Goal: Task Accomplishment & Management: Manage account settings

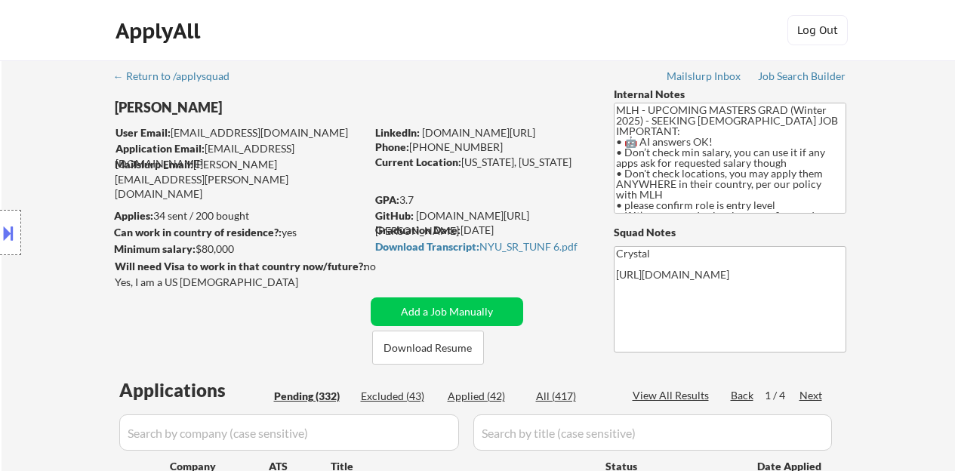
select select ""pending""
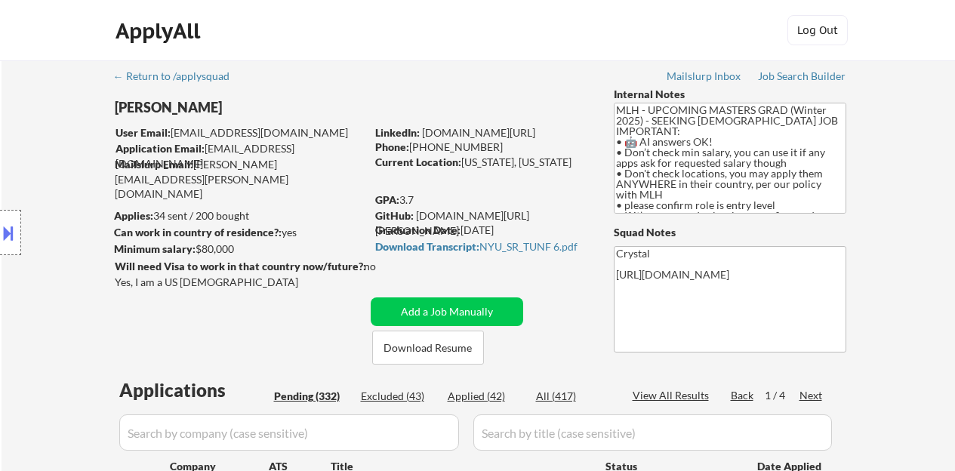
select select ""pending""
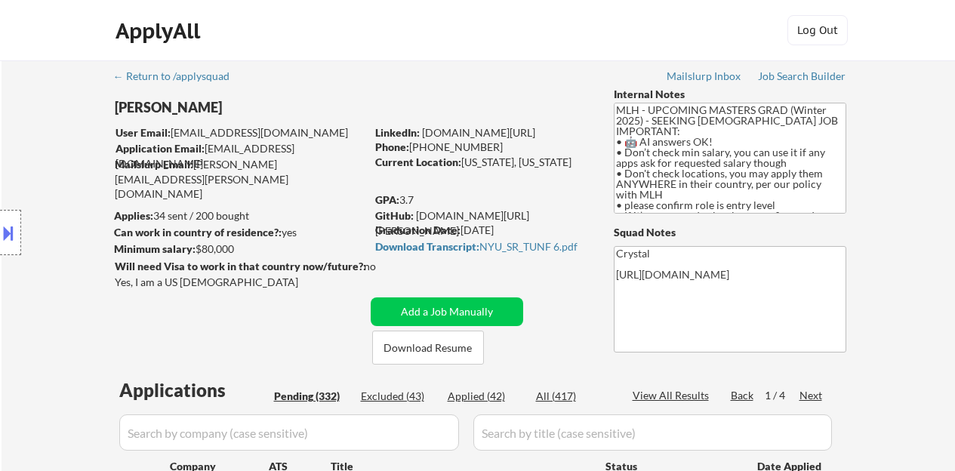
select select ""pending""
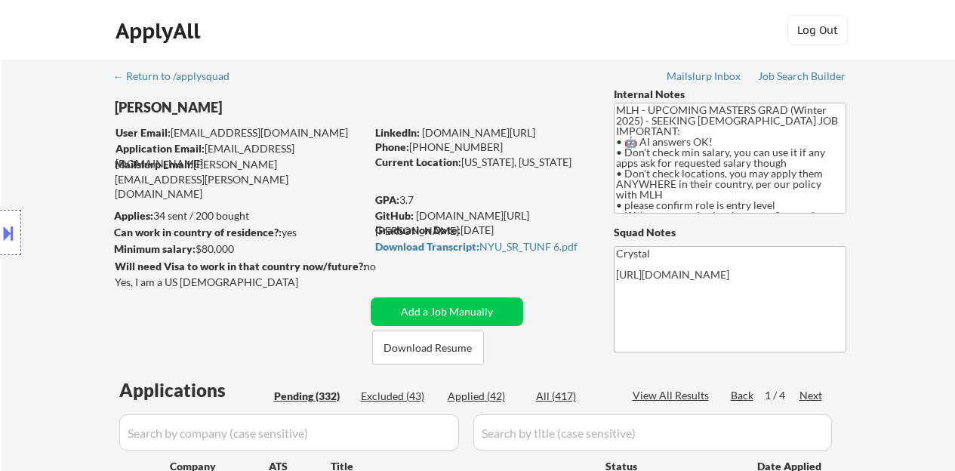
select select ""pending""
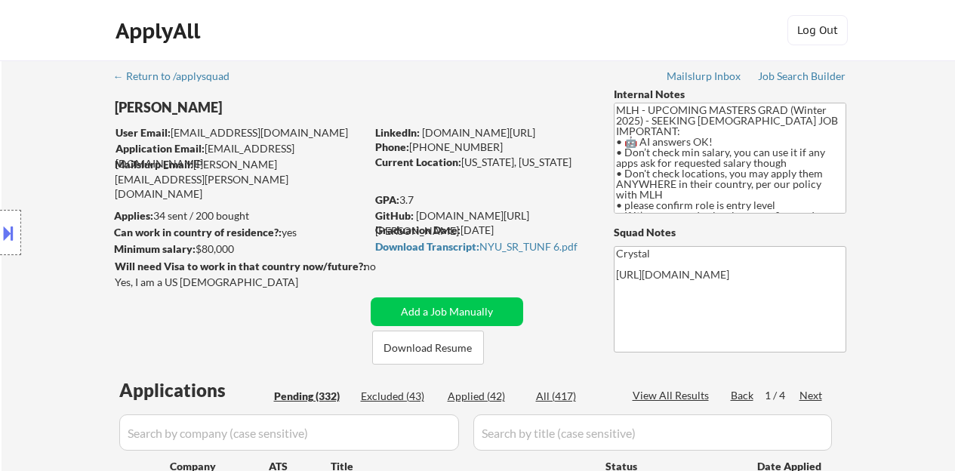
select select ""pending""
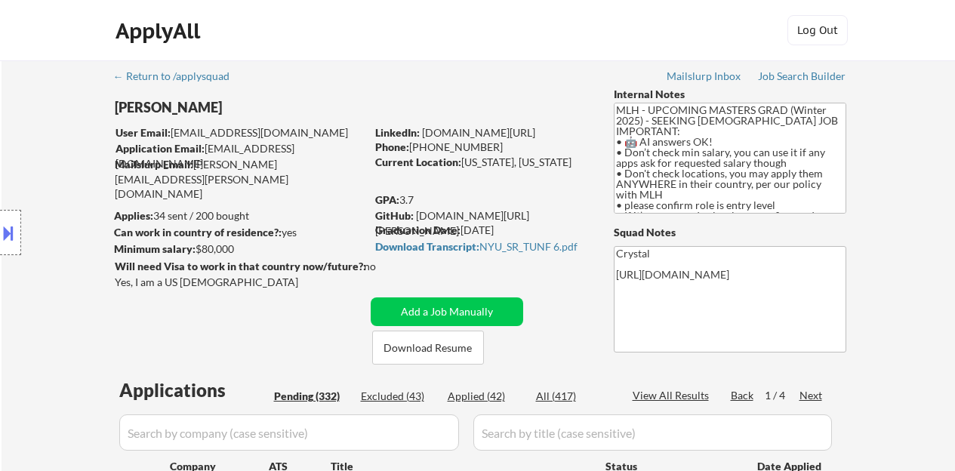
select select ""pending""
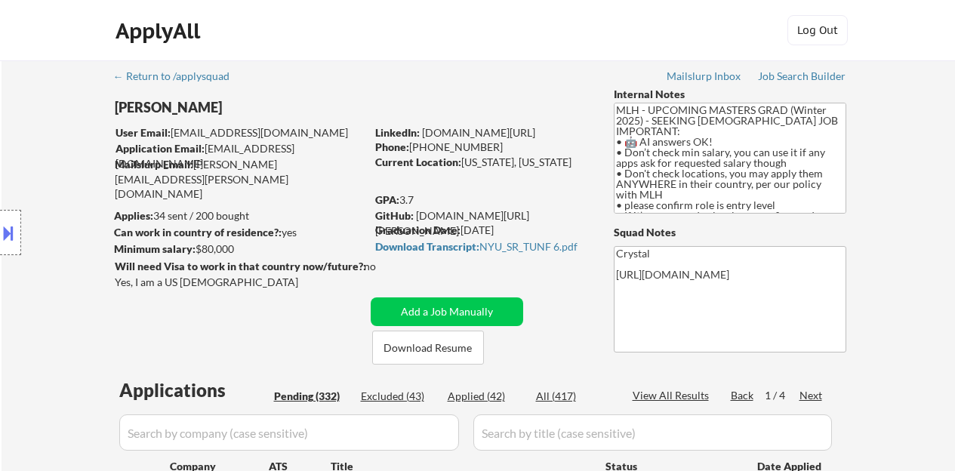
select select ""pending""
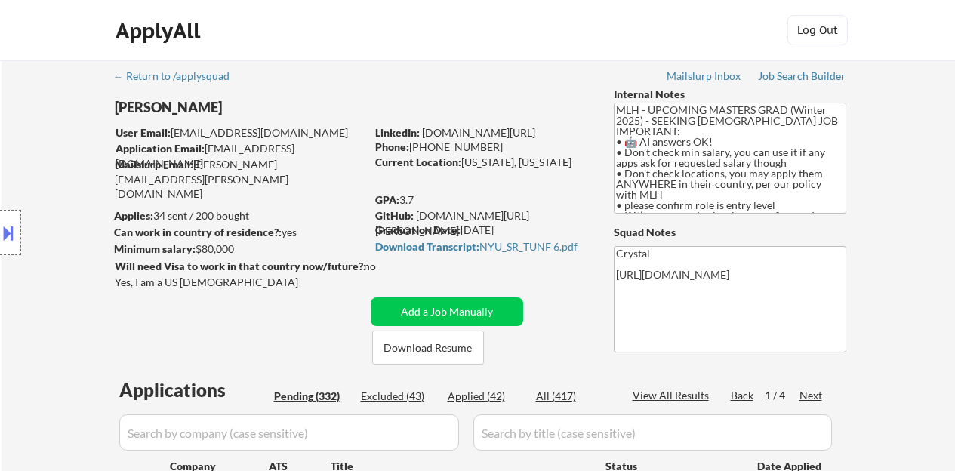
select select ""pending""
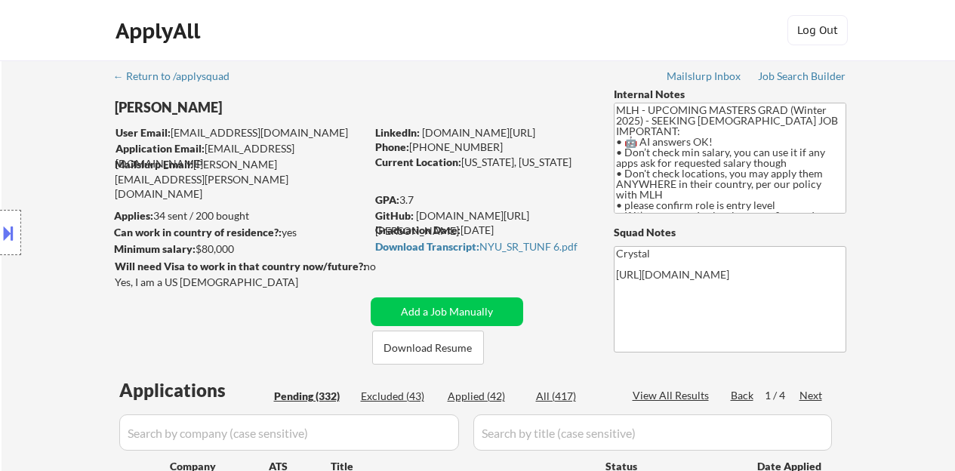
select select ""pending""
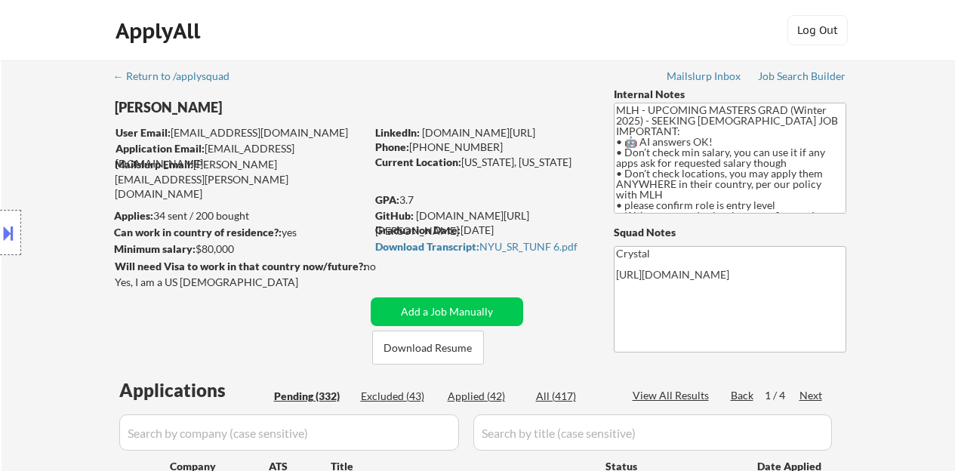
select select ""pending""
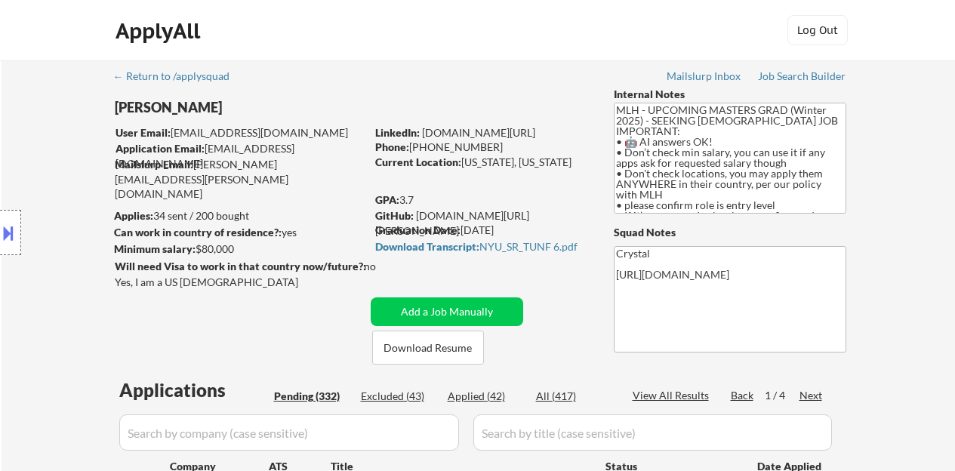
select select ""pending""
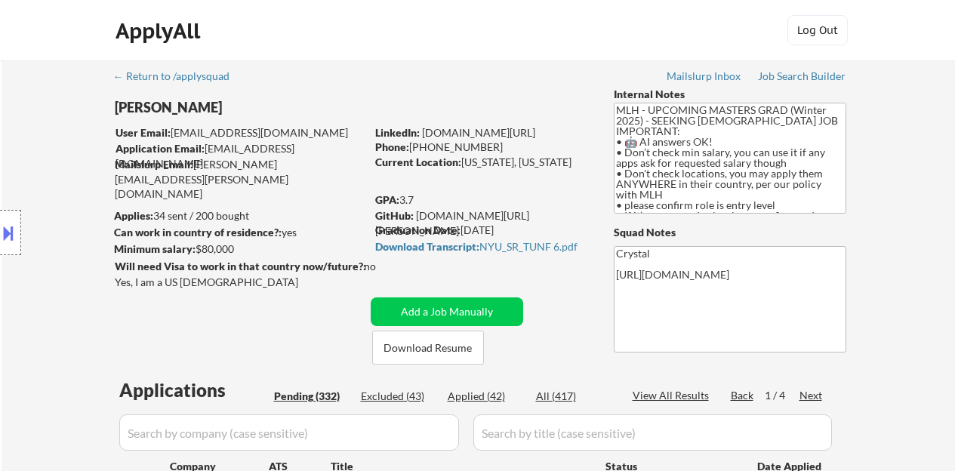
select select ""pending""
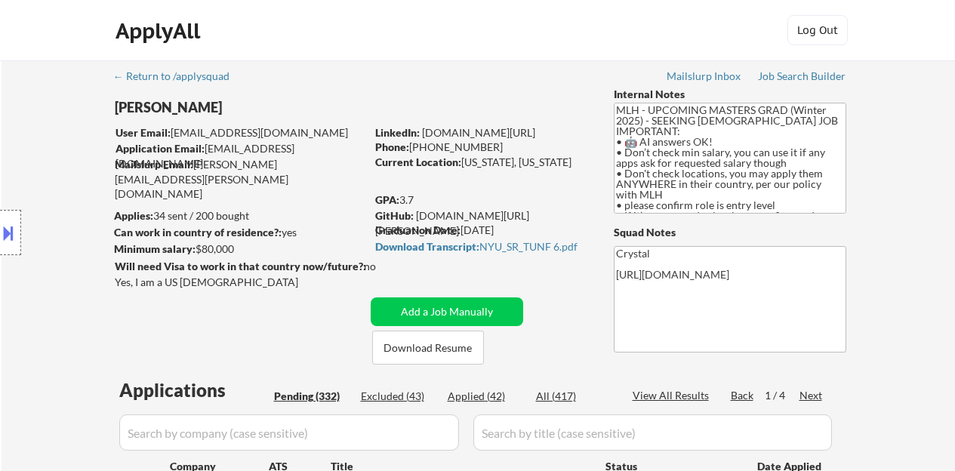
select select ""pending""
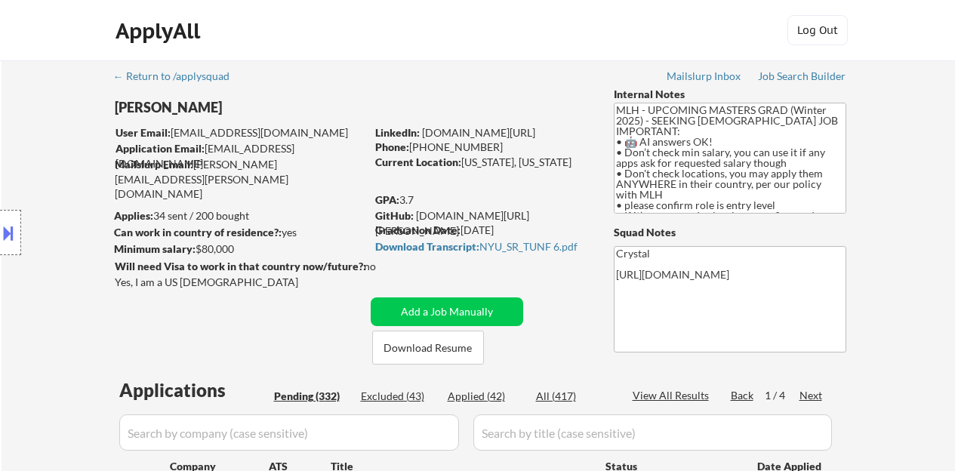
select select ""pending""
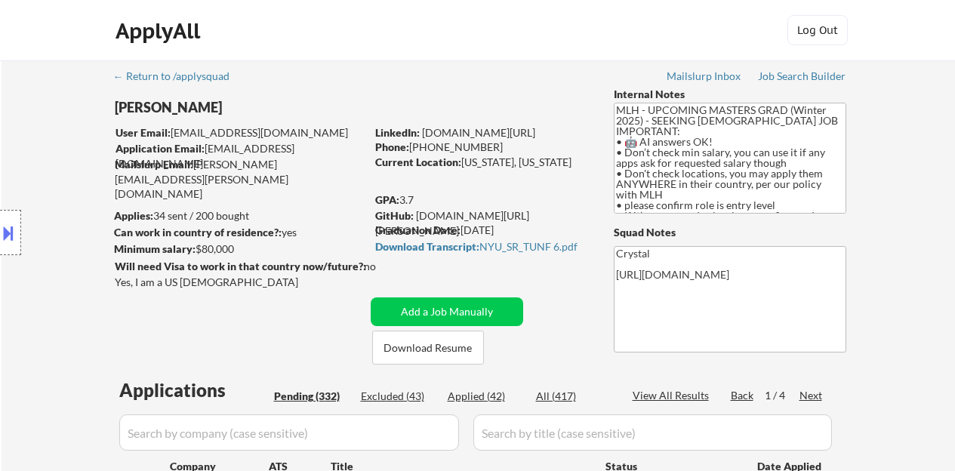
select select ""pending""
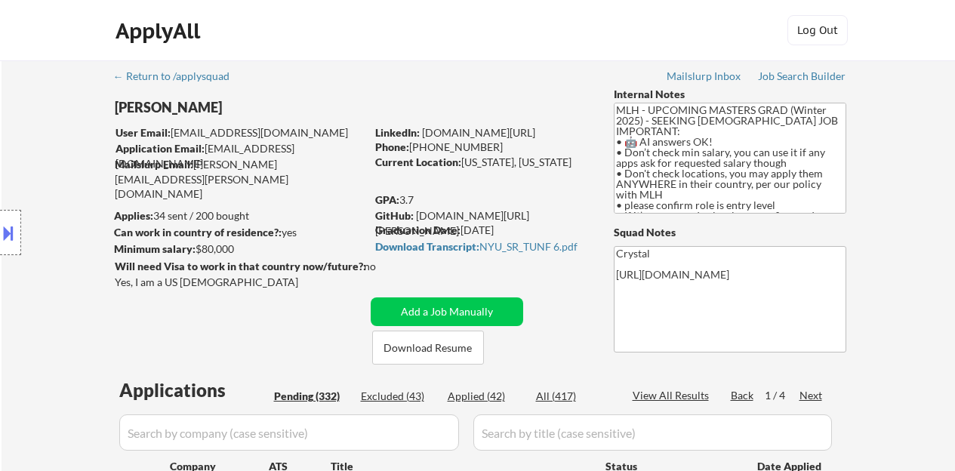
select select ""pending""
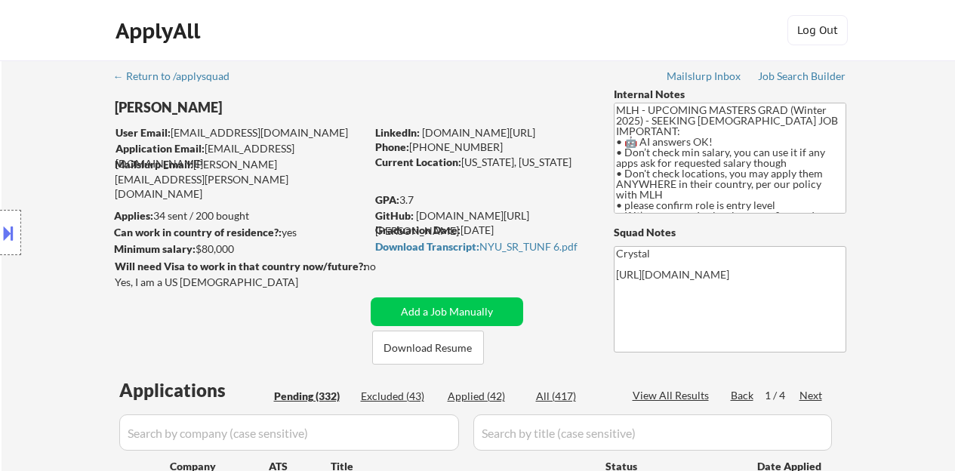
select select ""pending""
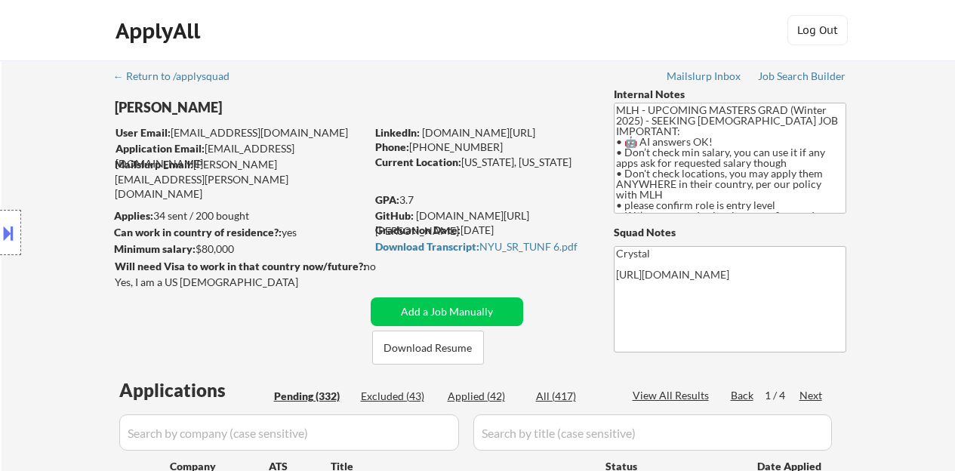
select select ""pending""
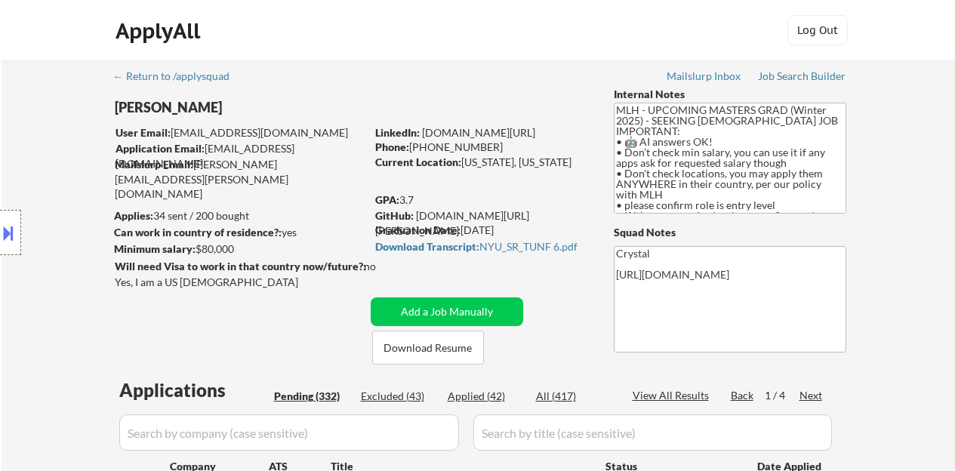
select select ""pending""
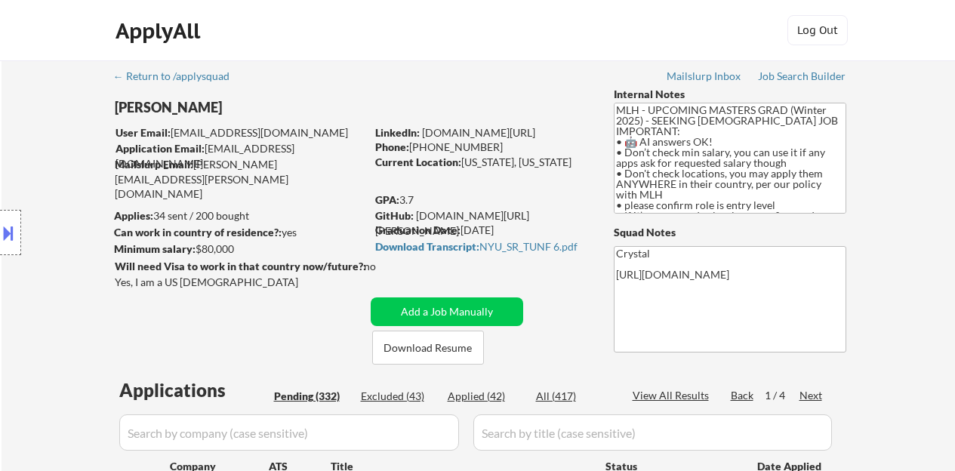
select select ""pending""
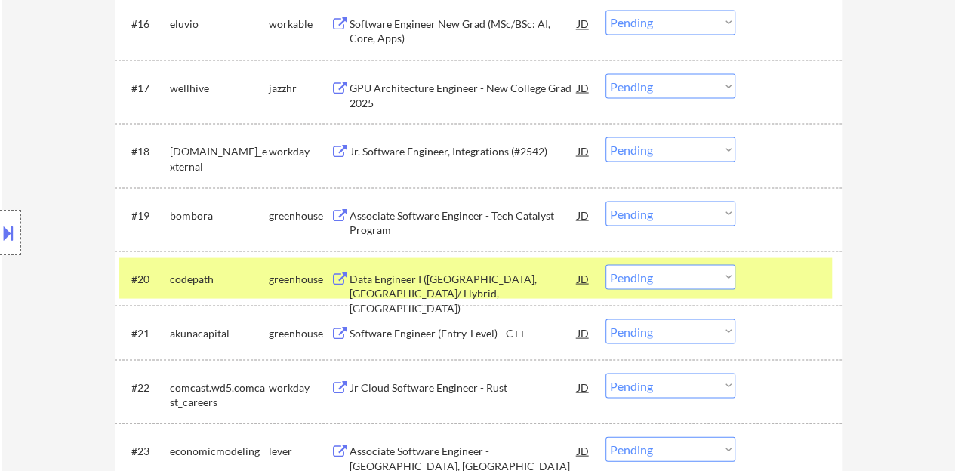
scroll to position [1509, 0]
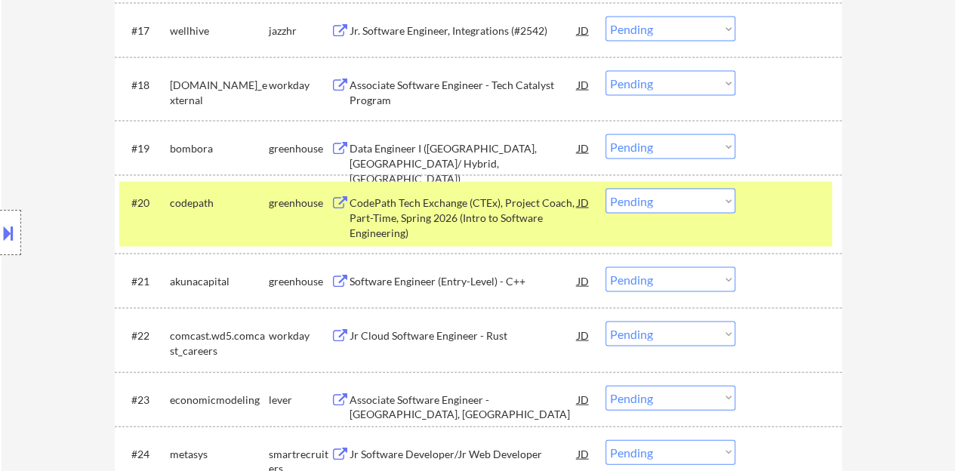
click at [786, 236] on div "#20 codepath greenhouse CodePath Tech Exchange (CTEx), Project Coach, Part-Time…" at bounding box center [475, 214] width 712 height 65
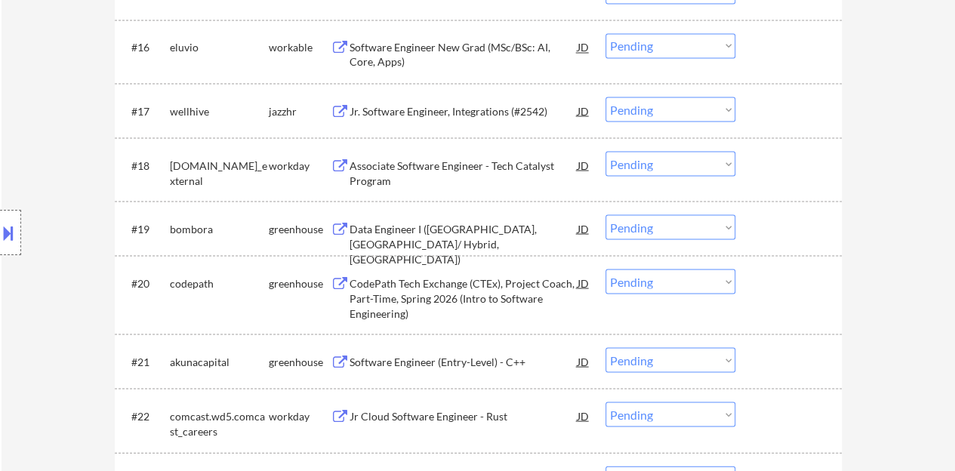
scroll to position [1283, 0]
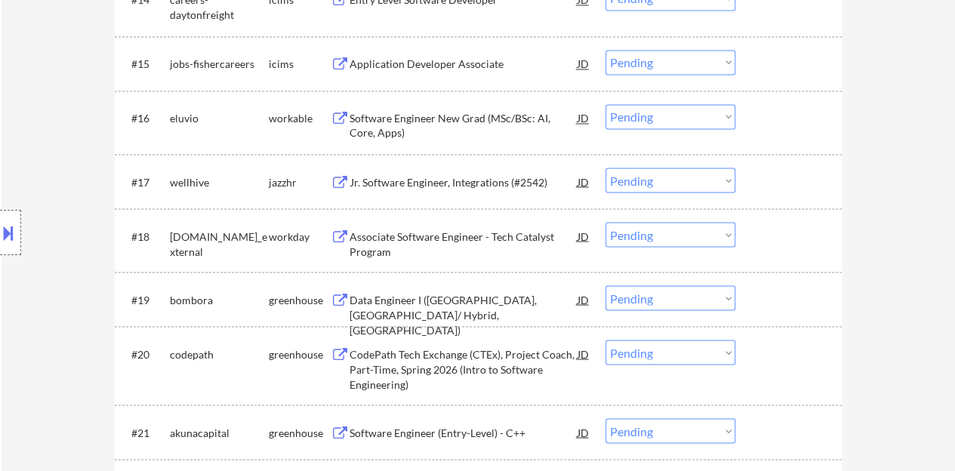
click at [466, 291] on div "Data Engineer I (Reno, NV/ Hybrid, US)" at bounding box center [463, 298] width 228 height 27
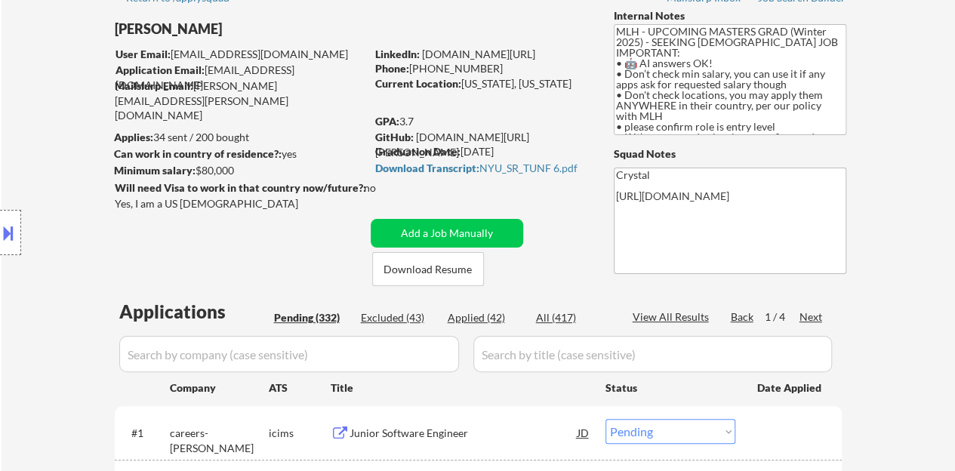
scroll to position [75, 0]
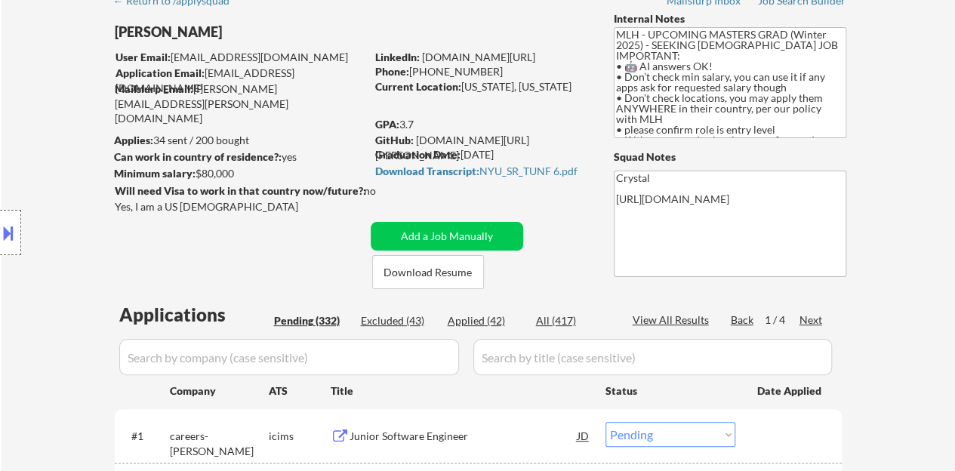
drag, startPoint x: 572, startPoint y: 53, endPoint x: 422, endPoint y: 59, distance: 150.3
click at [422, 59] on div "LinkedIn: www.linkedin.com/in/jtang243" at bounding box center [483, 57] width 216 height 15
copy link "www.linkedin.com/in/jtang243"
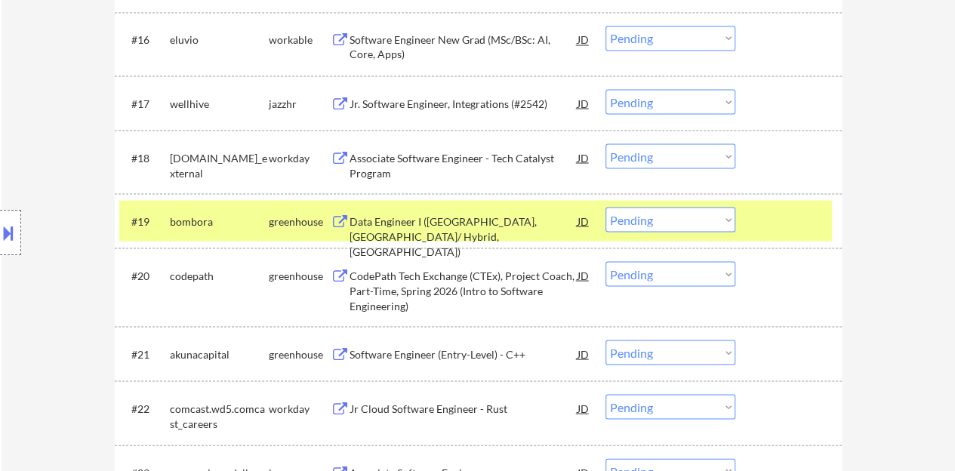
scroll to position [1434, 0]
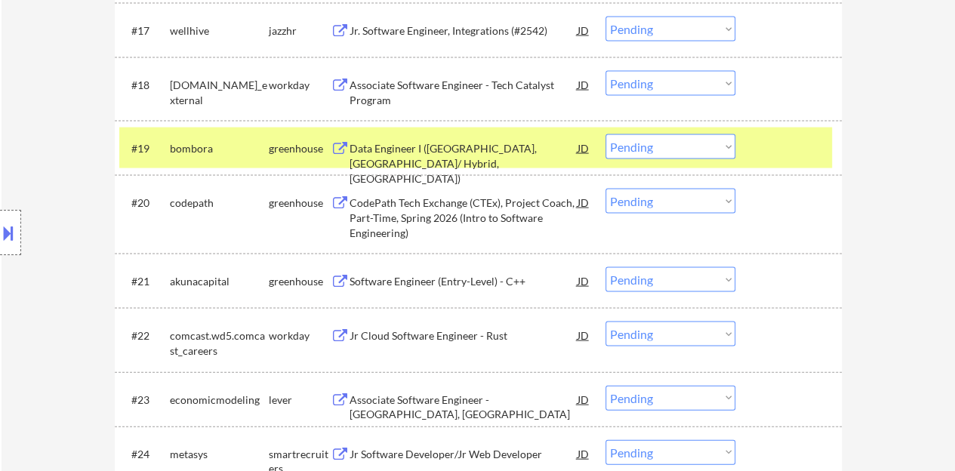
drag, startPoint x: 631, startPoint y: 140, endPoint x: 636, endPoint y: 158, distance: 18.1
click at [631, 140] on select "Choose an option... Pending Applied Excluded (Questions) Excluded (Expired) Exc…" at bounding box center [670, 146] width 130 height 25
click at [605, 134] on select "Choose an option... Pending Applied Excluded (Questions) Excluded (Expired) Exc…" at bounding box center [670, 146] width 130 height 25
select select ""pending""
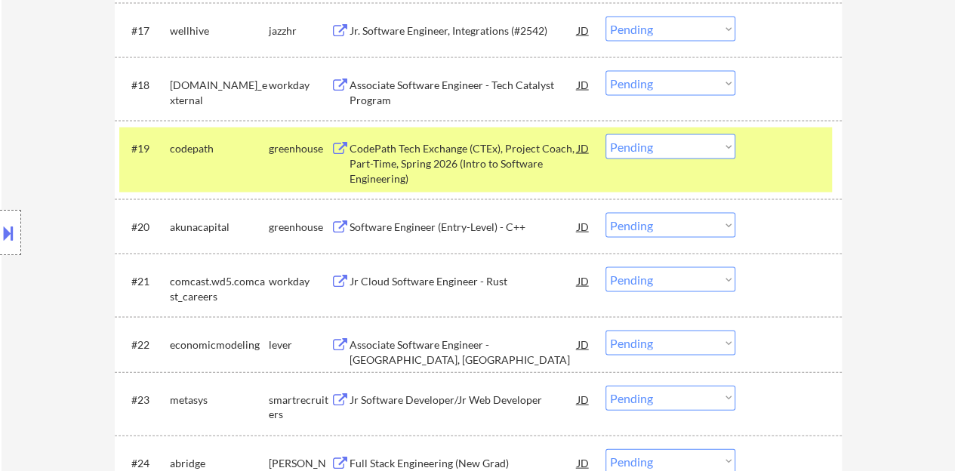
click at [771, 167] on div "#19 codepath greenhouse CodePath Tech Exchange (CTEx), Project Coach, Part-Time…" at bounding box center [475, 160] width 712 height 65
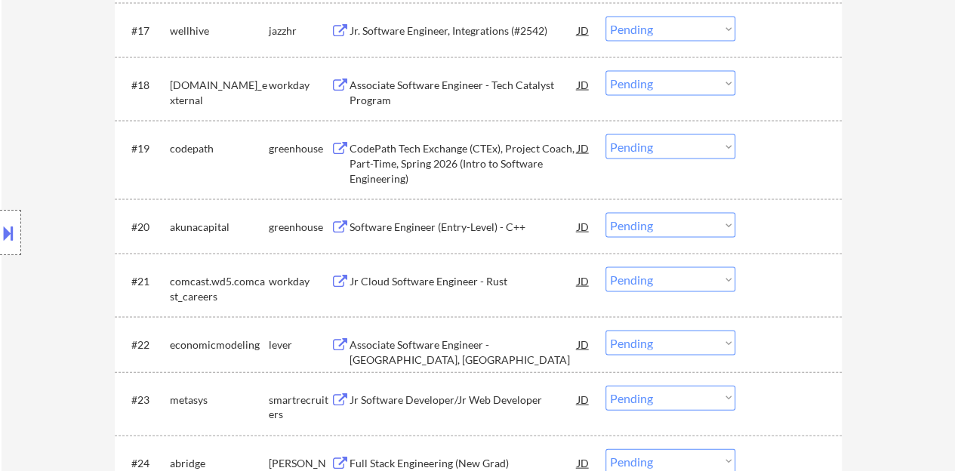
click at [484, 218] on div "Software Engineer (Entry-Level) - C++" at bounding box center [463, 226] width 228 height 27
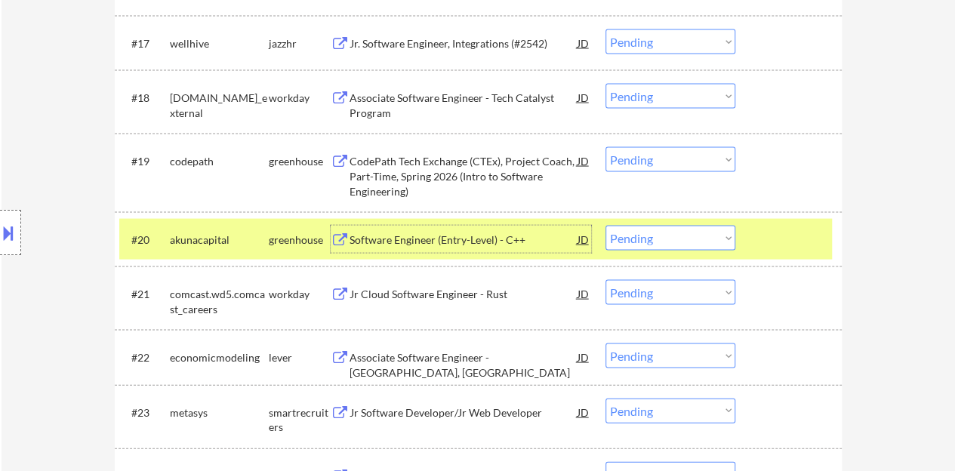
scroll to position [1402, 0]
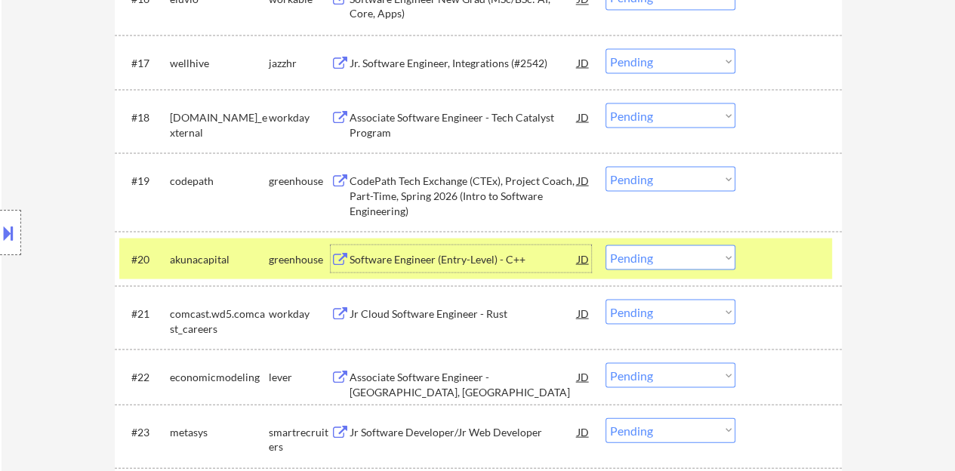
click at [708, 257] on select "Choose an option... Pending Applied Excluded (Questions) Excluded (Expired) Exc…" at bounding box center [670, 256] width 130 height 25
click at [605, 244] on select "Choose an option... Pending Applied Excluded (Questions) Excluded (Expired) Exc…" at bounding box center [670, 256] width 130 height 25
select select ""pending""
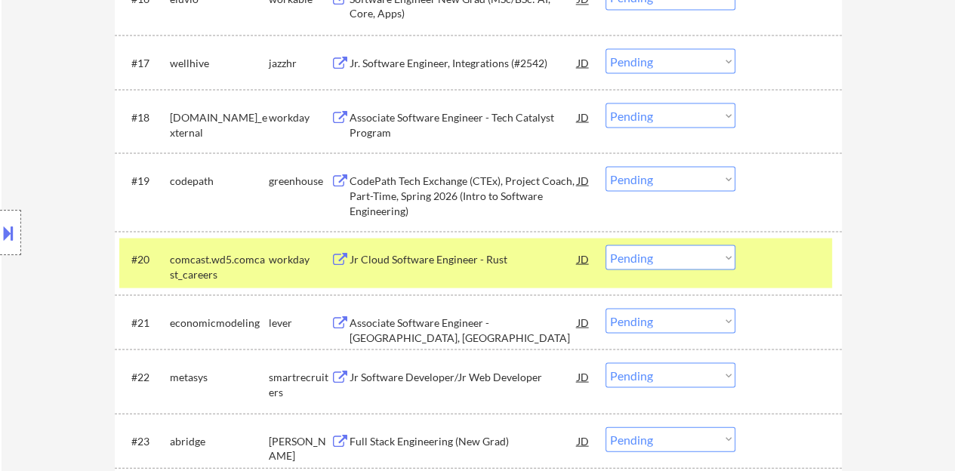
scroll to position [1478, 0]
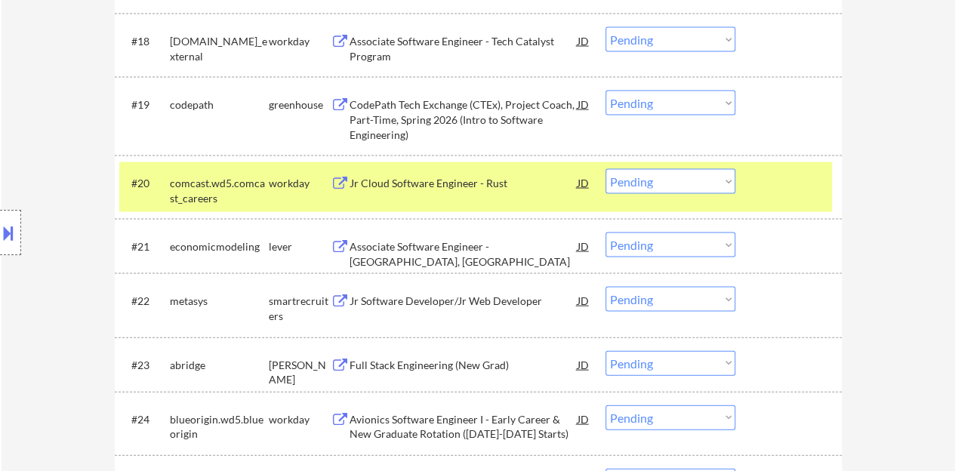
click at [830, 186] on div "#20 comcast.wd5.comcast_careers workday Jr Cloud Software Engineer - Rust JD Ch…" at bounding box center [475, 187] width 712 height 50
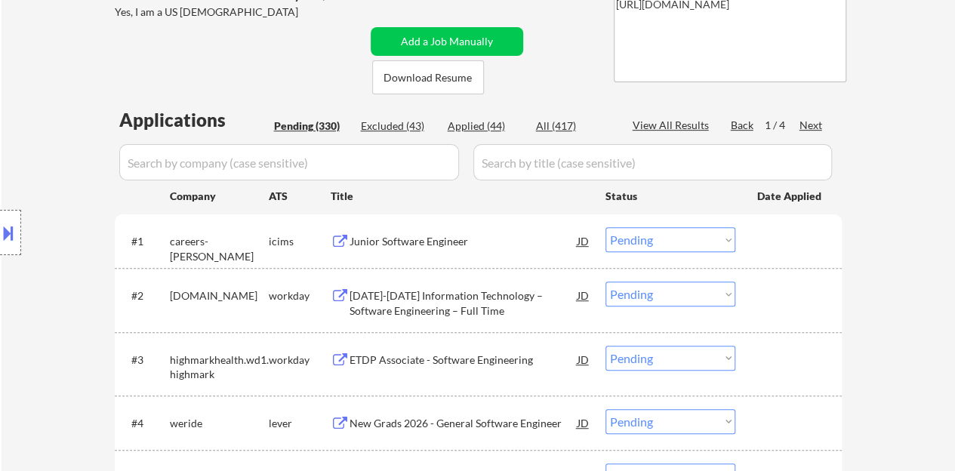
scroll to position [44, 0]
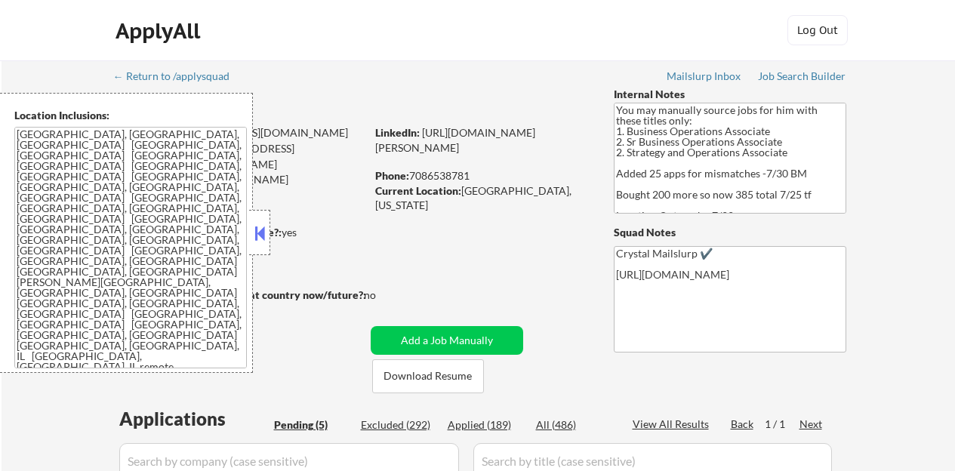
select select ""pending""
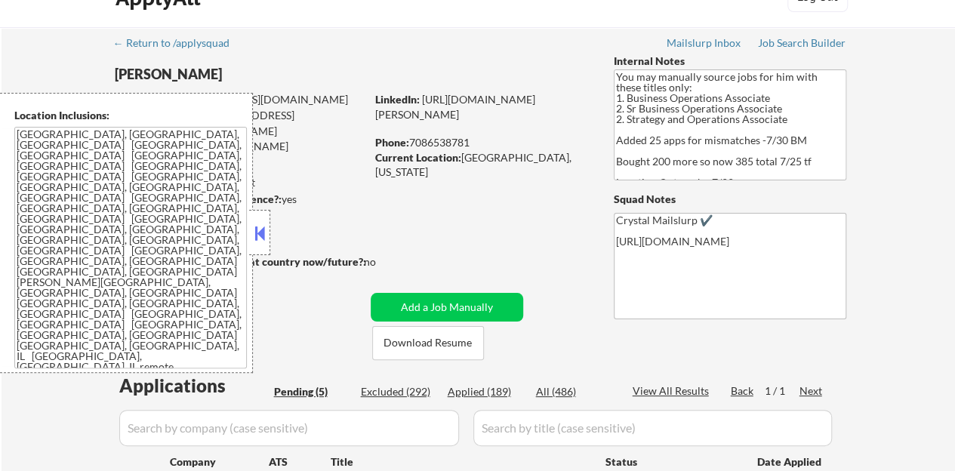
scroll to position [75, 0]
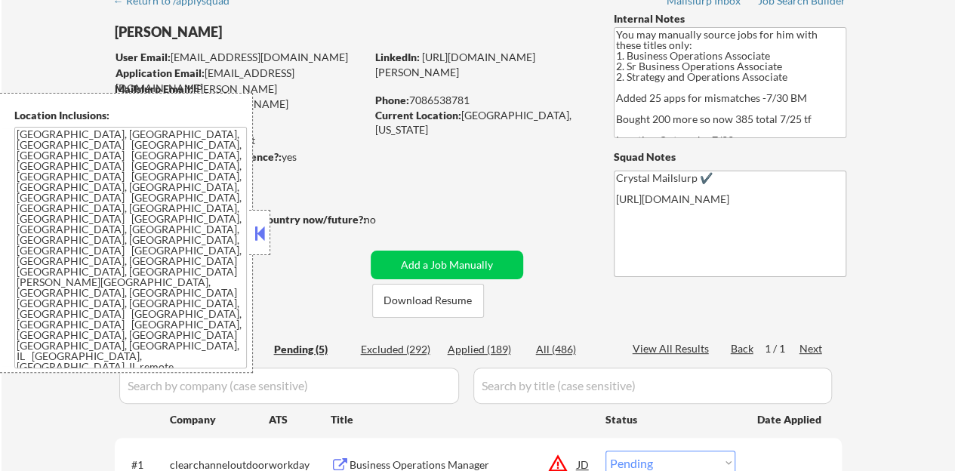
click at [261, 241] on button at bounding box center [259, 233] width 17 height 23
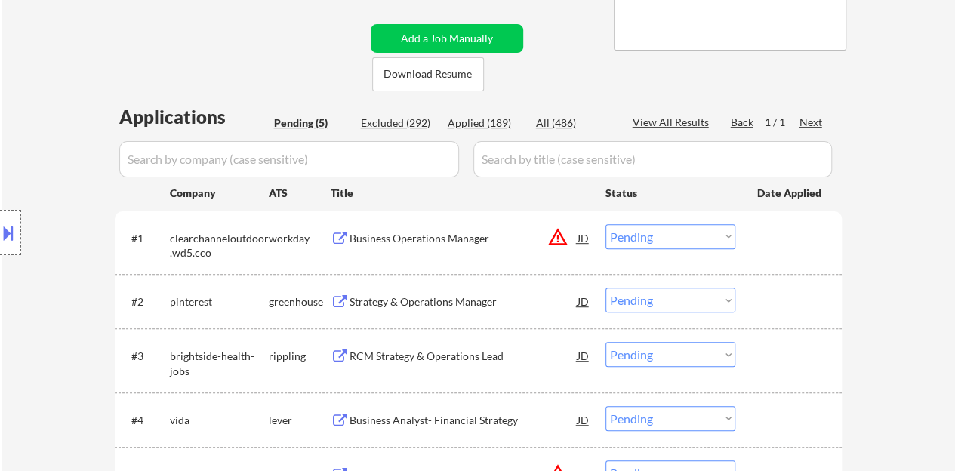
scroll to position [377, 0]
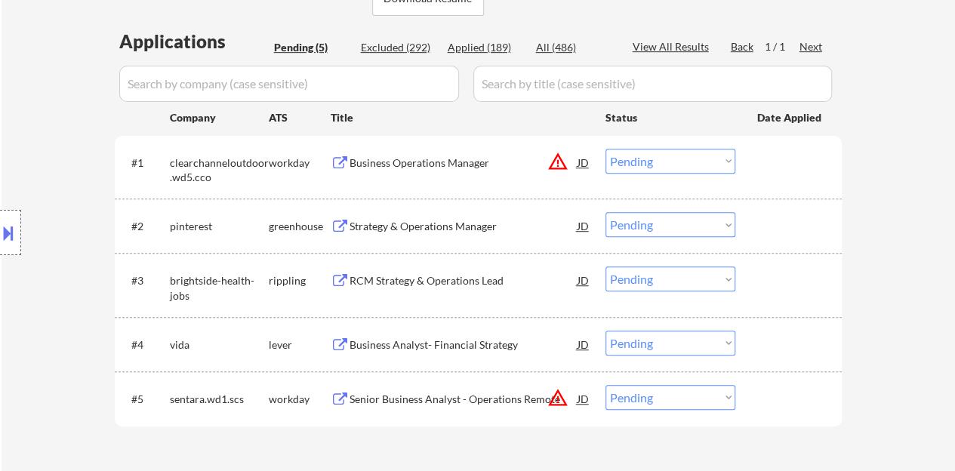
click at [435, 243] on div "#2 pinterest greenhouse Strategy & Operations Manager JD Choose an option... Pe…" at bounding box center [475, 225] width 712 height 41
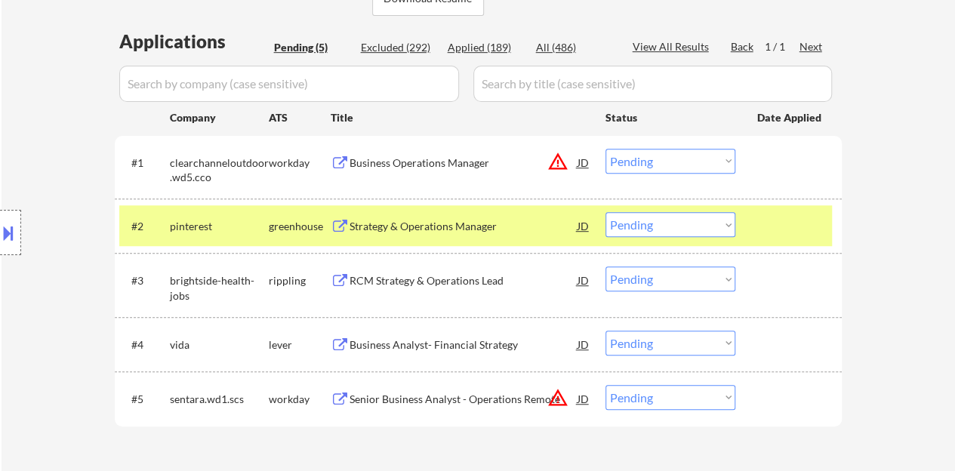
click at [435, 229] on div "Strategy & Operations Manager" at bounding box center [463, 226] width 228 height 15
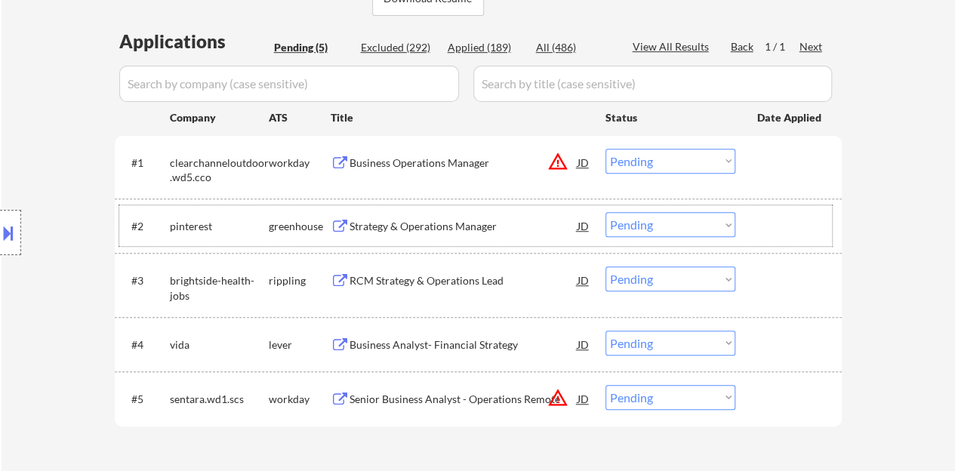
click at [793, 240] on div "#2 pinterest greenhouse Strategy & Operations Manager JD Choose an option... Pe…" at bounding box center [475, 225] width 712 height 41
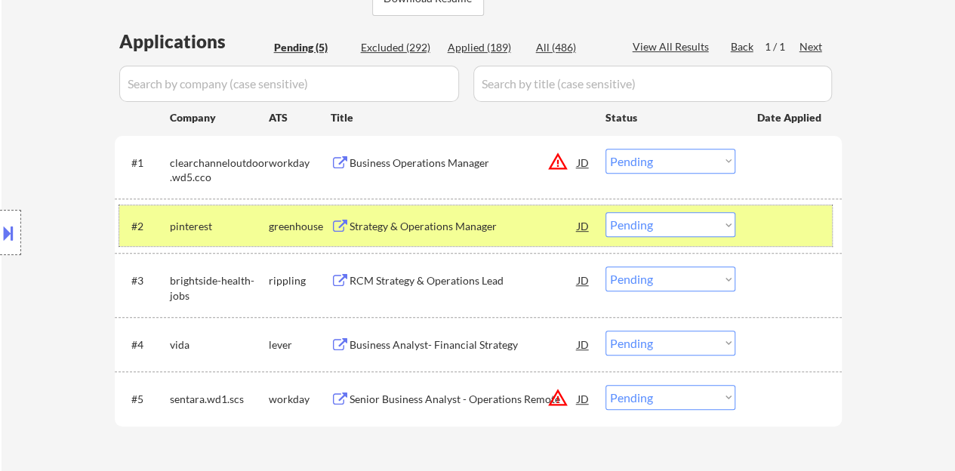
click at [641, 228] on select "Choose an option... Pending Applied Excluded (Questions) Excluded (Expired) Exc…" at bounding box center [670, 224] width 130 height 25
click at [605, 212] on select "Choose an option... Pending Applied Excluded (Questions) Excluded (Expired) Exc…" at bounding box center [670, 224] width 130 height 25
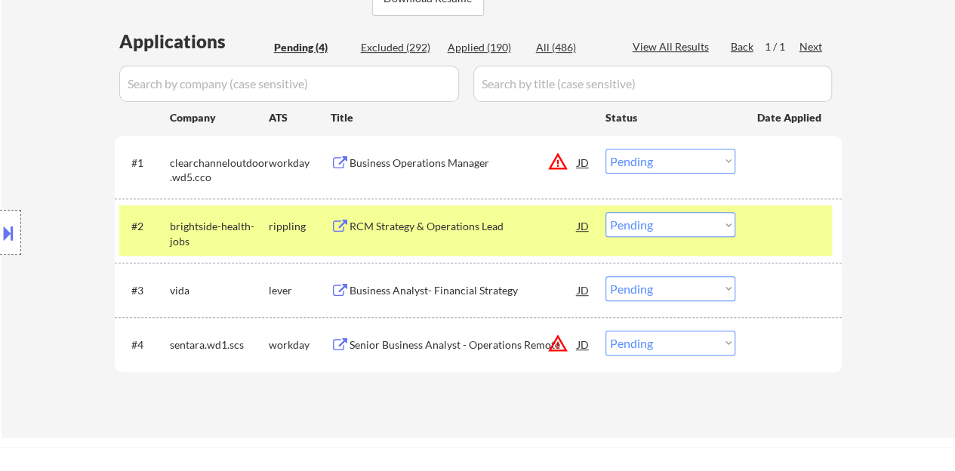
click at [470, 232] on div "RCM Strategy & Operations Lead" at bounding box center [463, 226] width 228 height 15
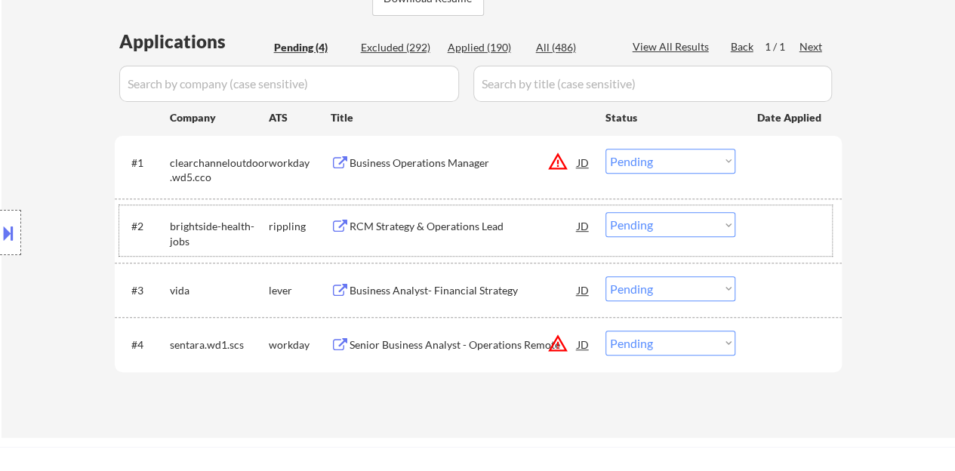
click at [773, 209] on div "#2 brightside-health-jobs rippling RCM Strategy & Operations Lead JD Choose an …" at bounding box center [475, 230] width 712 height 50
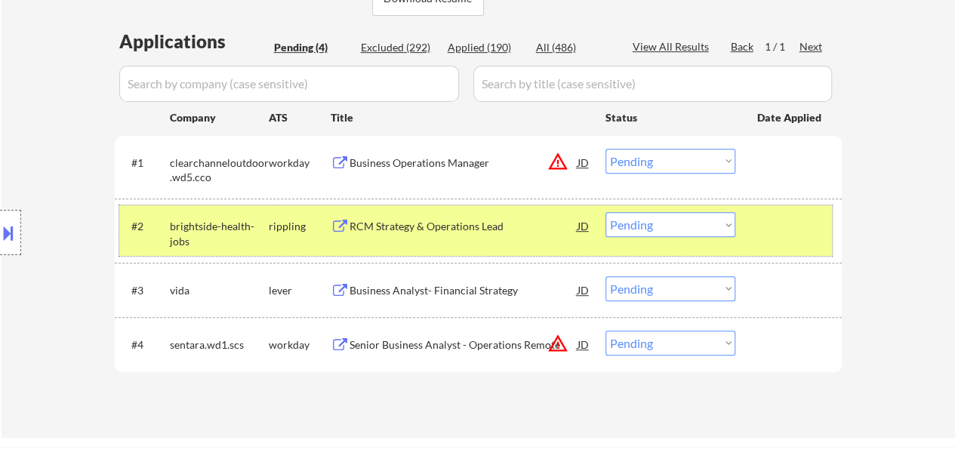
click at [661, 227] on select "Choose an option... Pending Applied Excluded (Questions) Excluded (Expired) Exc…" at bounding box center [670, 224] width 130 height 25
click at [605, 212] on select "Choose an option... Pending Applied Excluded (Questions) Excluded (Expired) Exc…" at bounding box center [670, 224] width 130 height 25
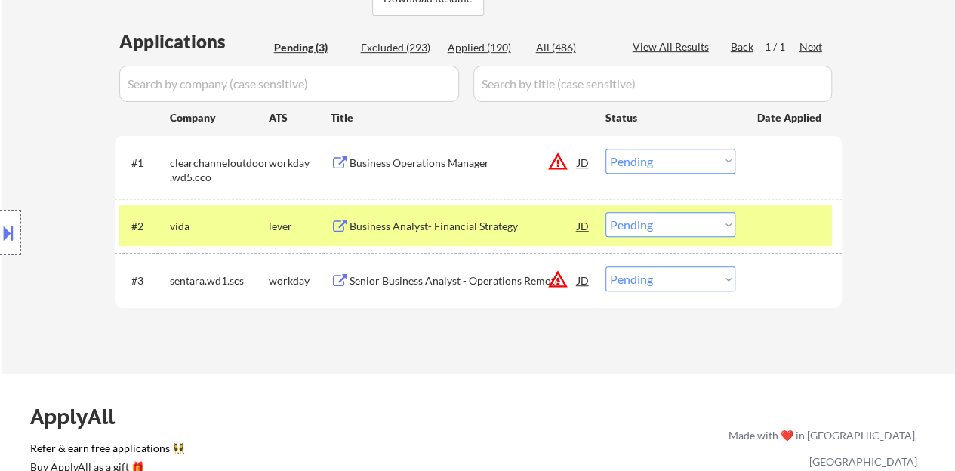
click at [386, 226] on div "Business Analyst- Financial Strategy" at bounding box center [463, 226] width 228 height 15
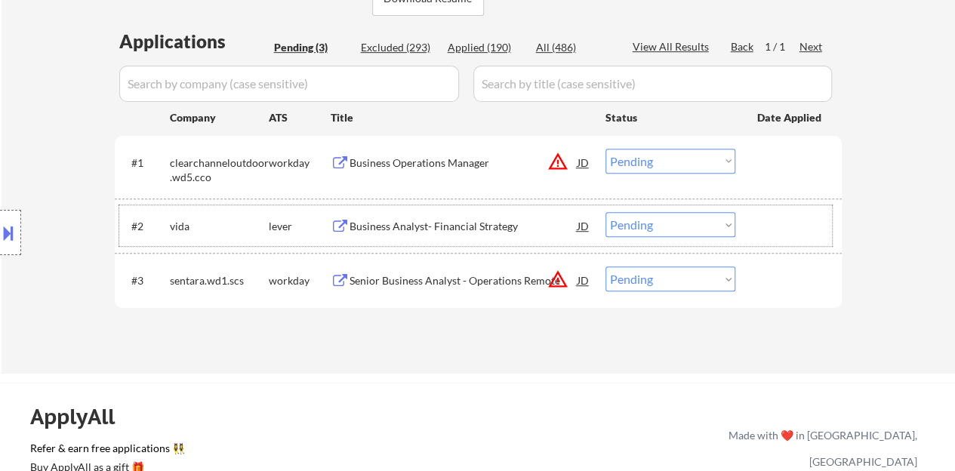
click at [785, 227] on div at bounding box center [790, 225] width 66 height 27
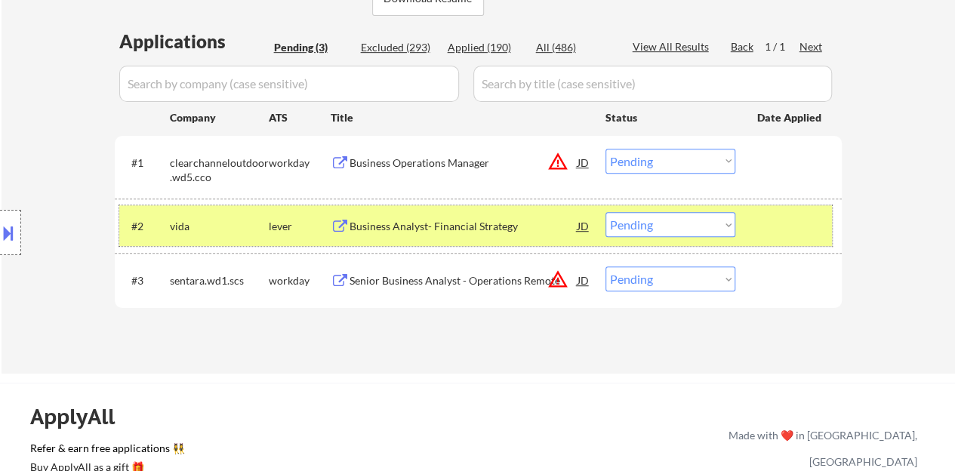
click at [681, 224] on select "Choose an option... Pending Applied Excluded (Questions) Excluded (Expired) Exc…" at bounding box center [670, 224] width 130 height 25
click at [605, 212] on select "Choose an option... Pending Applied Excluded (Questions) Excluded (Expired) Exc…" at bounding box center [670, 224] width 130 height 25
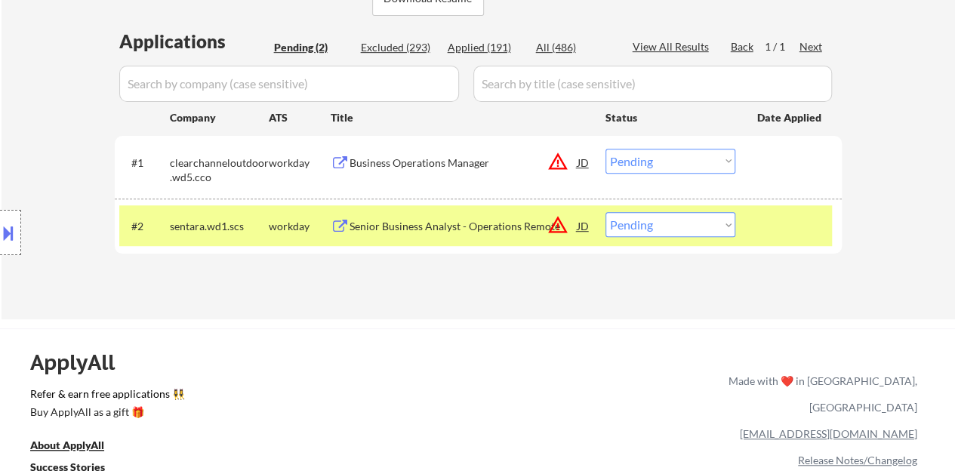
click at [389, 224] on div "Senior Business Analyst - Operations Remote" at bounding box center [463, 226] width 228 height 15
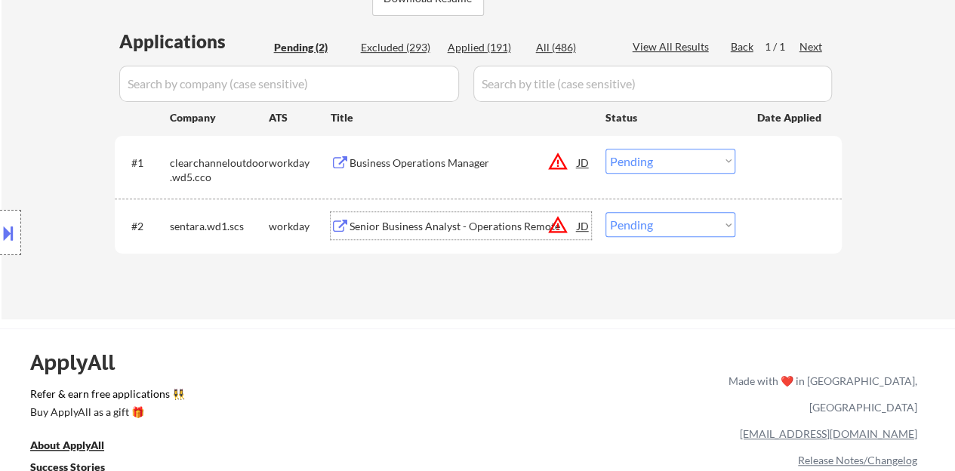
click at [791, 227] on div at bounding box center [790, 225] width 66 height 27
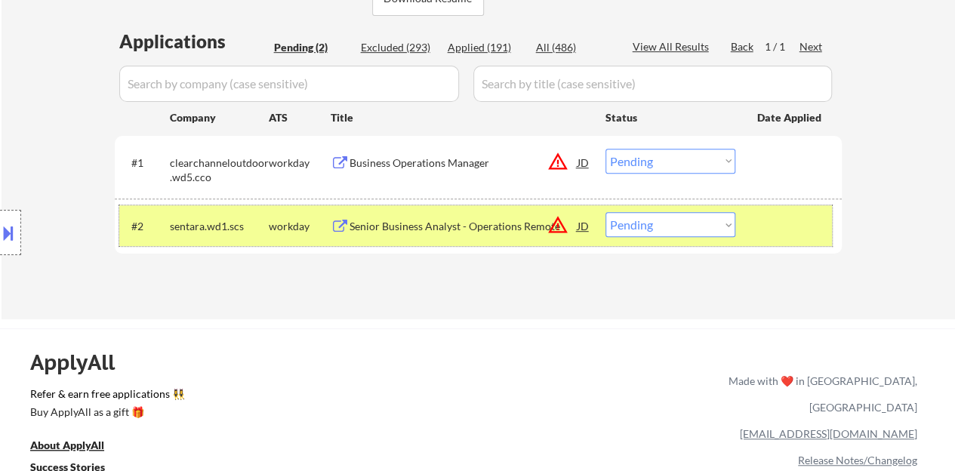
click at [678, 218] on select "Choose an option... Pending Applied Excluded (Questions) Excluded (Expired) Exc…" at bounding box center [670, 224] width 130 height 25
select select ""excluded__bad_match_""
click at [605, 212] on select "Choose an option... Pending Applied Excluded (Questions) Excluded (Expired) Exc…" at bounding box center [670, 224] width 130 height 25
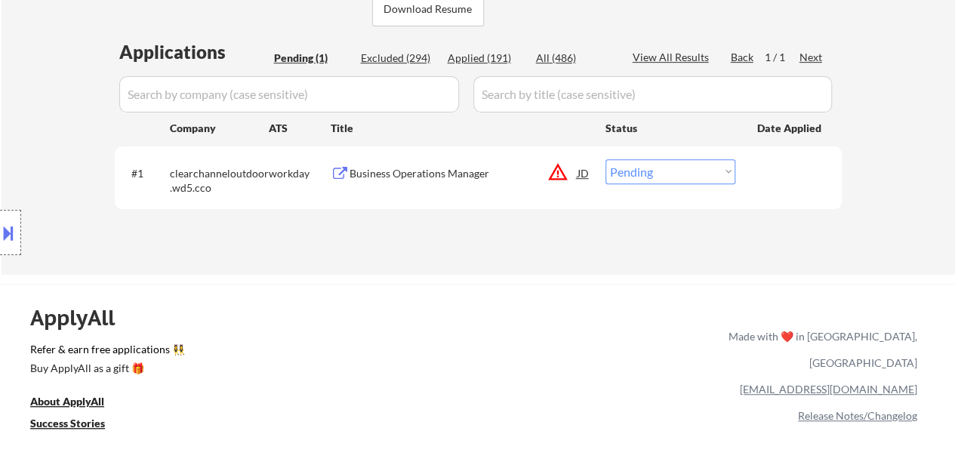
scroll to position [298, 0]
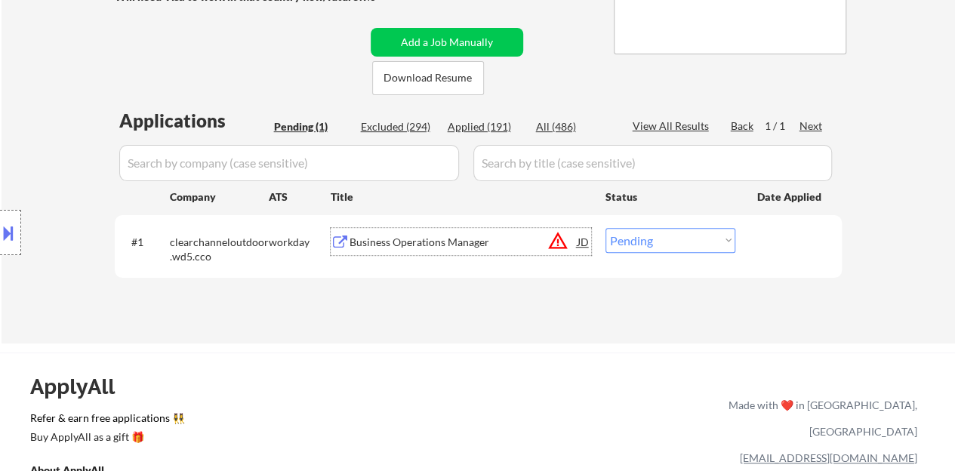
click at [450, 247] on div "Business Operations Manager" at bounding box center [463, 242] width 228 height 15
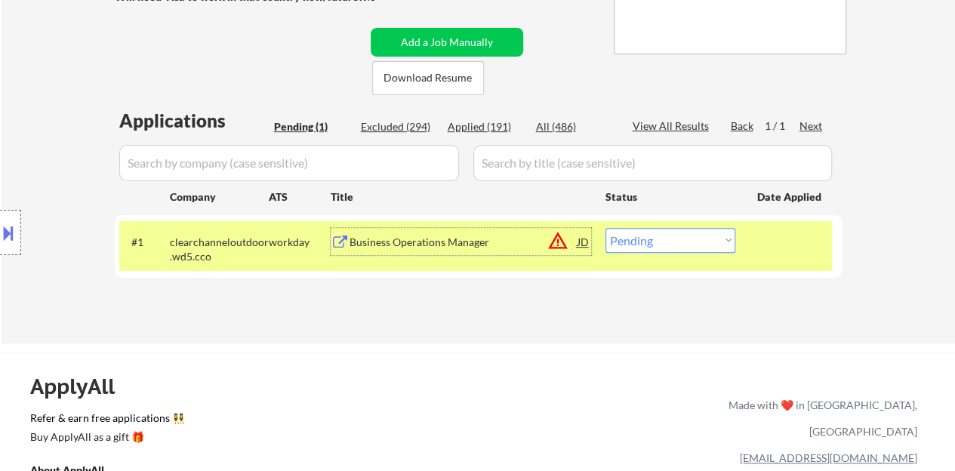
click at [666, 233] on select "Choose an option... Pending Applied Excluded (Questions) Excluded (Expired) Exc…" at bounding box center [670, 240] width 130 height 25
select select ""excluded__bad_match_""
click at [605, 228] on select "Choose an option... Pending Applied Excluded (Questions) Excluded (Expired) Exc…" at bounding box center [670, 240] width 130 height 25
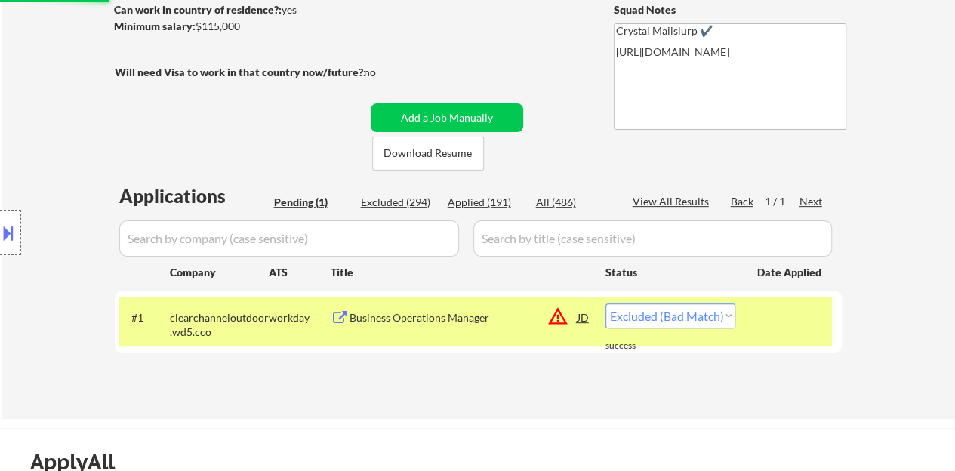
scroll to position [147, 0]
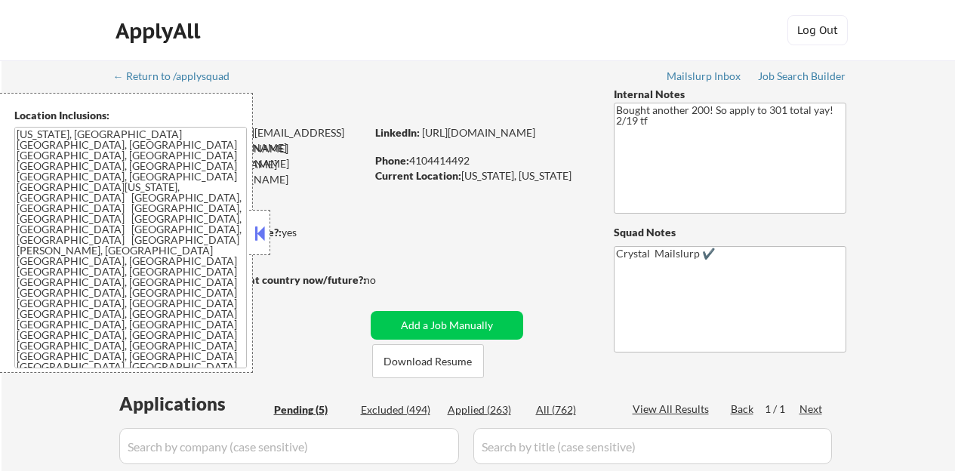
select select ""pending""
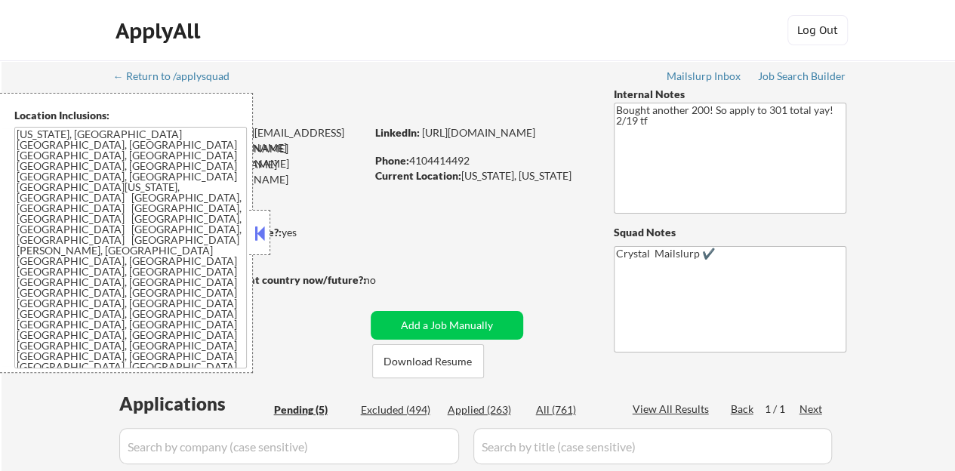
select select ""pending""
click at [256, 226] on button at bounding box center [259, 233] width 17 height 23
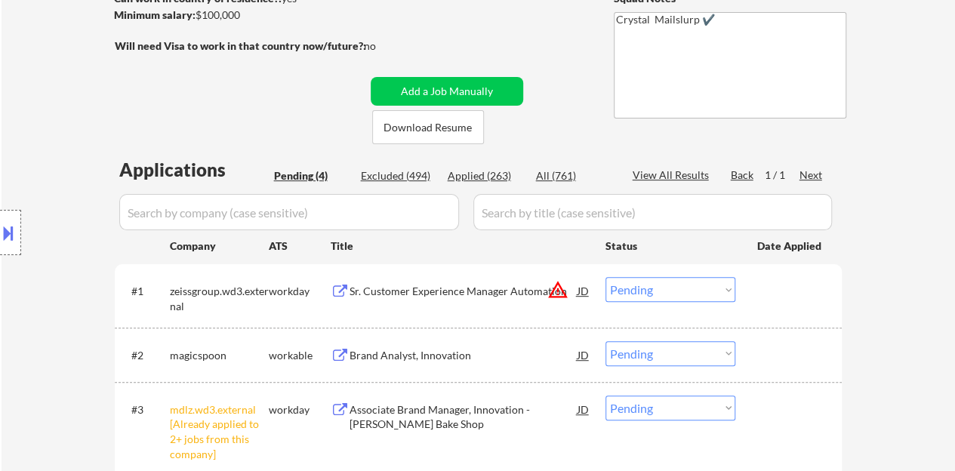
scroll to position [302, 0]
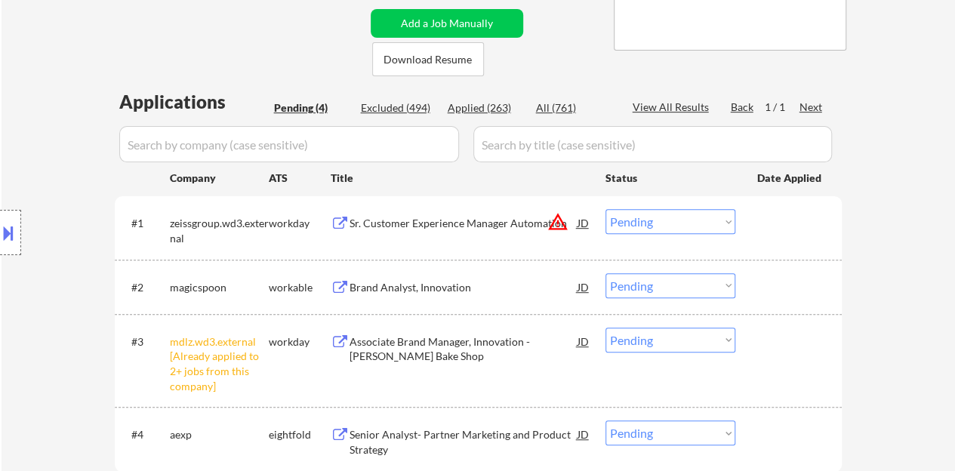
click at [697, 335] on select "Choose an option... Pending Applied Excluded (Questions) Excluded (Expired) Exc…" at bounding box center [670, 340] width 130 height 25
click at [605, 328] on select "Choose an option... Pending Applied Excluded (Questions) Excluded (Expired) Exc…" at bounding box center [670, 340] width 130 height 25
select select ""pending""
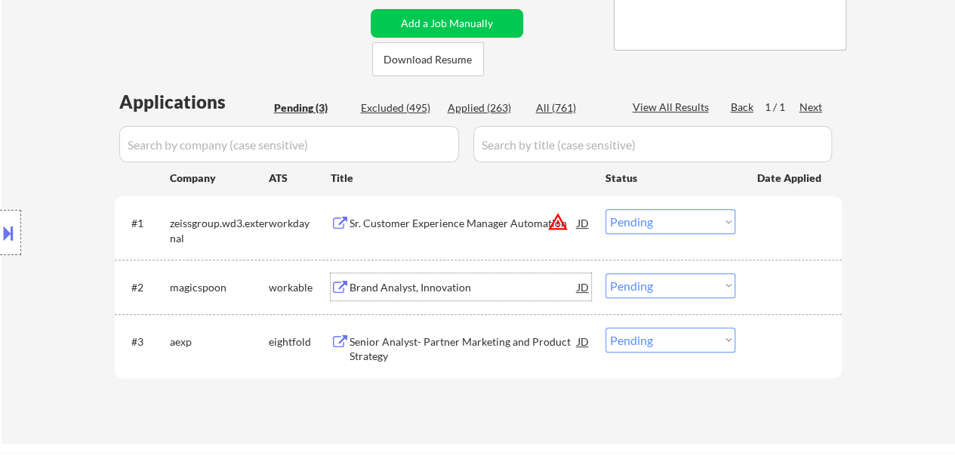
click at [401, 288] on div "Brand Analyst, Innovation" at bounding box center [463, 287] width 228 height 15
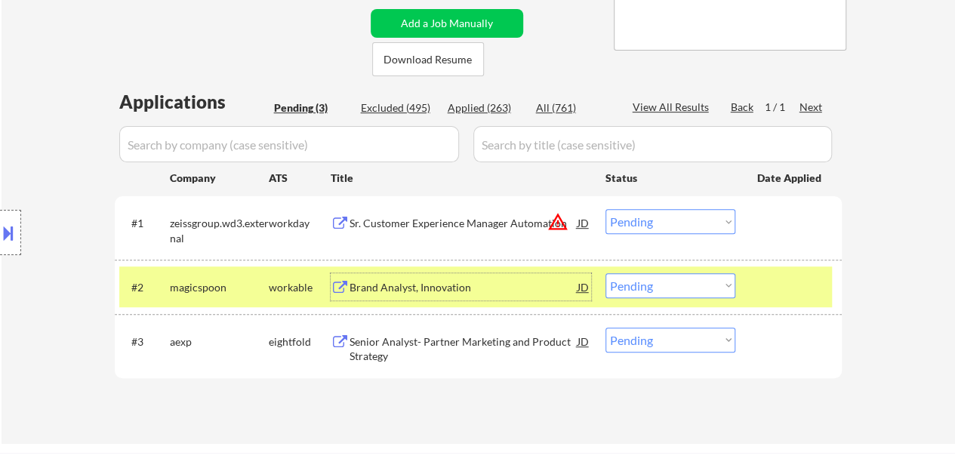
click at [633, 274] on select "Choose an option... Pending Applied Excluded (Questions) Excluded (Expired) Exc…" at bounding box center [670, 285] width 130 height 25
click at [605, 273] on select "Choose an option... Pending Applied Excluded (Questions) Excluded (Expired) Exc…" at bounding box center [670, 285] width 130 height 25
select select ""pending""
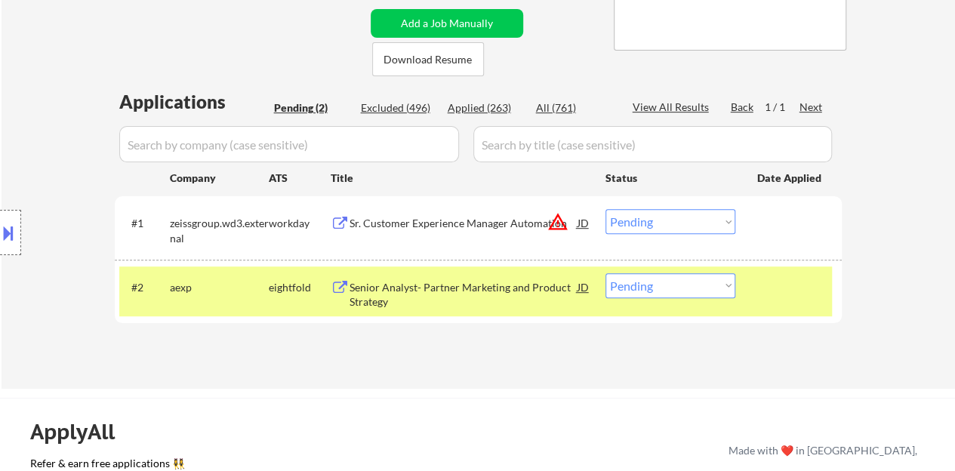
click at [789, 287] on div at bounding box center [790, 286] width 66 height 27
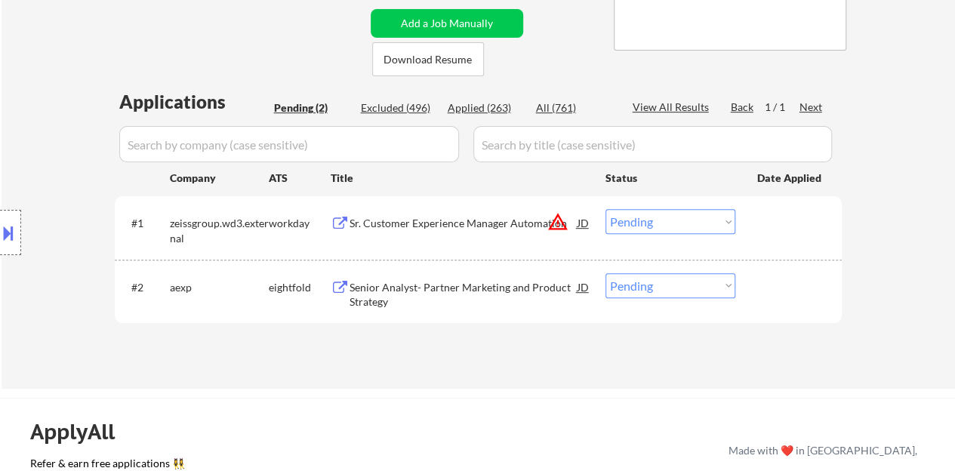
click at [523, 223] on div "Sr. Customer Experience Manager Automation" at bounding box center [463, 223] width 228 height 15
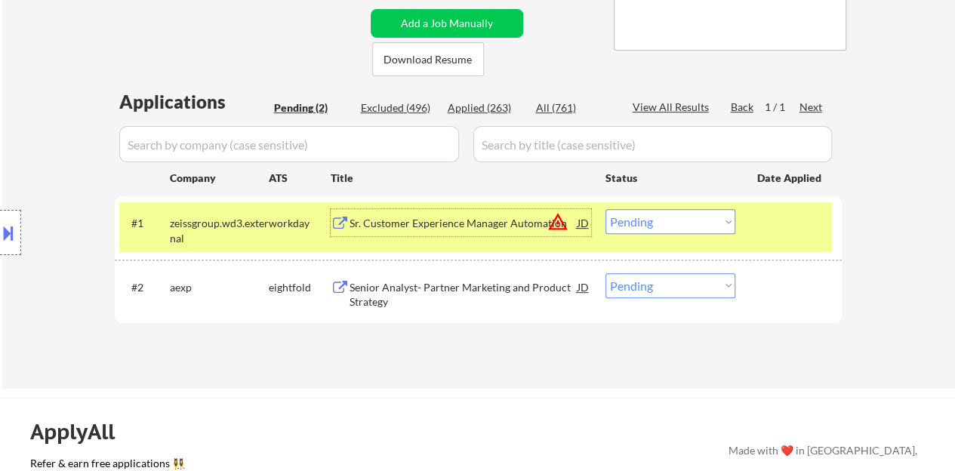
click at [666, 223] on select "Choose an option... Pending Applied Excluded (Questions) Excluded (Expired) Exc…" at bounding box center [670, 221] width 130 height 25
click at [605, 209] on select "Choose an option... Pending Applied Excluded (Questions) Excluded (Expired) Exc…" at bounding box center [670, 221] width 130 height 25
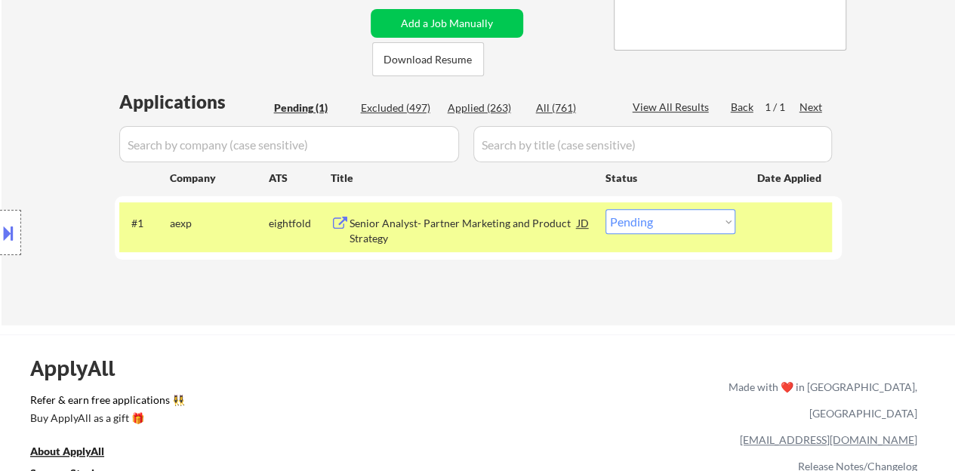
click at [400, 234] on div "Senior Analyst- Partner Marketing and Product Strategy" at bounding box center [463, 230] width 228 height 29
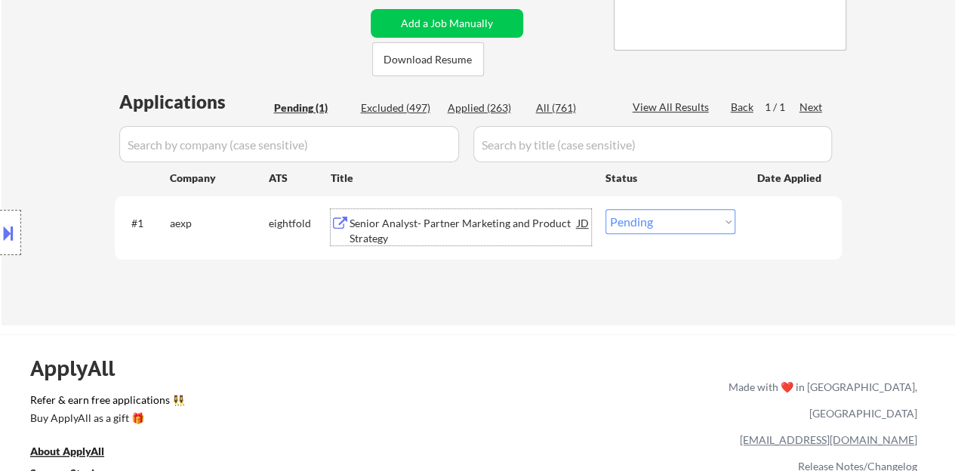
click at [643, 217] on select "Choose an option... Pending Applied Excluded (Questions) Excluded (Expired) Exc…" at bounding box center [670, 221] width 130 height 25
select select ""applied""
click at [605, 209] on select "Choose an option... Pending Applied Excluded (Questions) Excluded (Expired) Exc…" at bounding box center [670, 221] width 130 height 25
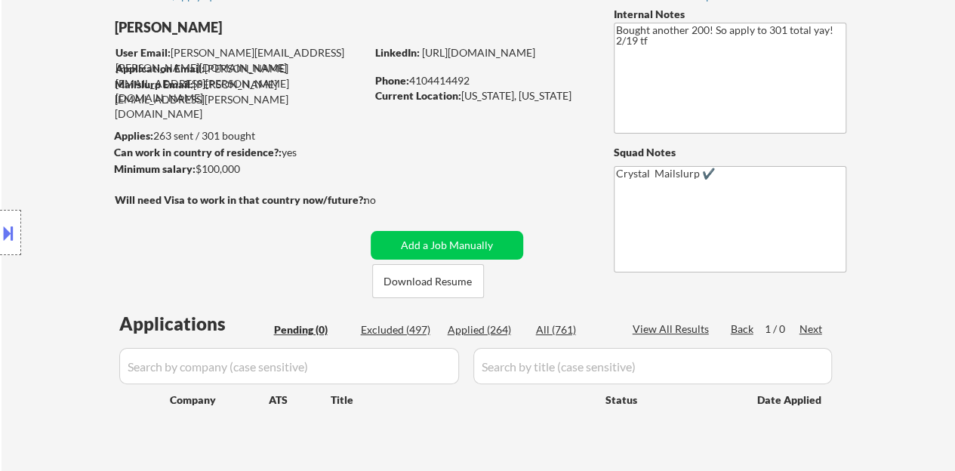
scroll to position [75, 0]
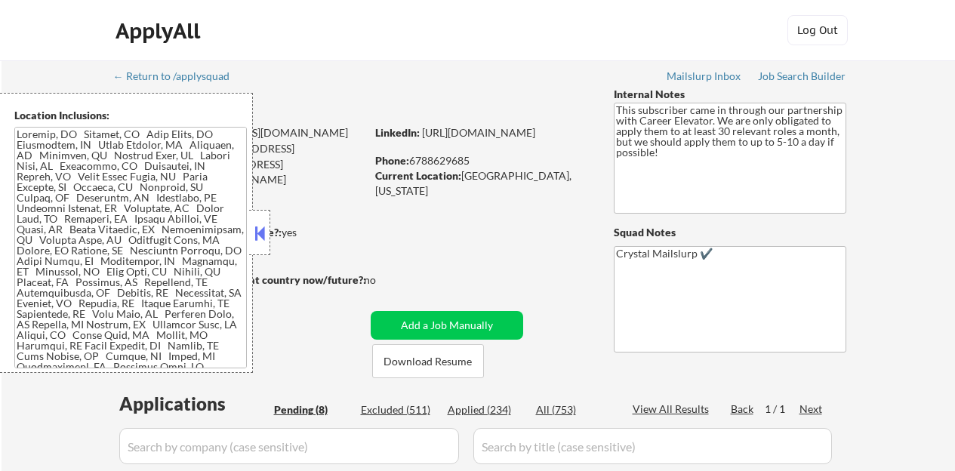
select select ""pending""
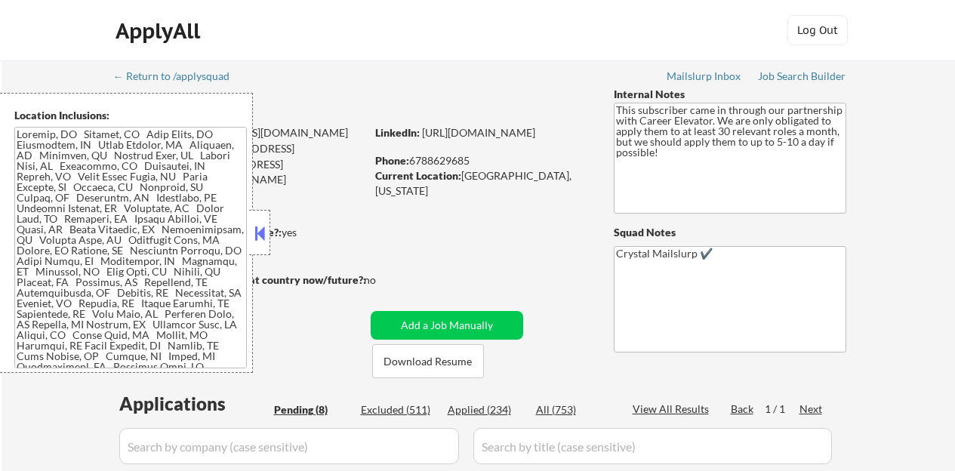
select select ""pending""
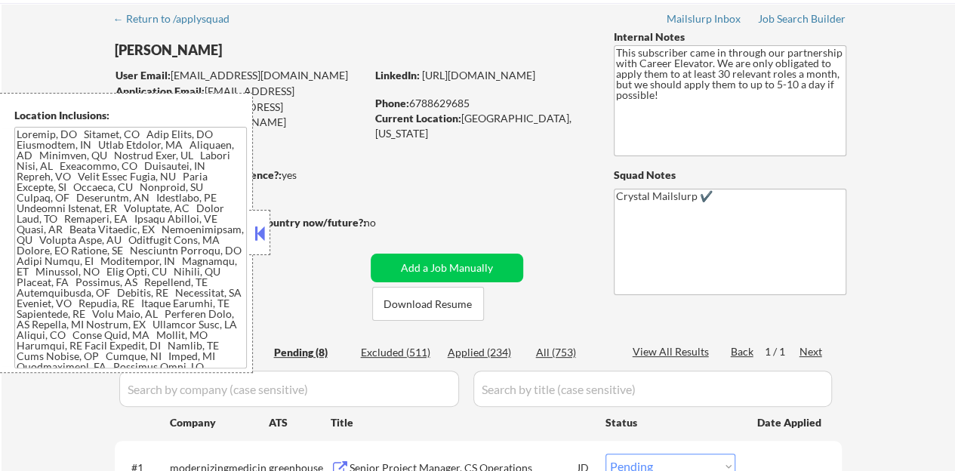
scroll to position [75, 0]
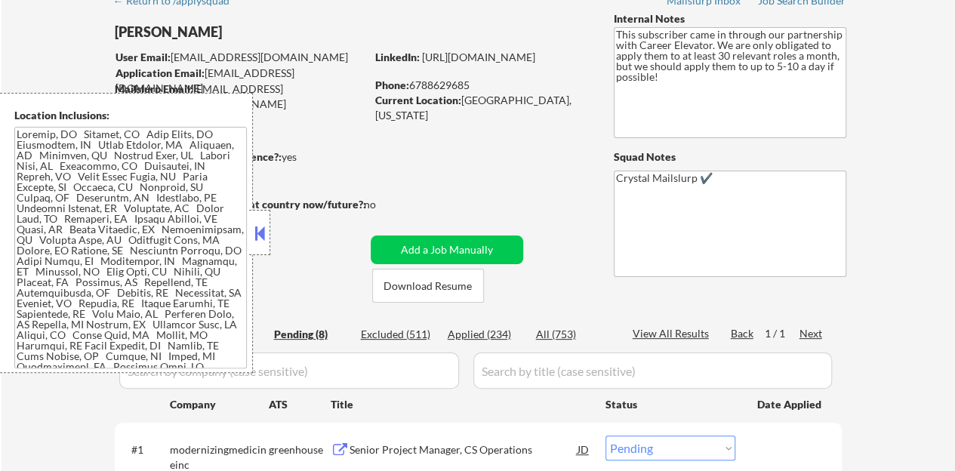
click at [264, 237] on button at bounding box center [259, 233] width 17 height 23
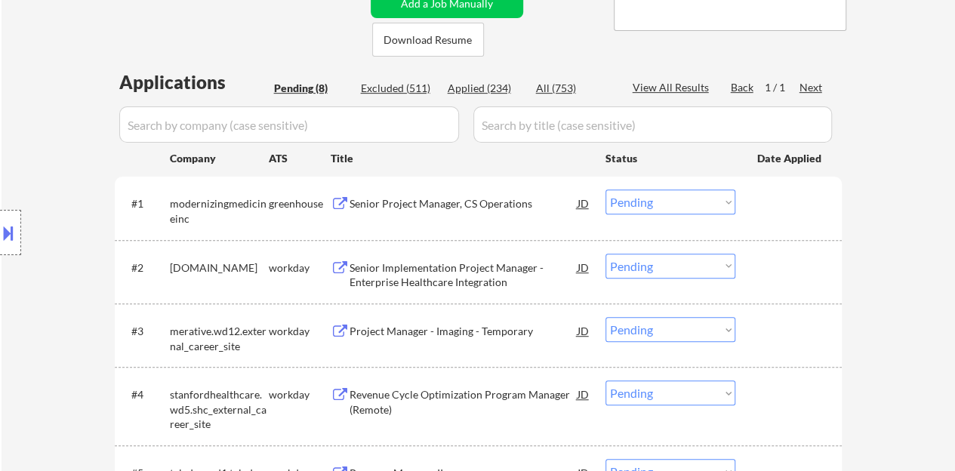
scroll to position [302, 0]
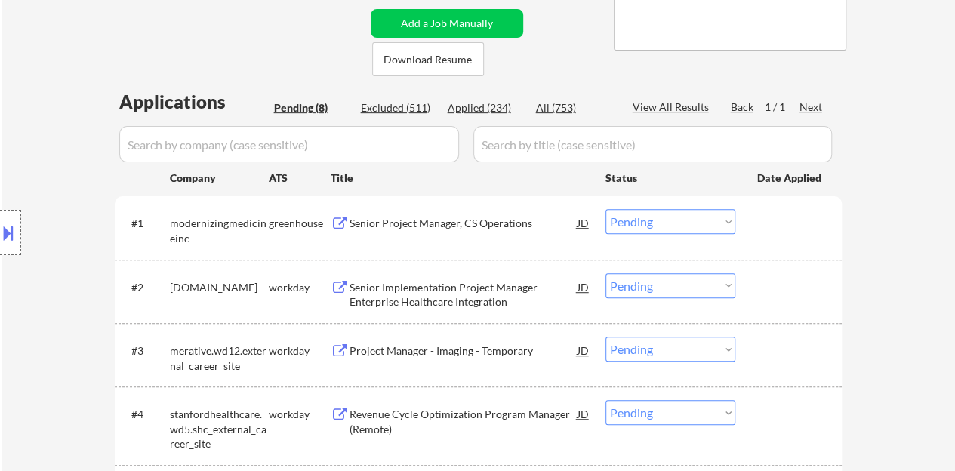
click at [498, 214] on div "Senior Project Manager, CS Operations" at bounding box center [463, 222] width 228 height 27
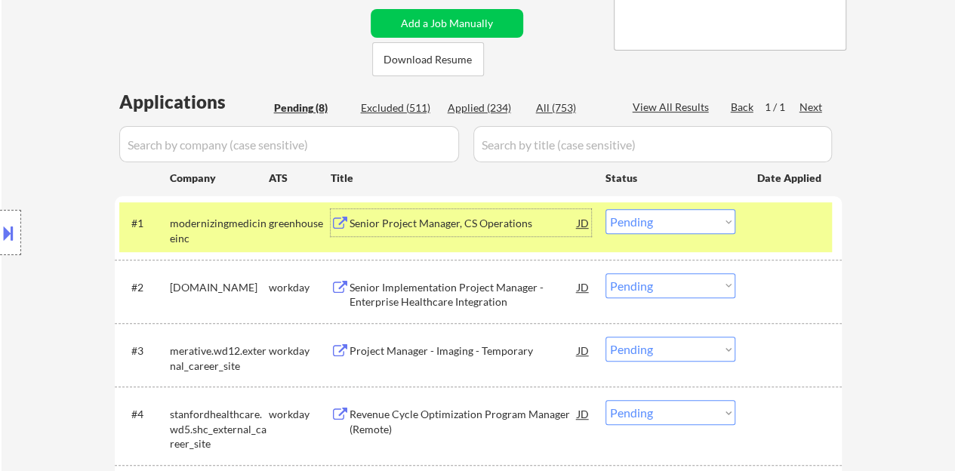
click at [629, 213] on select "Choose an option... Pending Applied Excluded (Questions) Excluded (Expired) Exc…" at bounding box center [670, 221] width 130 height 25
click at [605, 209] on select "Choose an option... Pending Applied Excluded (Questions) Excluded (Expired) Exc…" at bounding box center [670, 221] width 130 height 25
select select ""pending""
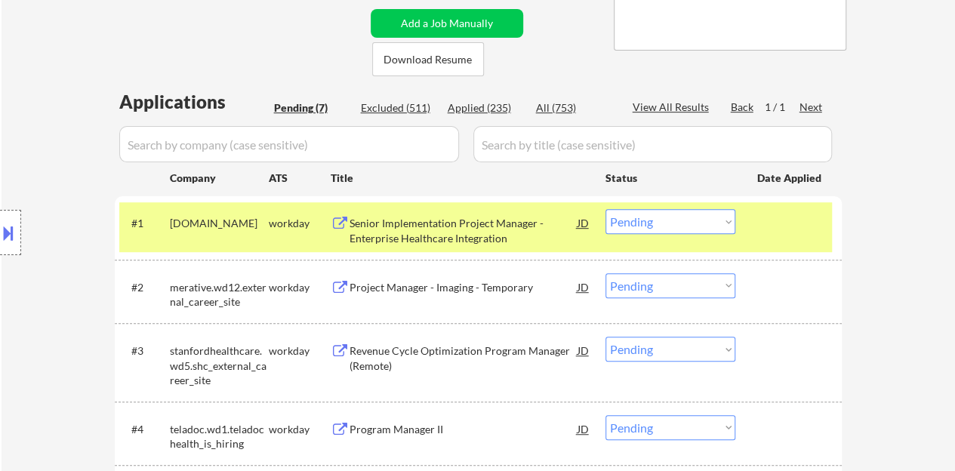
click at [773, 230] on div at bounding box center [790, 222] width 66 height 27
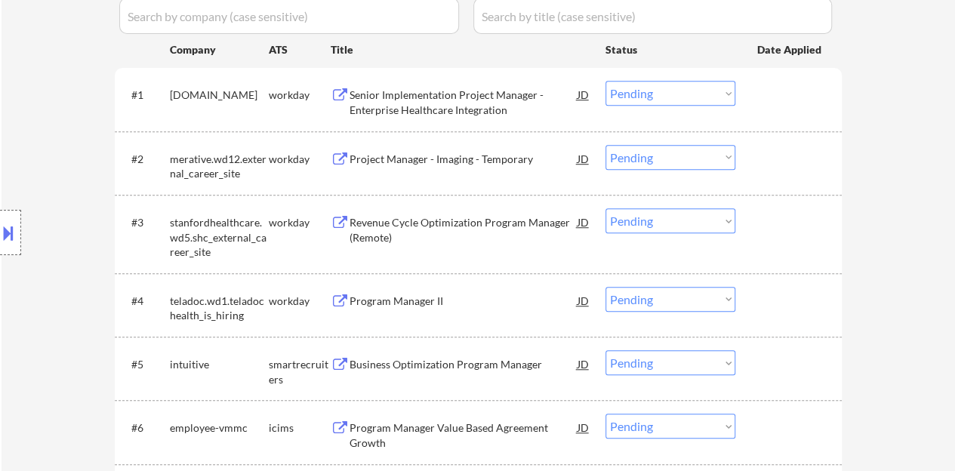
scroll to position [453, 0]
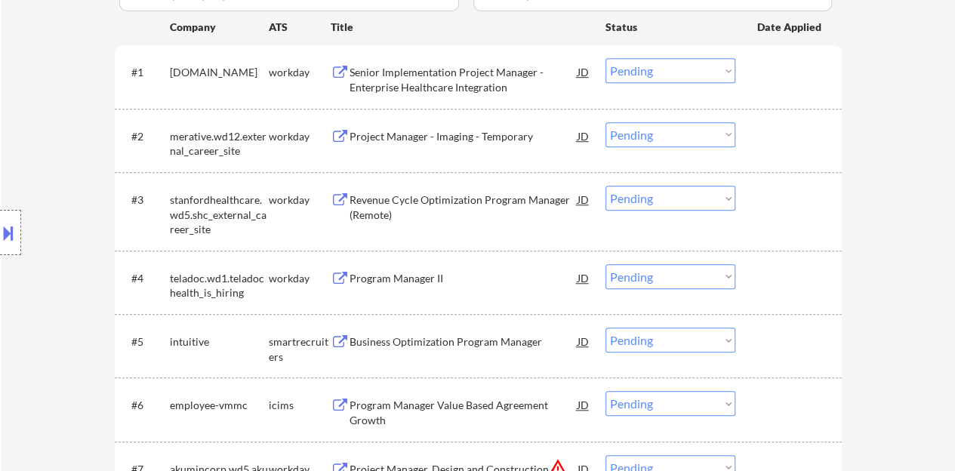
click at [353, 275] on div "Program Manager II" at bounding box center [463, 278] width 228 height 15
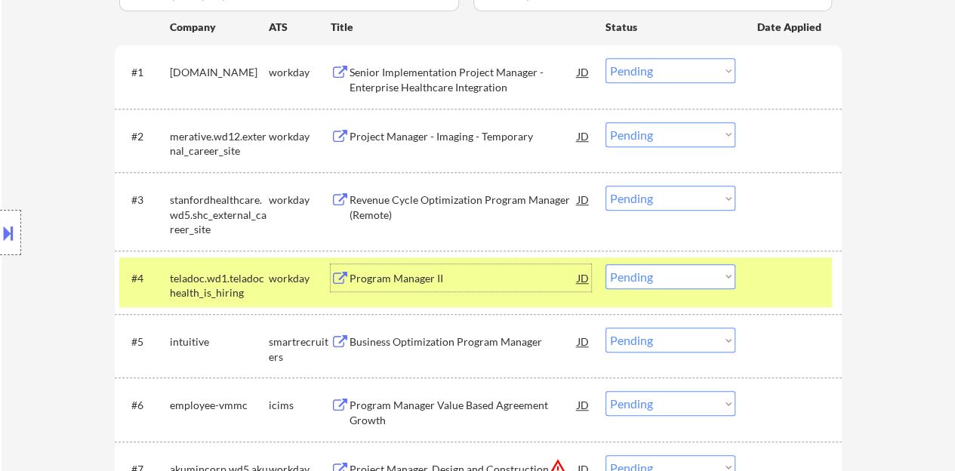
click at [670, 284] on select "Choose an option... Pending Applied Excluded (Questions) Excluded (Expired) Exc…" at bounding box center [670, 276] width 130 height 25
click at [605, 264] on select "Choose an option... Pending Applied Excluded (Questions) Excluded (Expired) Exc…" at bounding box center [670, 276] width 130 height 25
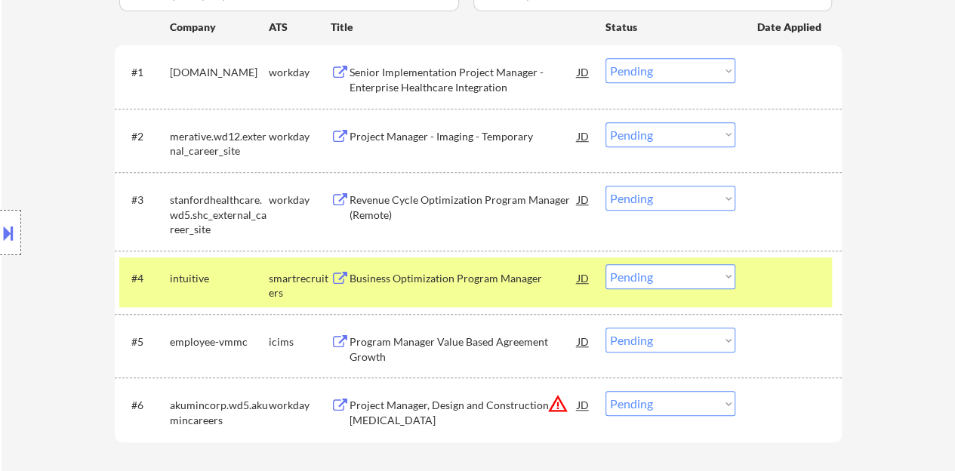
click at [457, 256] on div "#4 intuitive smartrecruiters Business Optimization Program Manager JD Choose an…" at bounding box center [478, 282] width 727 height 63
click at [803, 269] on div at bounding box center [790, 277] width 66 height 27
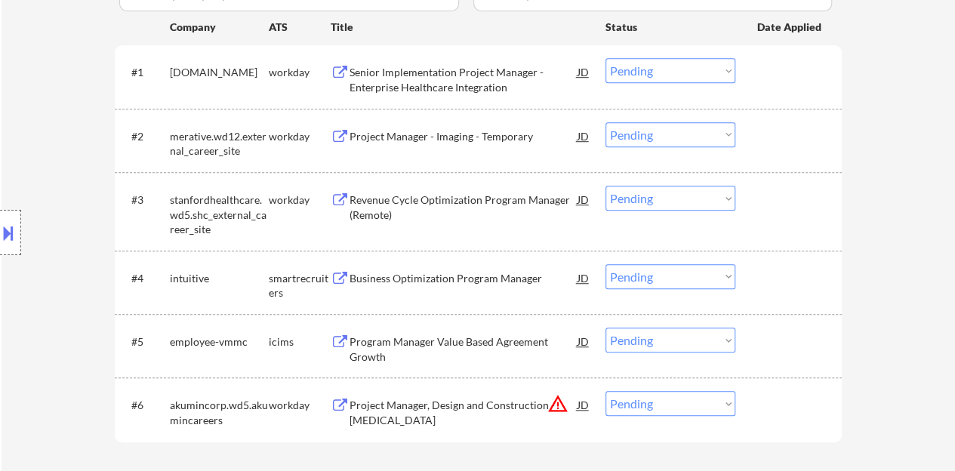
click at [433, 281] on div "Business Optimization Program Manager" at bounding box center [463, 278] width 228 height 15
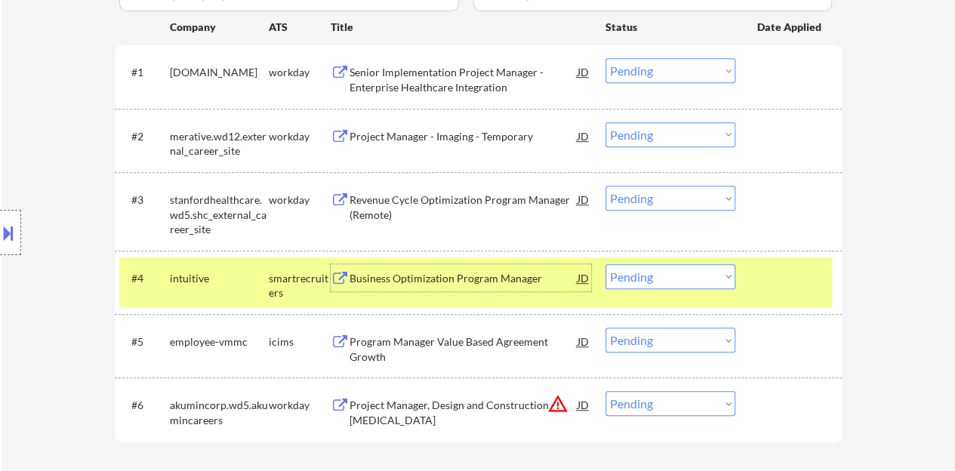
click at [708, 264] on select "Choose an option... Pending Applied Excluded (Questions) Excluded (Expired) Exc…" at bounding box center [670, 276] width 130 height 25
click at [605, 264] on select "Choose an option... Pending Applied Excluded (Questions) Excluded (Expired) Exc…" at bounding box center [670, 276] width 130 height 25
select select ""pending""
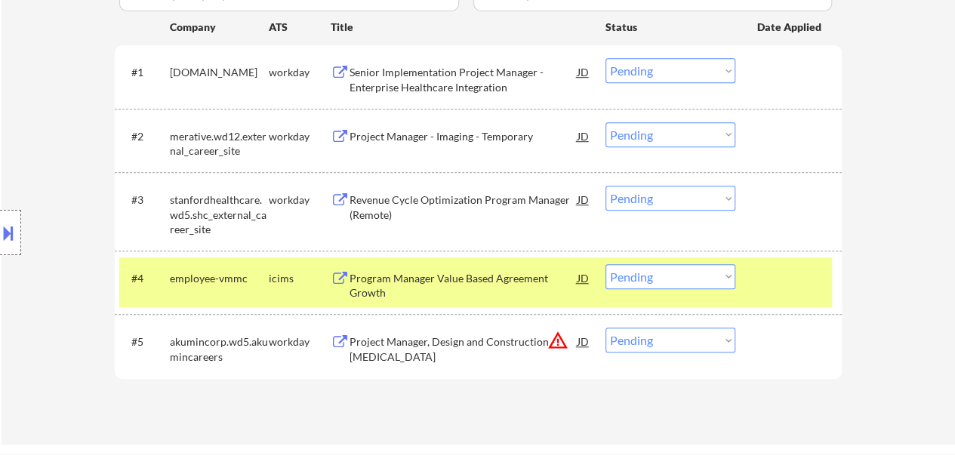
click at [767, 297] on div "#4 employee-vmmc icims Program Manager Value Based Agreement Growth JD Choose a…" at bounding box center [475, 282] width 712 height 50
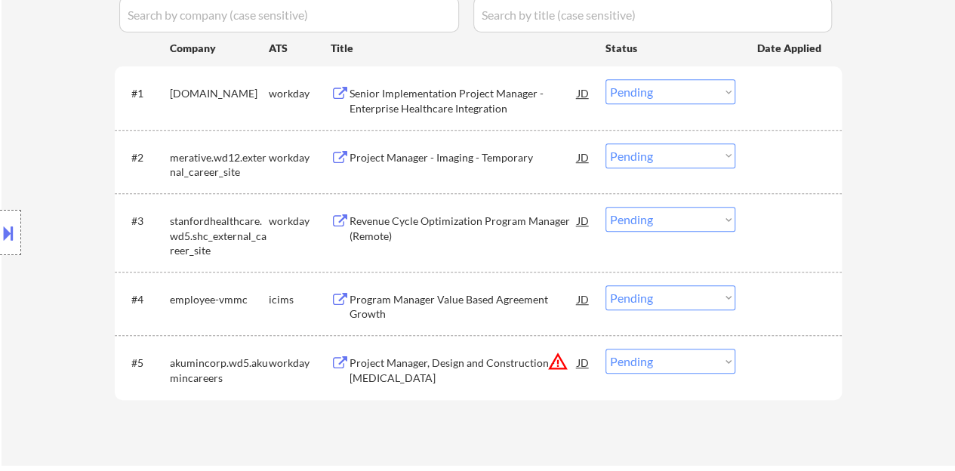
scroll to position [377, 0]
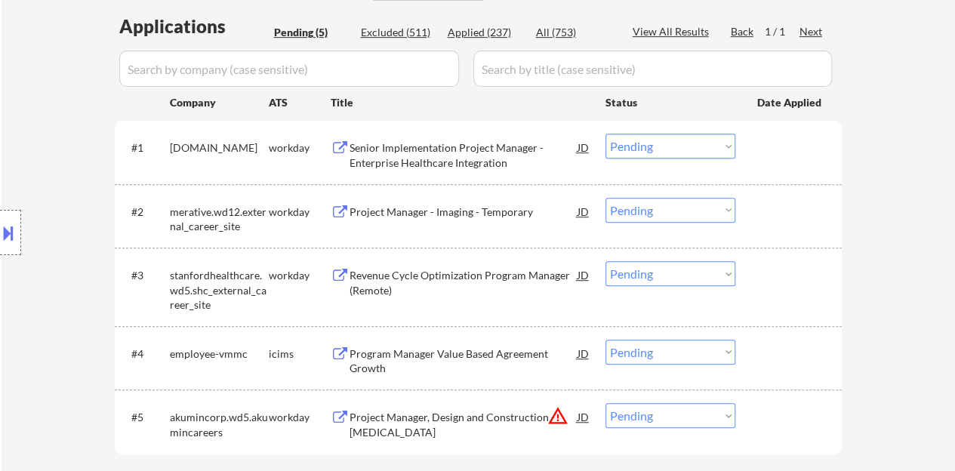
click at [436, 146] on div "Senior Implementation Project Manager - Enterprise Healthcare Integration" at bounding box center [463, 154] width 228 height 29
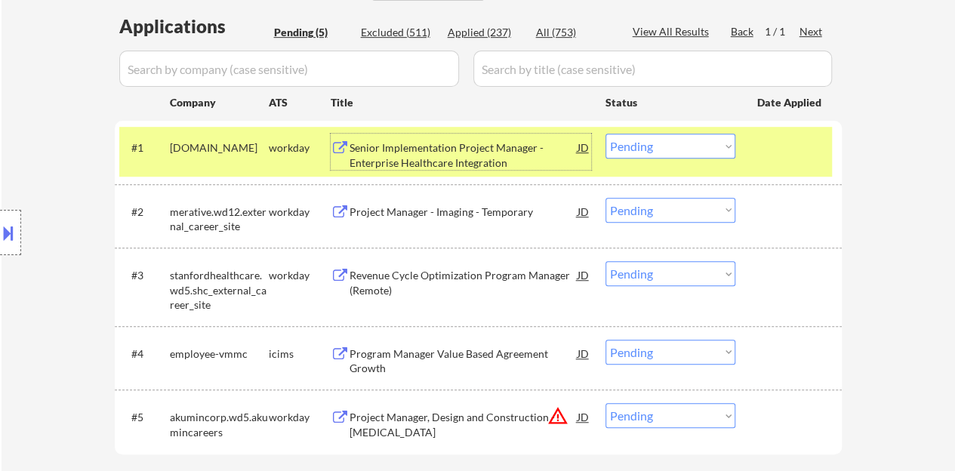
click at [692, 143] on select "Choose an option... Pending Applied Excluded (Questions) Excluded (Expired) Exc…" at bounding box center [670, 146] width 130 height 25
click at [605, 134] on select "Choose an option... Pending Applied Excluded (Questions) Excluded (Expired) Exc…" at bounding box center [670, 146] width 130 height 25
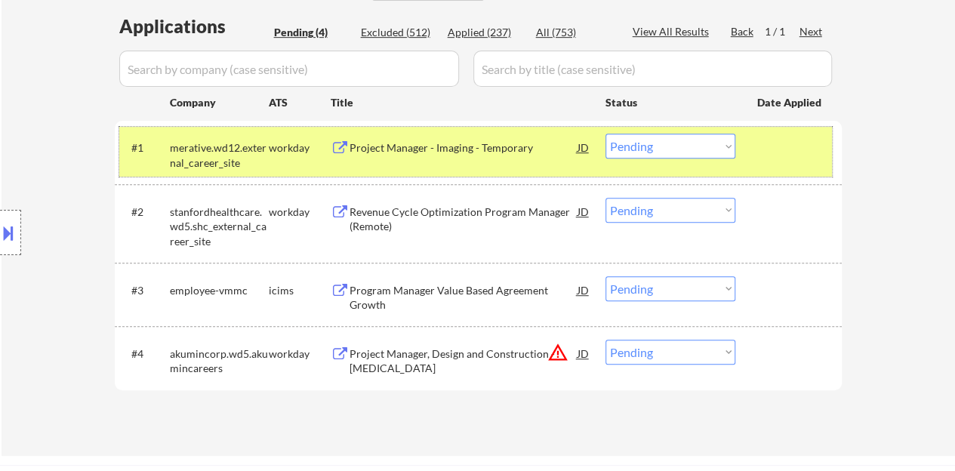
click at [709, 171] on div "#1 merative.wd12.external_career_site workday Project Manager - Imaging - Tempo…" at bounding box center [475, 152] width 712 height 50
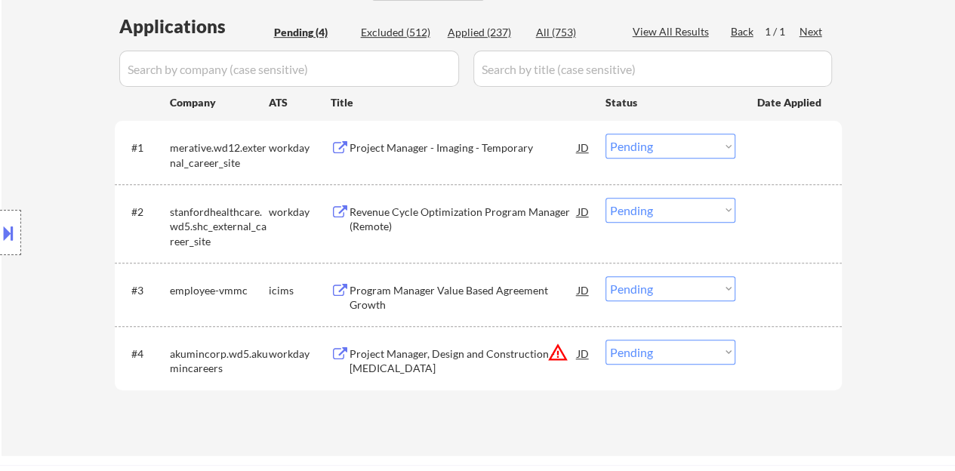
click at [674, 140] on select "Choose an option... Pending Applied Excluded (Questions) Excluded (Expired) Exc…" at bounding box center [670, 146] width 130 height 25
click at [605, 134] on select "Choose an option... Pending Applied Excluded (Questions) Excluded (Expired) Exc…" at bounding box center [670, 146] width 130 height 25
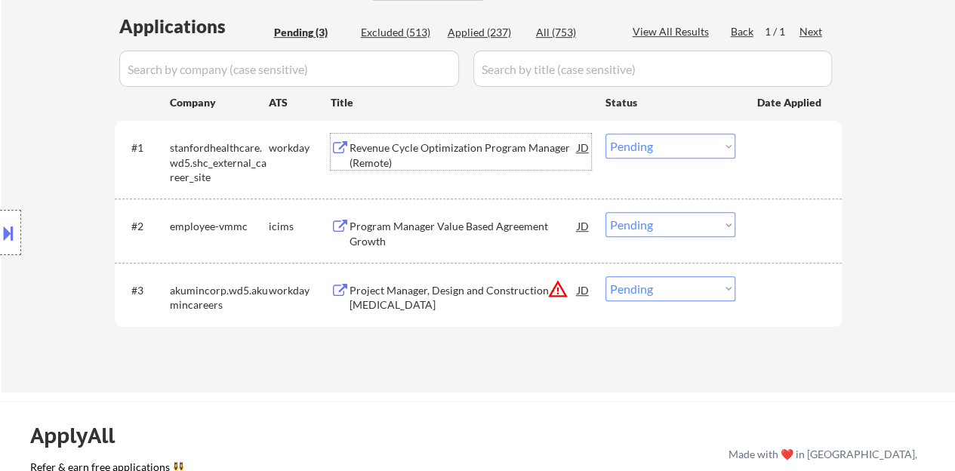
click at [433, 144] on div "Revenue Cycle Optimization Program Manager (Remote)" at bounding box center [463, 154] width 228 height 29
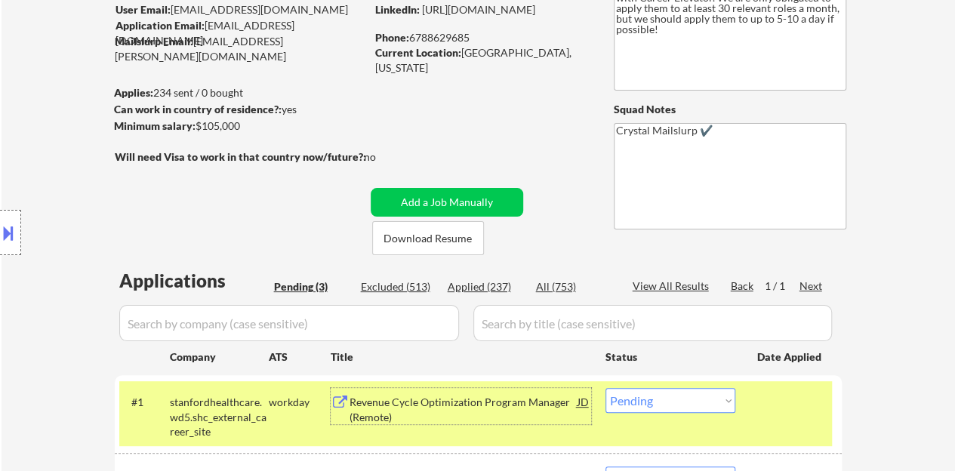
scroll to position [0, 0]
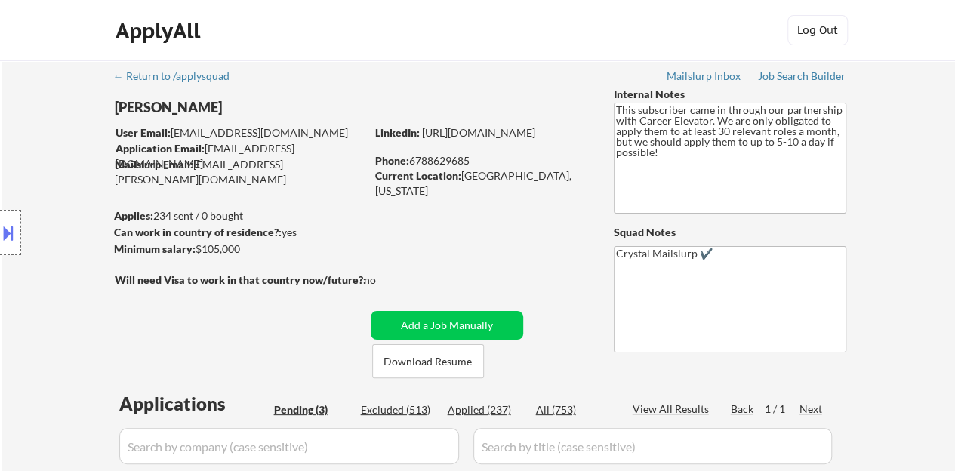
drag, startPoint x: 567, startPoint y: 142, endPoint x: 377, endPoint y: 146, distance: 190.2
click at [377, 140] on div "LinkedIn: https://www.linkedin.com/in/daneilia-d" at bounding box center [483, 132] width 216 height 15
copy link "https://www.linkedin.com/in/daneilia-d"
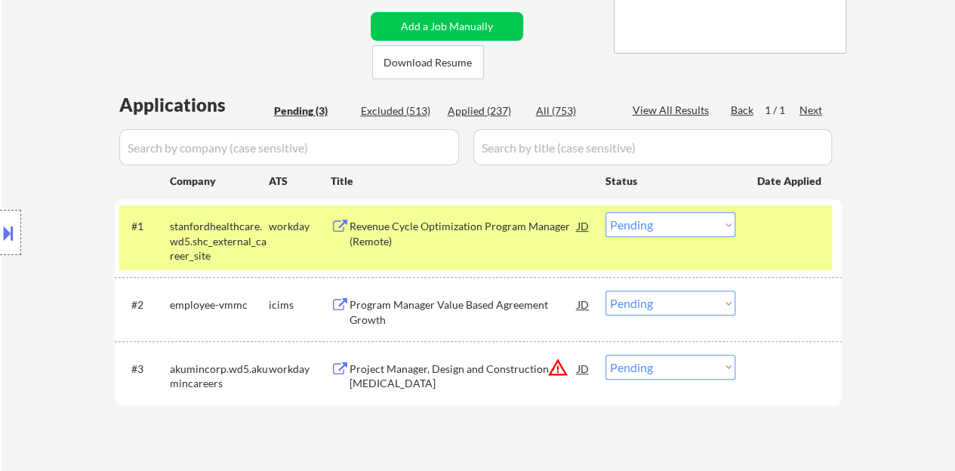
scroll to position [302, 0]
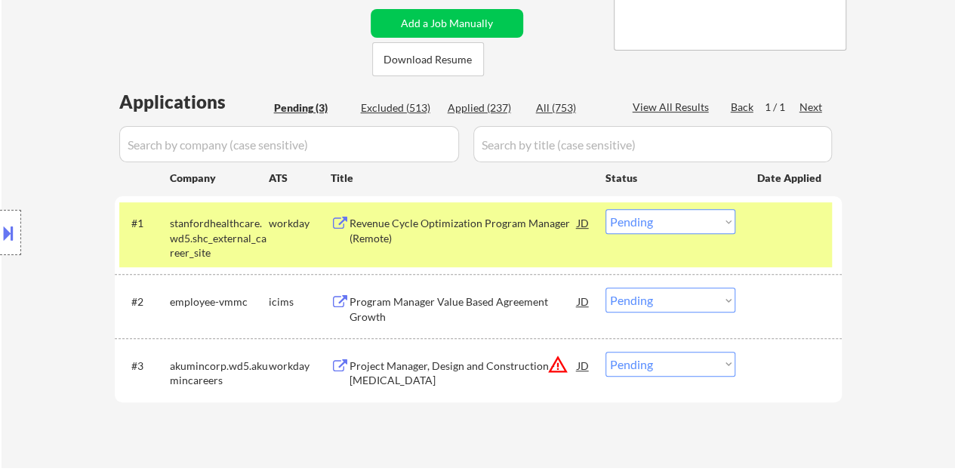
click at [646, 216] on select "Choose an option... Pending Applied Excluded (Questions) Excluded (Expired) Exc…" at bounding box center [670, 221] width 130 height 25
click at [605, 209] on select "Choose an option... Pending Applied Excluded (Questions) Excluded (Expired) Exc…" at bounding box center [670, 221] width 130 height 25
select select ""pending""
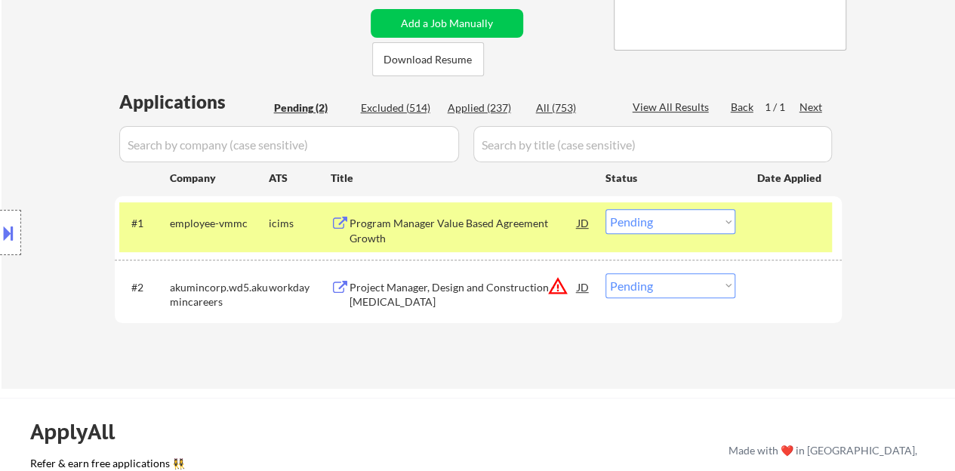
click at [783, 233] on div at bounding box center [790, 222] width 66 height 27
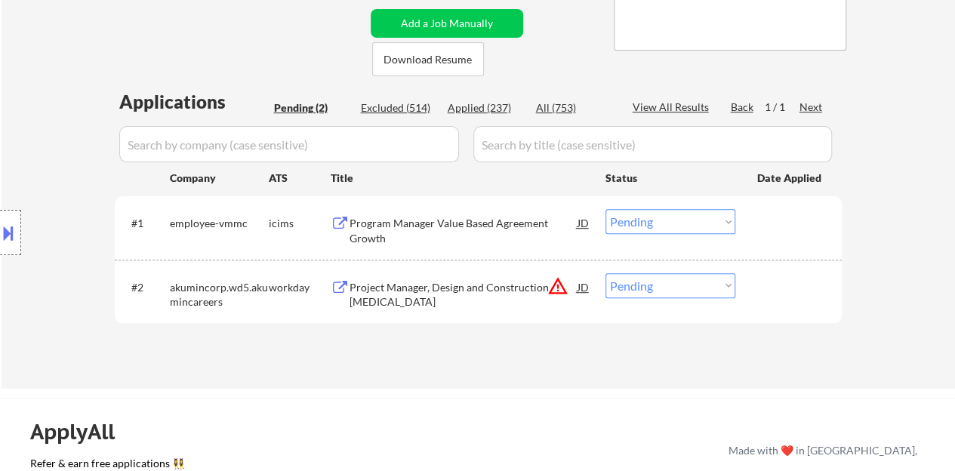
click at [491, 292] on div "Project Manager, Design and Construction - Radiology" at bounding box center [463, 294] width 228 height 29
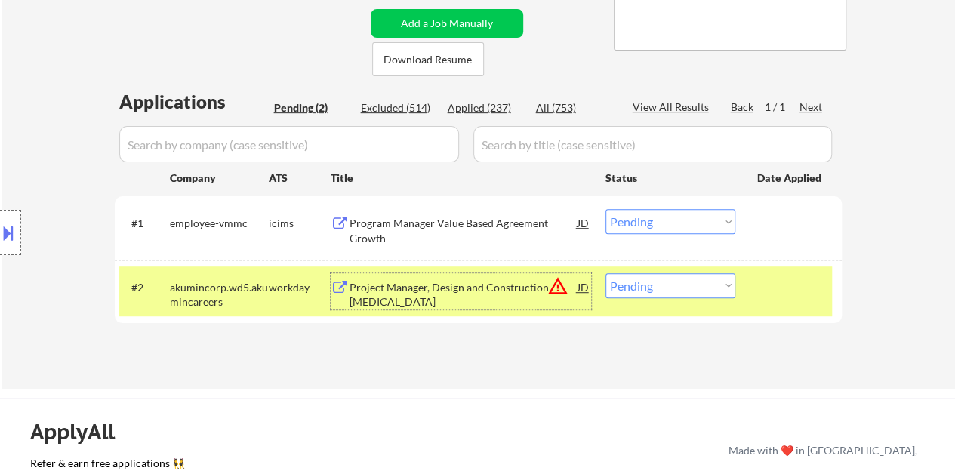
click at [647, 294] on select "Choose an option... Pending Applied Excluded (Questions) Excluded (Expired) Exc…" at bounding box center [670, 285] width 130 height 25
select select ""excluded__bad_match_""
click at [605, 273] on select "Choose an option... Pending Applied Excluded (Questions) Excluded (Expired) Exc…" at bounding box center [670, 285] width 130 height 25
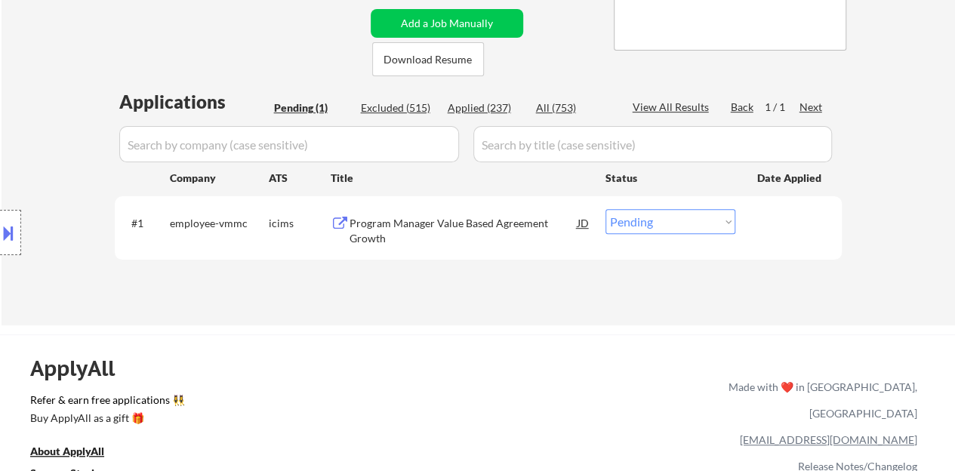
click at [492, 214] on div "Program Manager Value Based Agreement Growth" at bounding box center [463, 227] width 228 height 36
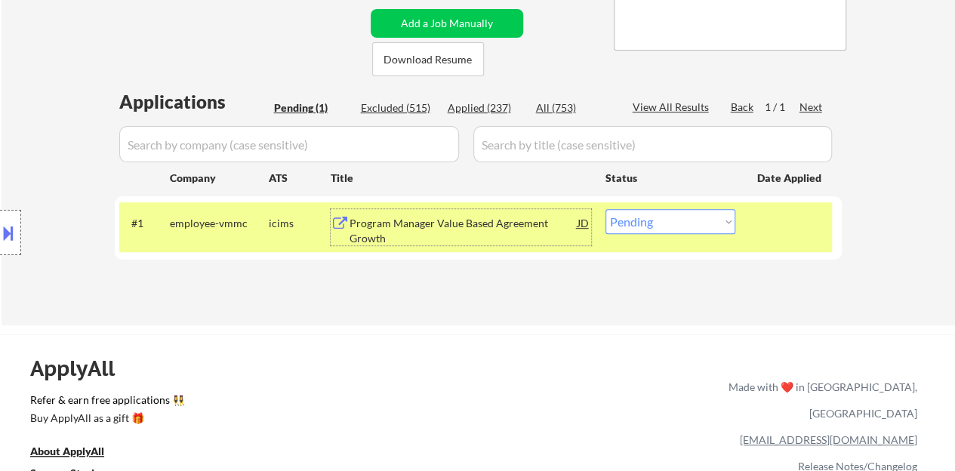
click at [687, 221] on select "Choose an option... Pending Applied Excluded (Questions) Excluded (Expired) Exc…" at bounding box center [670, 221] width 130 height 25
select select ""applied""
click at [605, 209] on select "Choose an option... Pending Applied Excluded (Questions) Excluded (Expired) Exc…" at bounding box center [670, 221] width 130 height 25
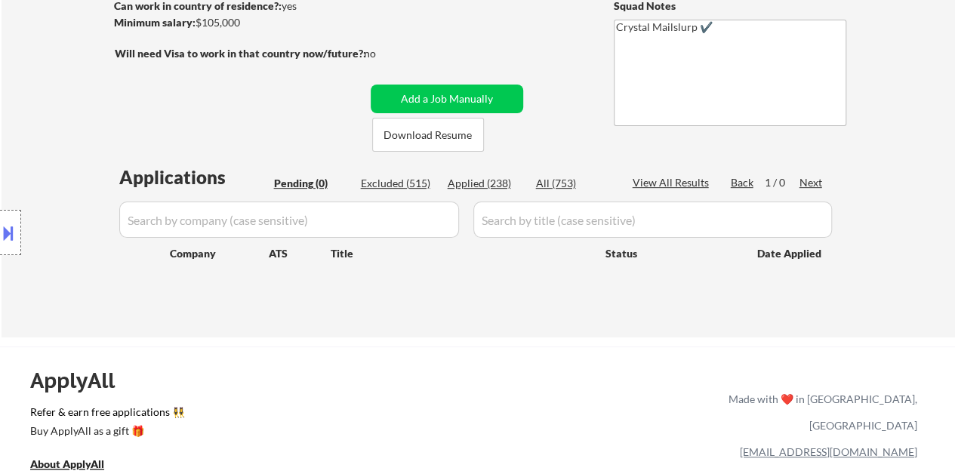
scroll to position [151, 0]
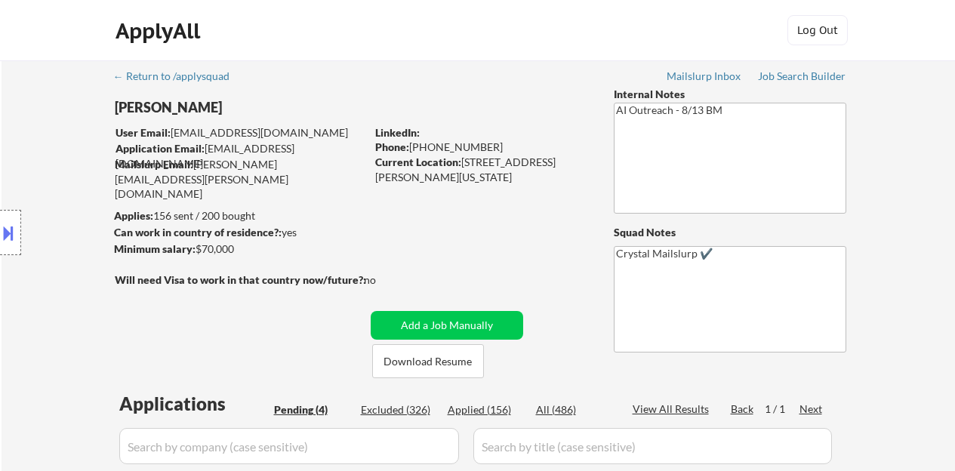
select select ""pending""
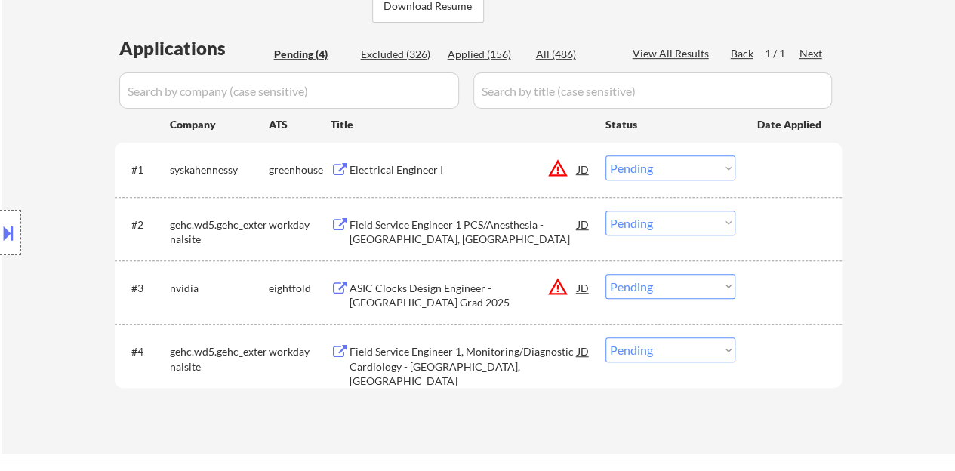
scroll to position [377, 0]
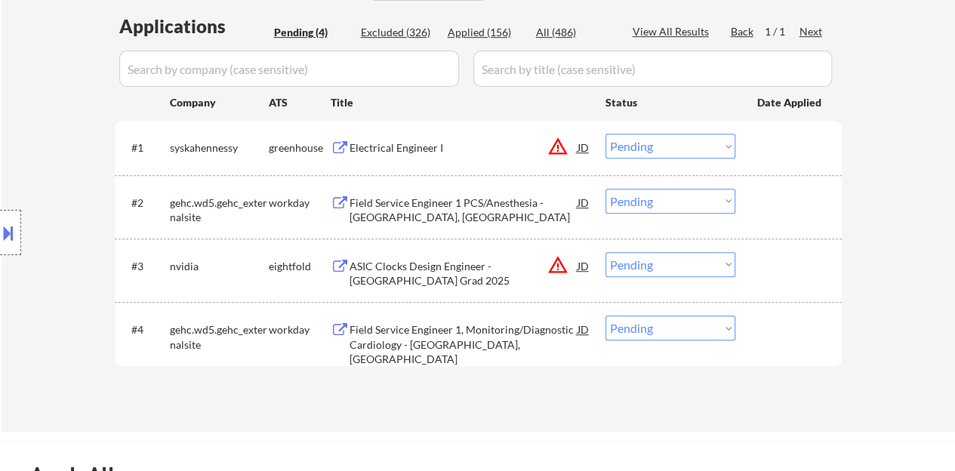
click at [406, 143] on div "Electrical Engineer I" at bounding box center [463, 147] width 228 height 15
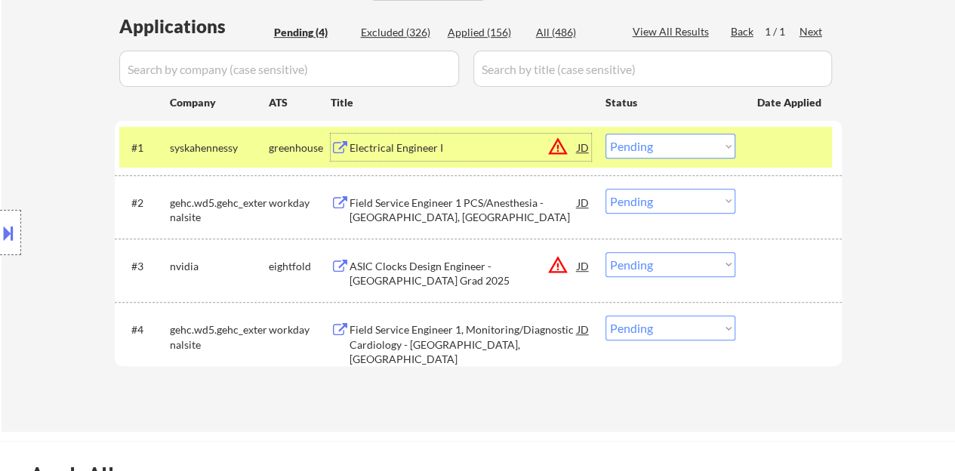
click at [0, 235] on button at bounding box center [8, 232] width 17 height 25
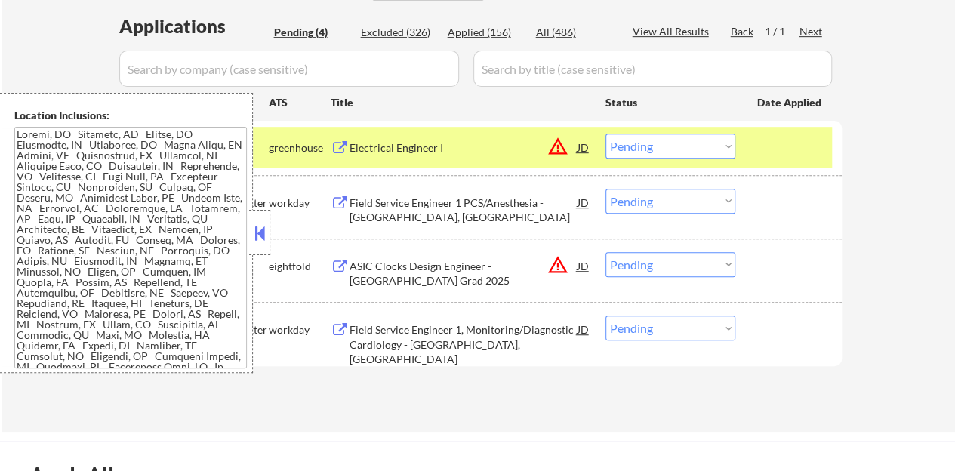
scroll to position [576, 0]
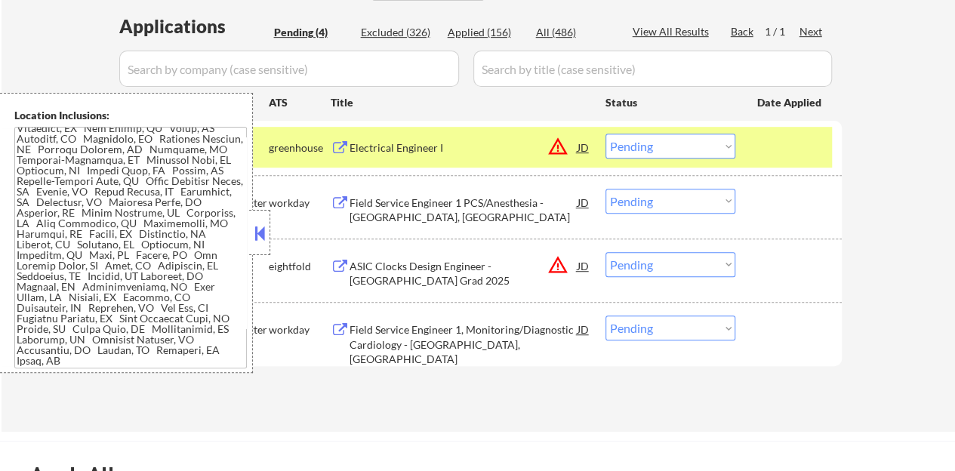
click at [254, 229] on button at bounding box center [259, 233] width 17 height 23
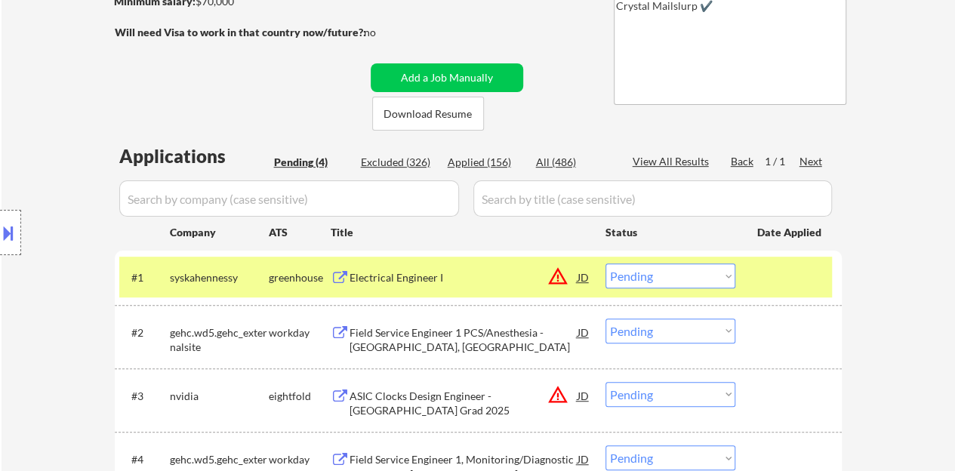
scroll to position [302, 0]
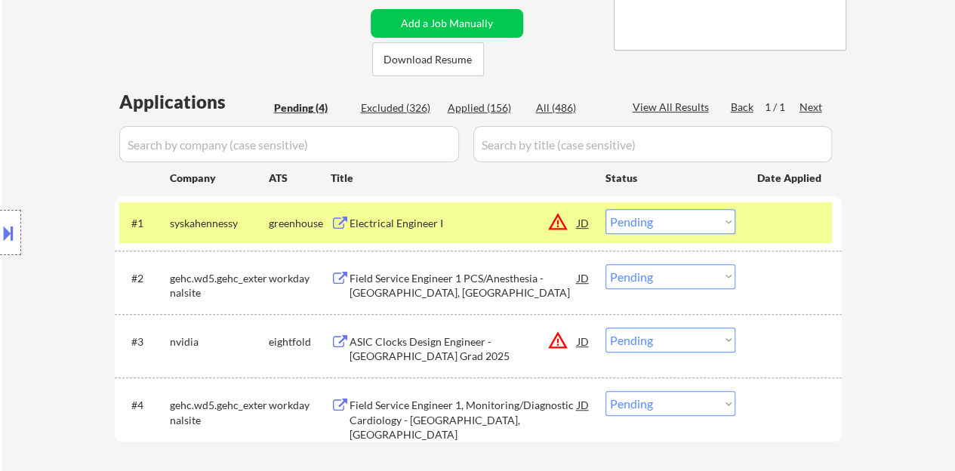
click at [657, 216] on select "Choose an option... Pending Applied Excluded (Questions) Excluded (Expired) Exc…" at bounding box center [670, 221] width 130 height 25
click at [605, 209] on select "Choose an option... Pending Applied Excluded (Questions) Excluded (Expired) Exc…" at bounding box center [670, 221] width 130 height 25
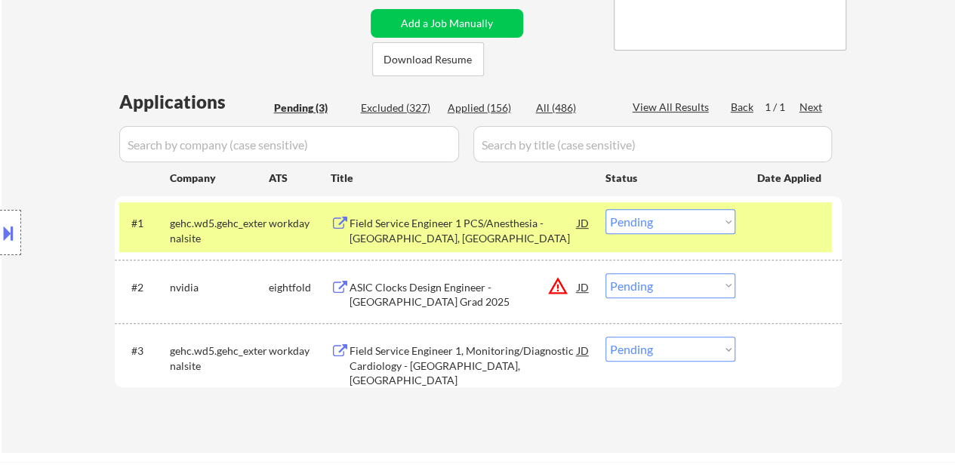
click at [480, 232] on div "Field Service Engineer 1 PCS/Anesthesia - [GEOGRAPHIC_DATA], [GEOGRAPHIC_DATA]" at bounding box center [463, 230] width 228 height 29
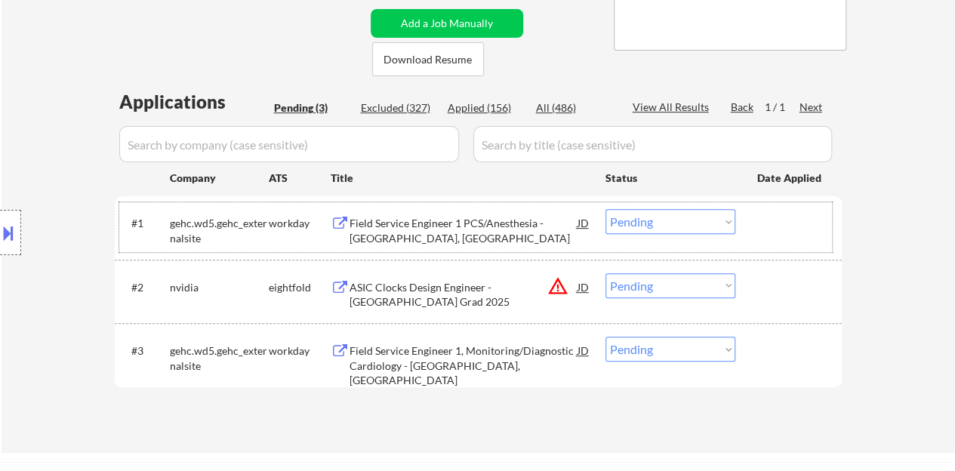
click at [807, 237] on div "#1 gehc.wd5.gehc_externalsite workday Field Service Engineer 1 PCS/Anesthesia -…" at bounding box center [475, 227] width 712 height 50
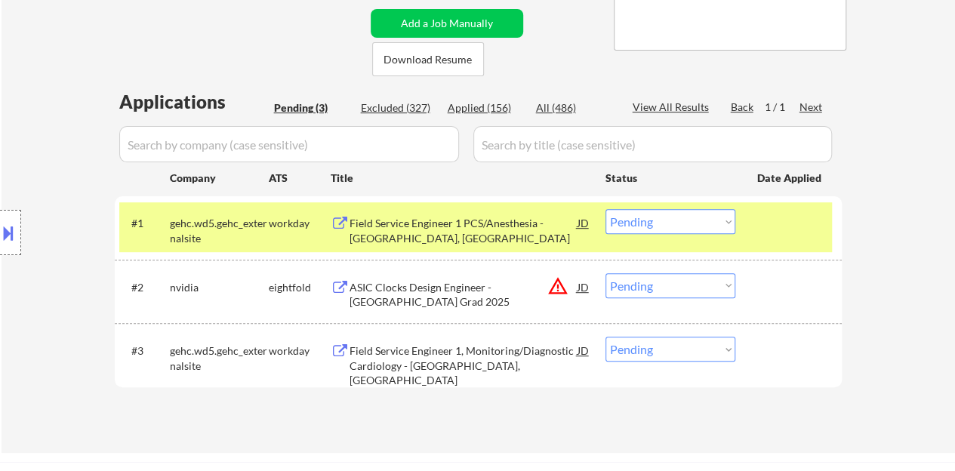
click at [0, 226] on button at bounding box center [8, 232] width 17 height 25
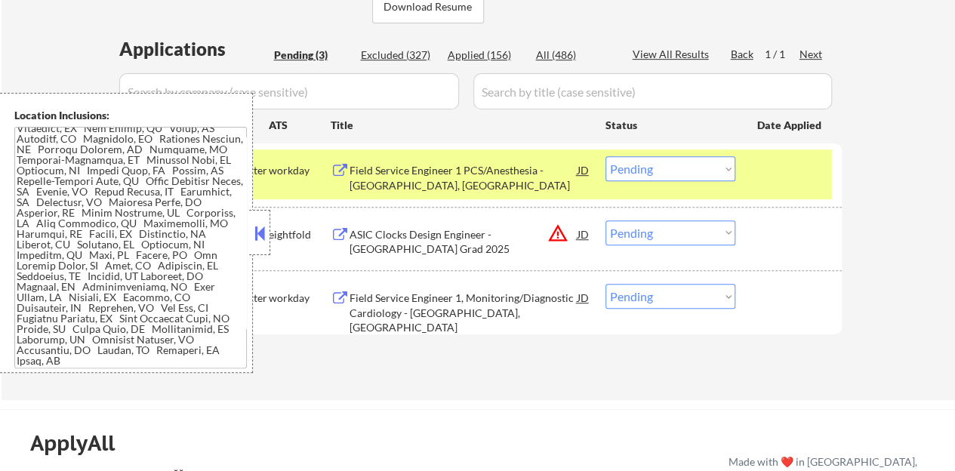
scroll to position [377, 0]
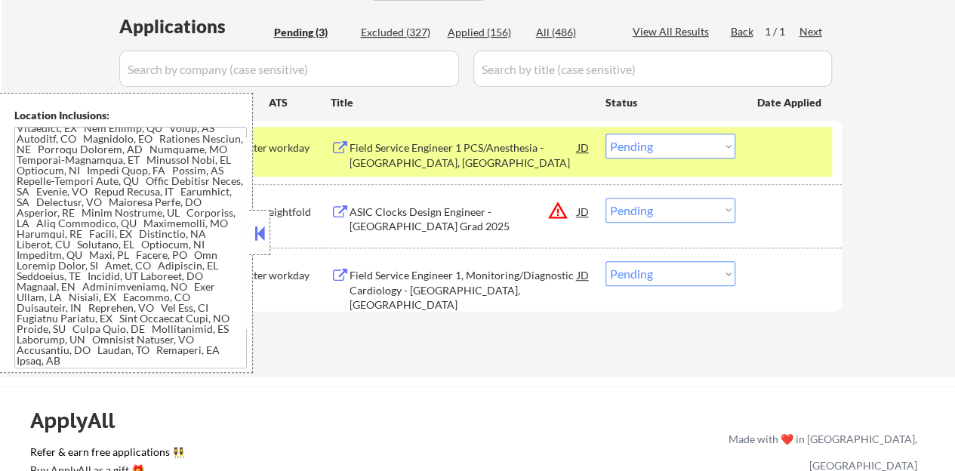
click at [265, 235] on button at bounding box center [259, 233] width 17 height 23
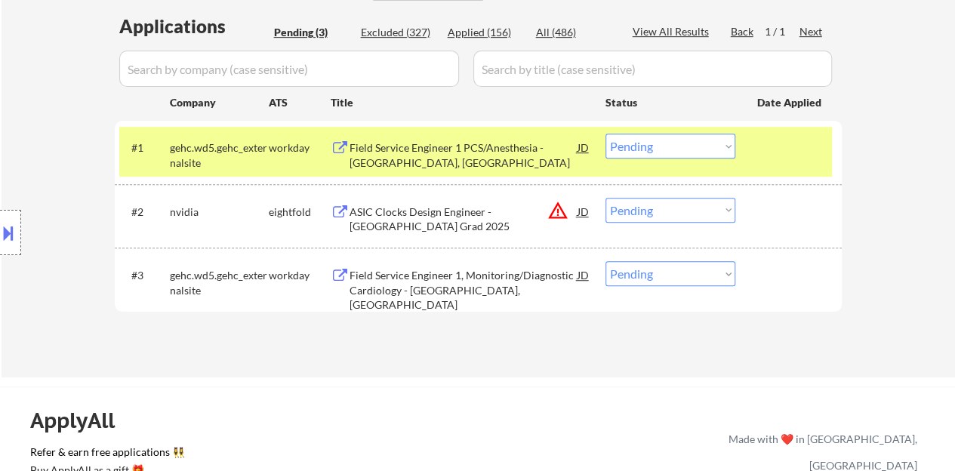
click at [669, 152] on select "Choose an option... Pending Applied Excluded (Questions) Excluded (Expired) Exc…" at bounding box center [670, 146] width 130 height 25
click at [605, 134] on select "Choose an option... Pending Applied Excluded (Questions) Excluded (Expired) Exc…" at bounding box center [670, 146] width 130 height 25
select select ""pending""
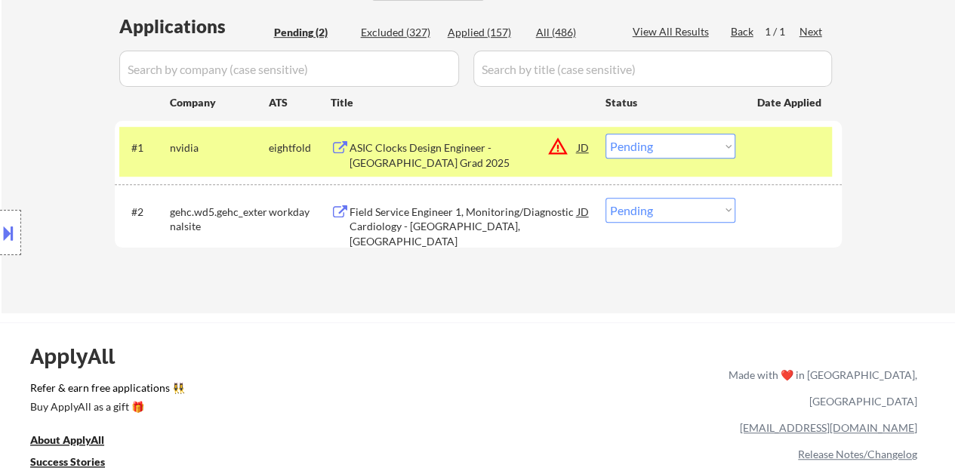
click at [773, 141] on div at bounding box center [790, 147] width 66 height 27
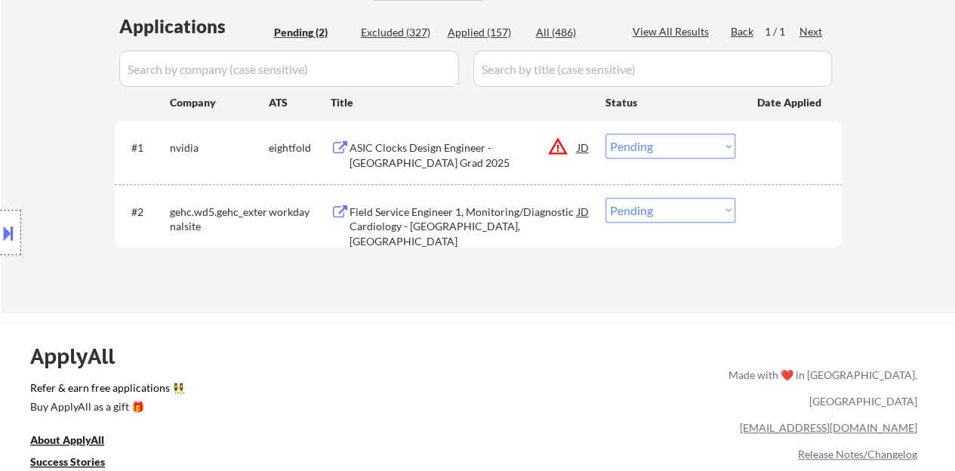
click at [444, 221] on div "Field Service Engineer 1, Monitoring/Diagnostic Cardiology - [GEOGRAPHIC_DATA],…" at bounding box center [463, 227] width 228 height 45
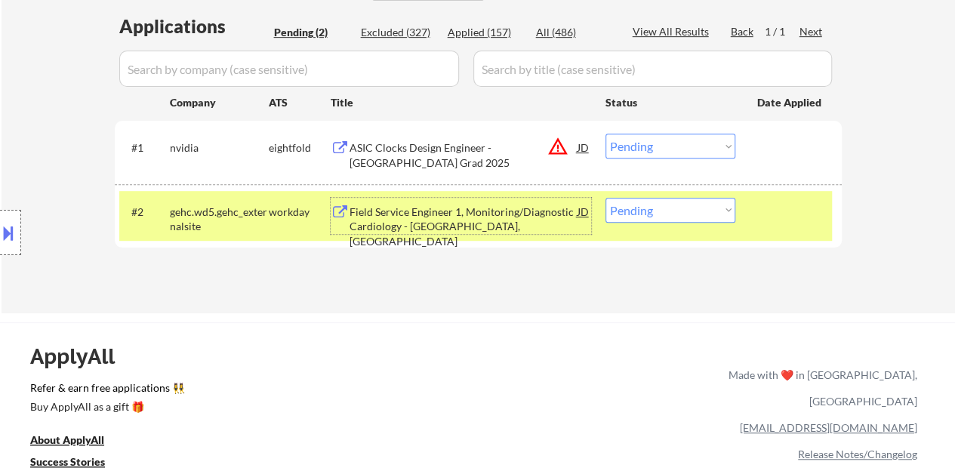
click at [0, 231] on button at bounding box center [8, 232] width 17 height 25
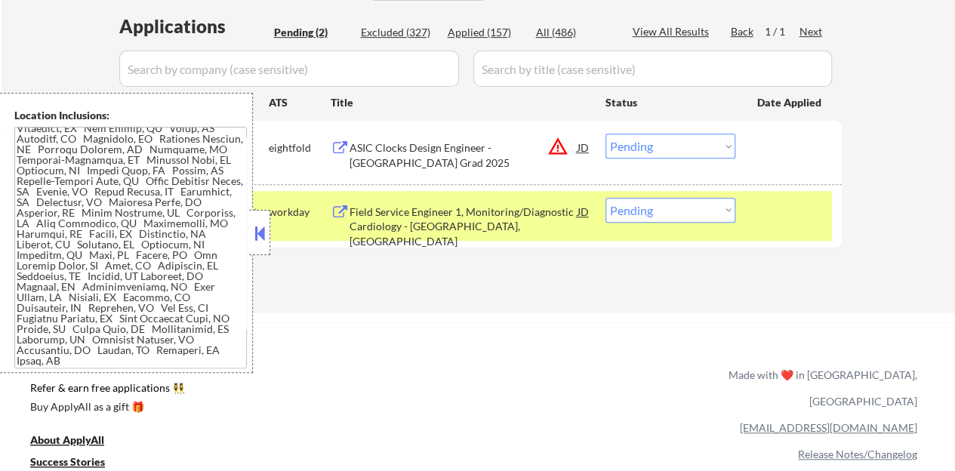
click at [263, 232] on button at bounding box center [259, 233] width 17 height 23
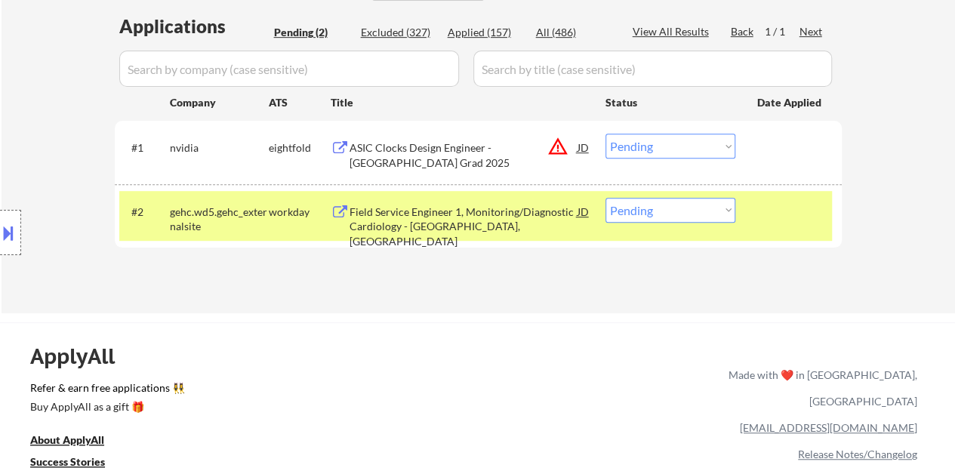
click at [634, 207] on select "Choose an option... Pending Applied Excluded (Questions) Excluded (Expired) Exc…" at bounding box center [670, 210] width 130 height 25
select select ""applied""
click at [605, 198] on select "Choose an option... Pending Applied Excluded (Questions) Excluded (Expired) Exc…" at bounding box center [670, 210] width 130 height 25
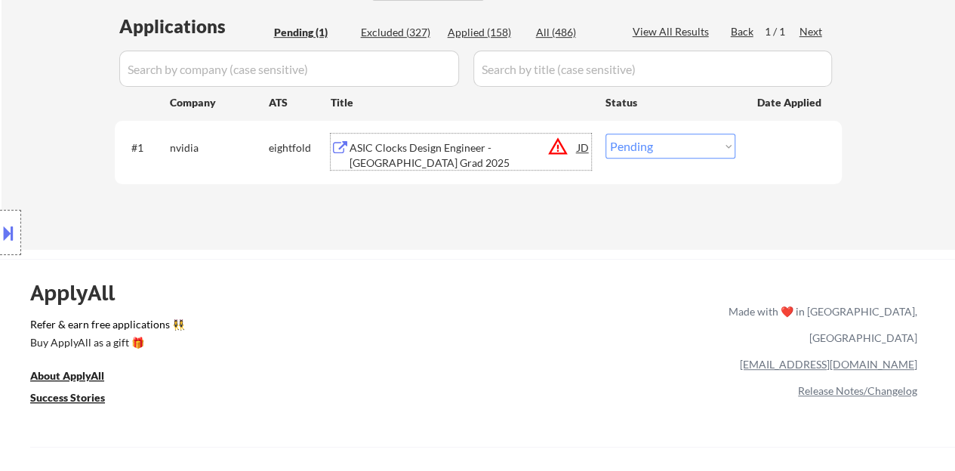
click at [423, 155] on div "ASIC Clocks Design Engineer - [GEOGRAPHIC_DATA] Grad 2025" at bounding box center [463, 154] width 228 height 29
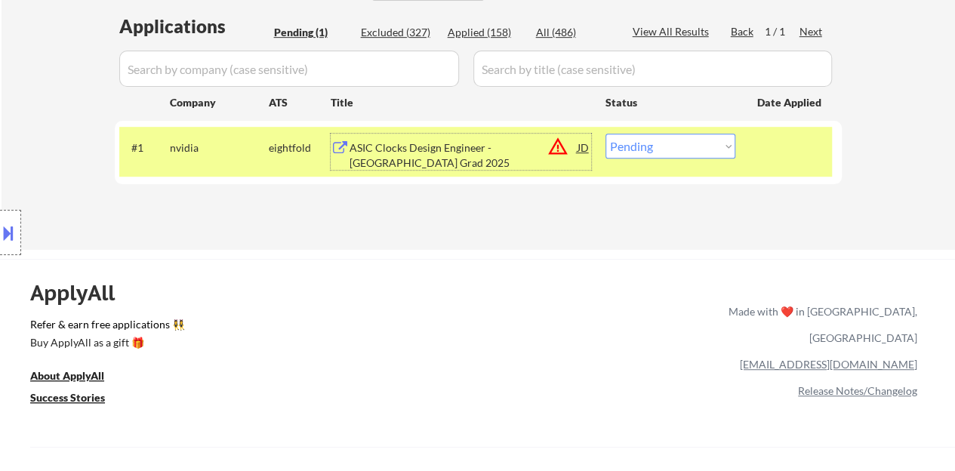
click at [680, 144] on select "Choose an option... Pending Applied Excluded (Questions) Excluded (Expired) Exc…" at bounding box center [670, 146] width 130 height 25
select select ""excluded__location_""
click at [605, 134] on select "Choose an option... Pending Applied Excluded (Questions) Excluded (Expired) Exc…" at bounding box center [670, 146] width 130 height 25
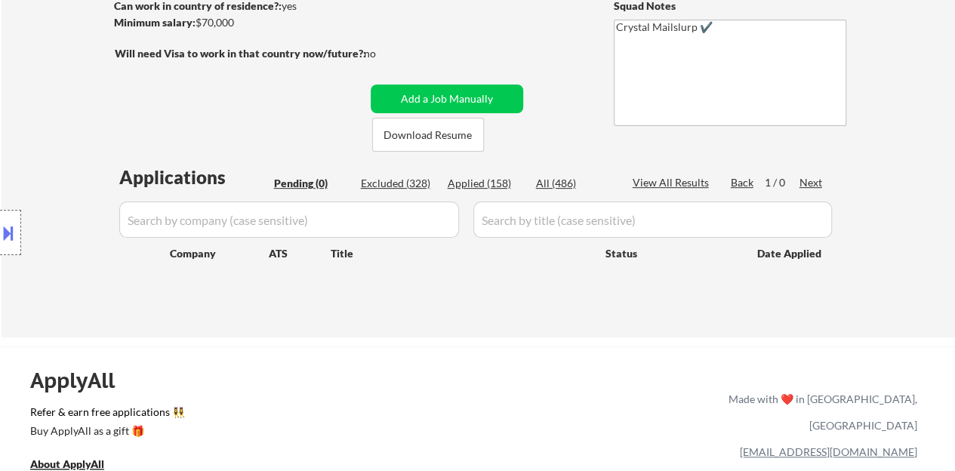
scroll to position [151, 0]
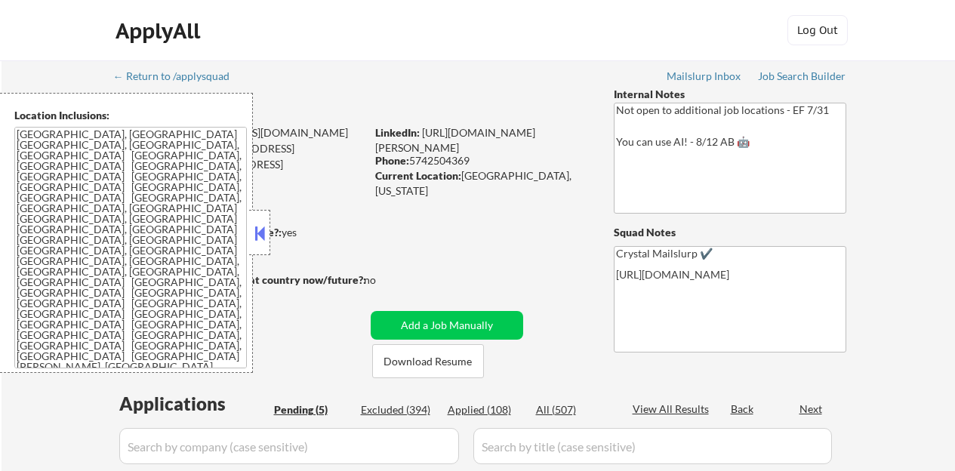
select select ""pending""
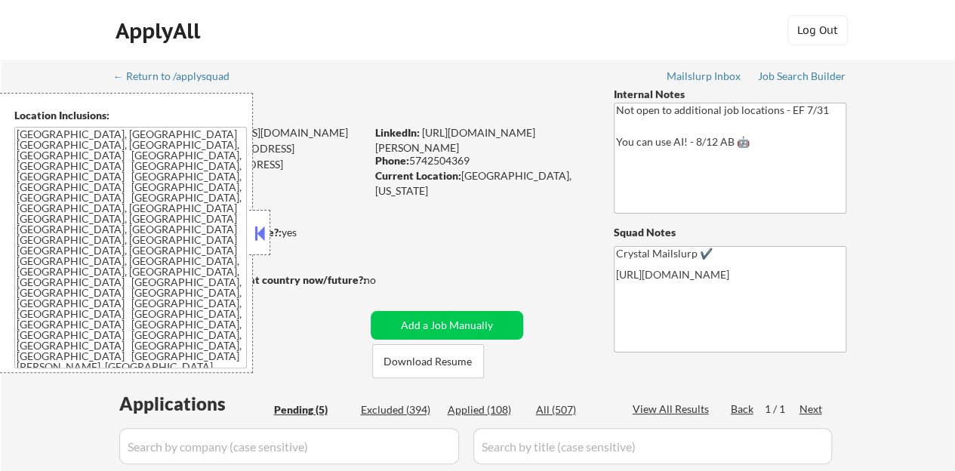
click at [267, 223] on button at bounding box center [259, 233] width 17 height 23
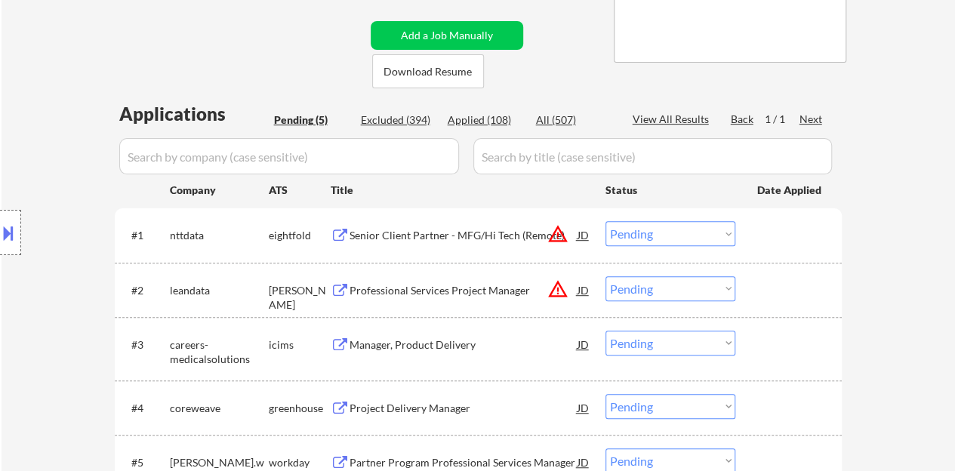
scroll to position [377, 0]
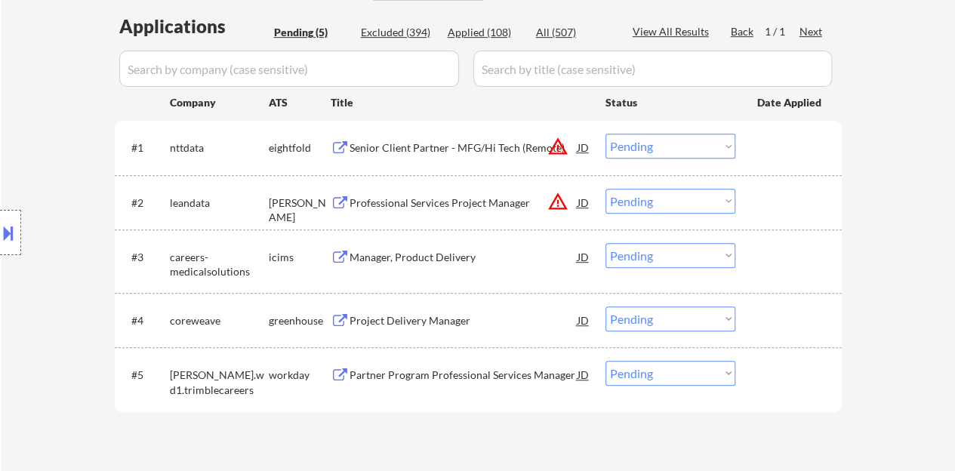
click at [465, 318] on div "Project Delivery Manager" at bounding box center [463, 320] width 228 height 15
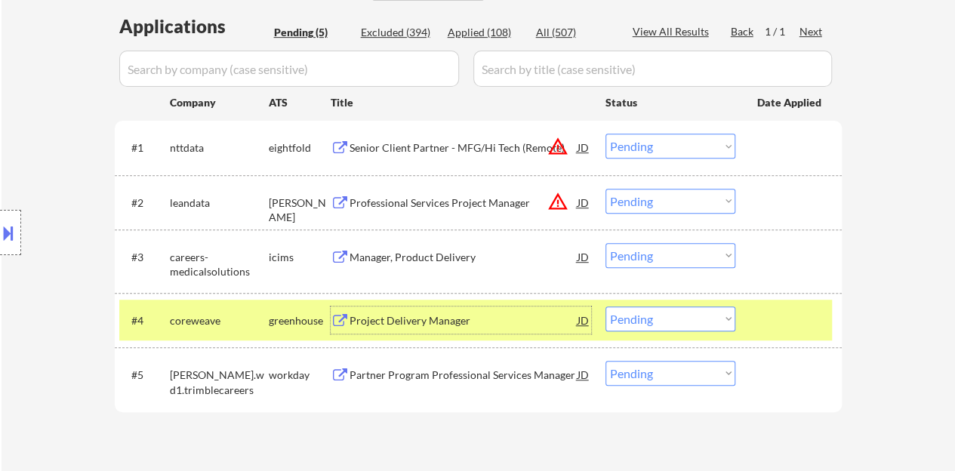
click at [655, 312] on select "Choose an option... Pending Applied Excluded (Questions) Excluded (Expired) Exc…" at bounding box center [670, 318] width 130 height 25
click at [605, 306] on select "Choose an option... Pending Applied Excluded (Questions) Excluded (Expired) Exc…" at bounding box center [670, 318] width 130 height 25
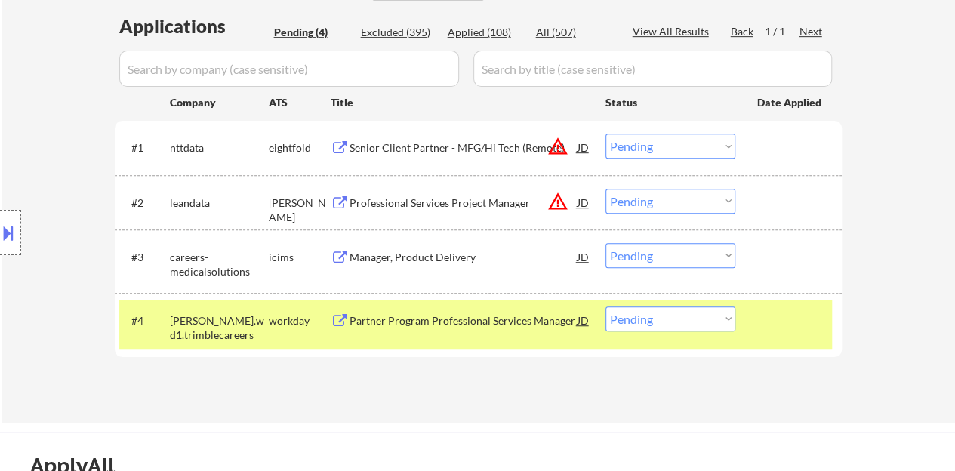
click at [384, 324] on div "Partner Program Professional Services Manager" at bounding box center [463, 320] width 228 height 15
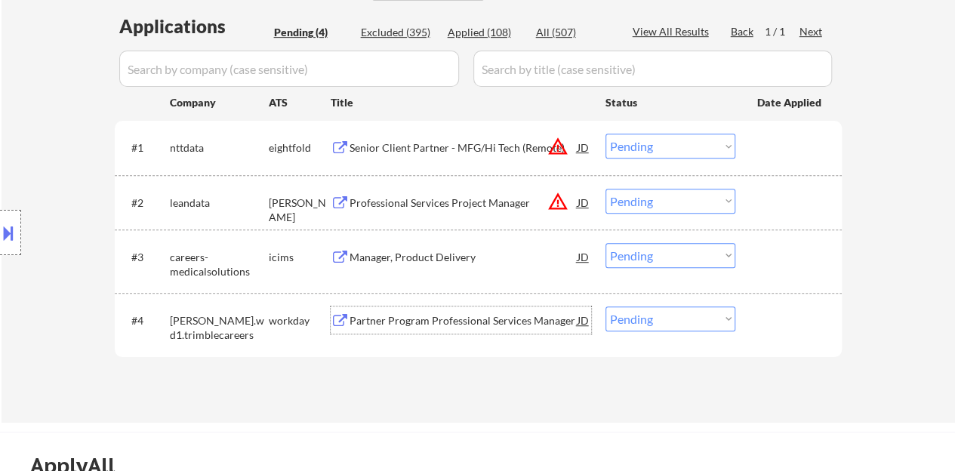
click at [789, 311] on div at bounding box center [790, 319] width 66 height 27
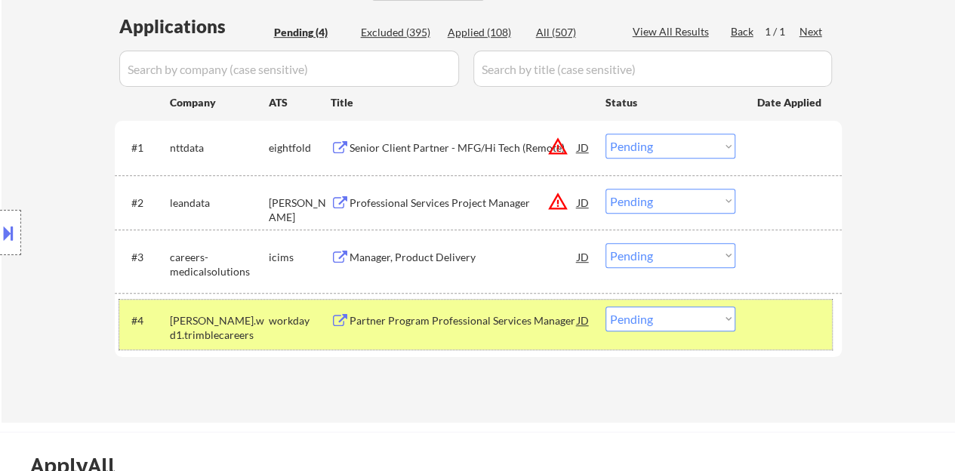
click at [651, 326] on select "Choose an option... Pending Applied Excluded (Questions) Excluded (Expired) Exc…" at bounding box center [670, 318] width 130 height 25
select select ""excluded__salary_""
click at [605, 306] on select "Choose an option... Pending Applied Excluded (Questions) Excluded (Expired) Exc…" at bounding box center [670, 318] width 130 height 25
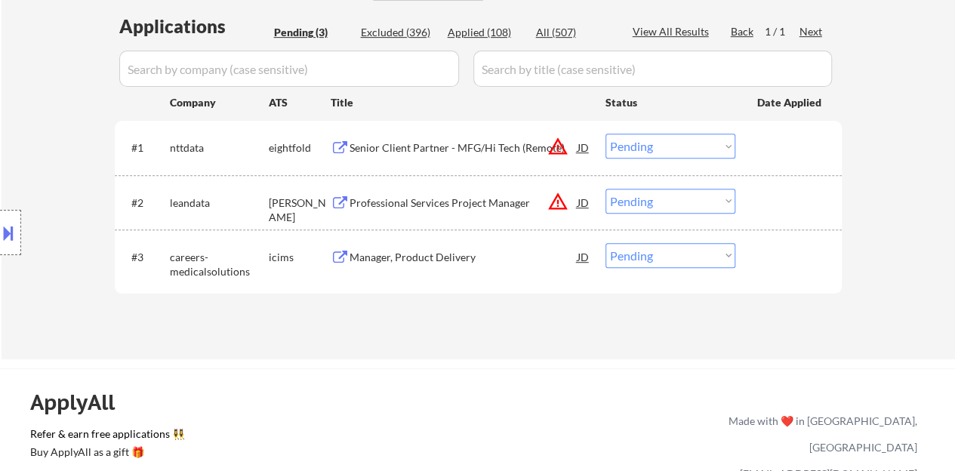
click at [401, 206] on div "Professional Services Project Manager" at bounding box center [463, 202] width 228 height 15
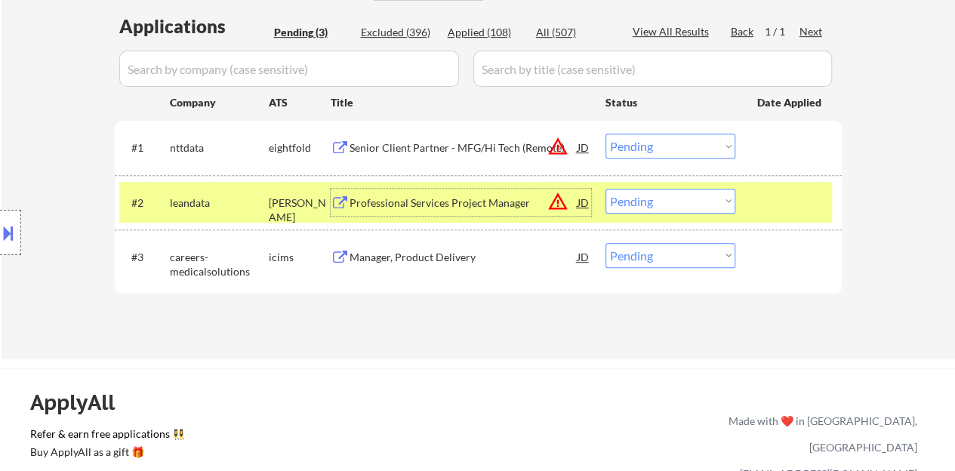
click at [634, 195] on select "Choose an option... Pending Applied Excluded (Questions) Excluded (Expired) Exc…" at bounding box center [670, 201] width 130 height 25
click at [605, 189] on select "Choose an option... Pending Applied Excluded (Questions) Excluded (Expired) Exc…" at bounding box center [670, 201] width 130 height 25
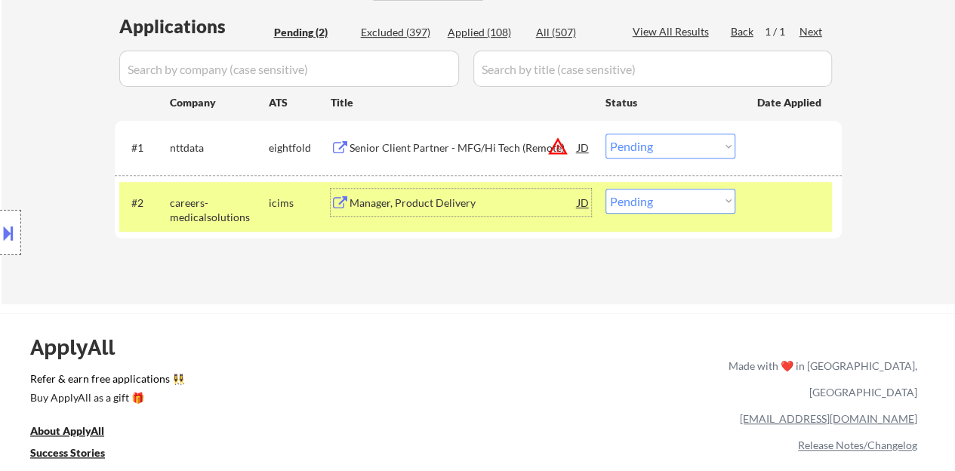
click at [413, 195] on div "Manager, Product Delivery" at bounding box center [463, 202] width 228 height 15
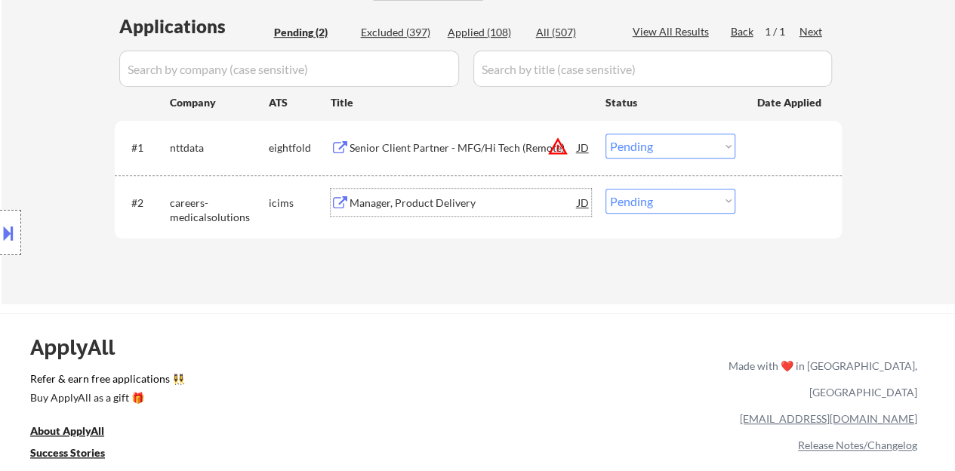
click at [744, 197] on div "#2 careers-medicalsolutions icims Manager, Product Delivery JD warning_amber Ch…" at bounding box center [475, 207] width 712 height 50
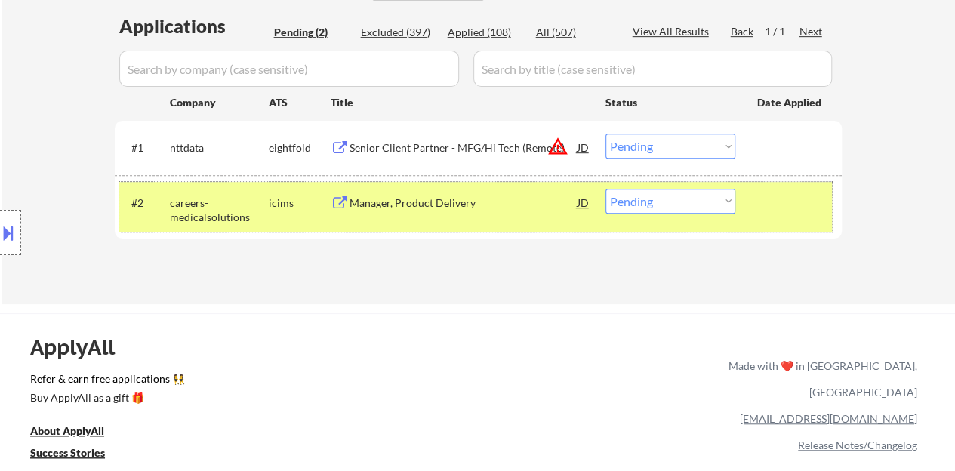
click at [627, 205] on select "Choose an option... Pending Applied Excluded (Questions) Excluded (Expired) Exc…" at bounding box center [670, 201] width 130 height 25
select select ""excluded__salary_""
click at [605, 189] on select "Choose an option... Pending Applied Excluded (Questions) Excluded (Expired) Exc…" at bounding box center [670, 201] width 130 height 25
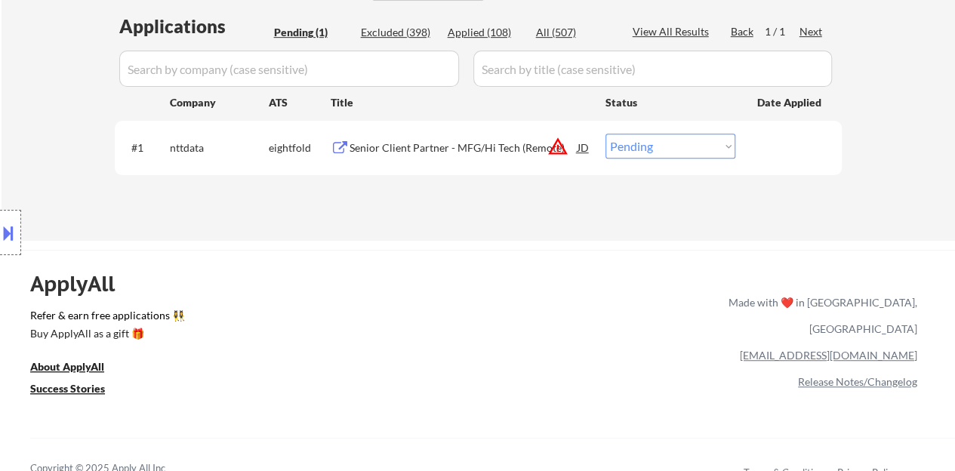
click at [467, 140] on div "Senior Client Partner - MFG/Hi Tech (Remote)" at bounding box center [463, 147] width 228 height 15
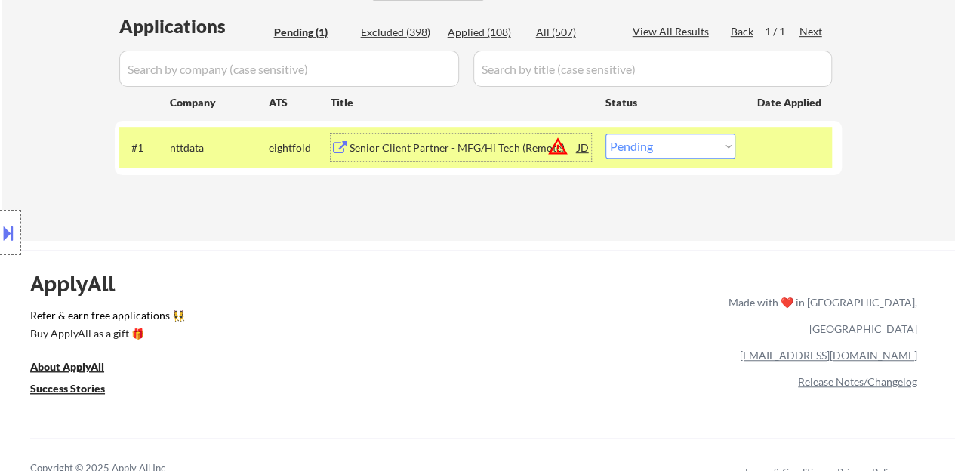
click at [723, 152] on select "Choose an option... Pending Applied Excluded (Questions) Excluded (Expired) Exc…" at bounding box center [670, 146] width 130 height 25
select select ""applied""
click at [605, 134] on select "Choose an option... Pending Applied Excluded (Questions) Excluded (Expired) Exc…" at bounding box center [670, 146] width 130 height 25
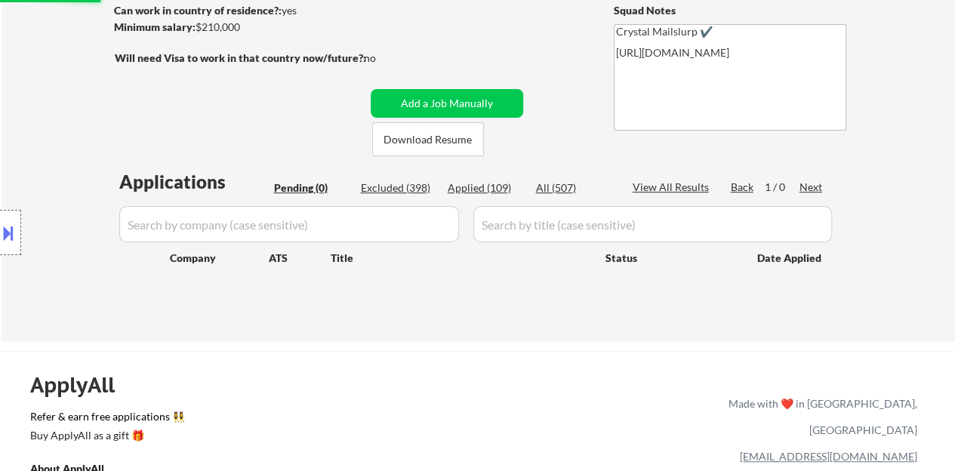
scroll to position [75, 0]
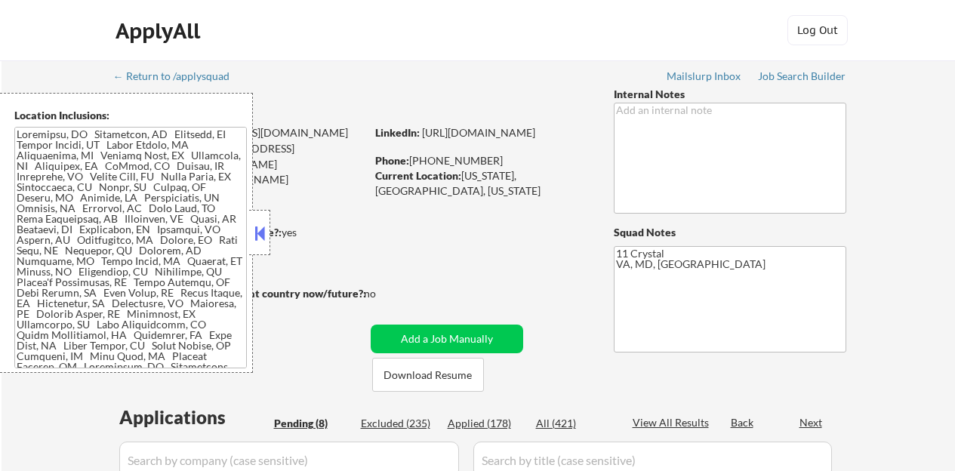
select select ""pending""
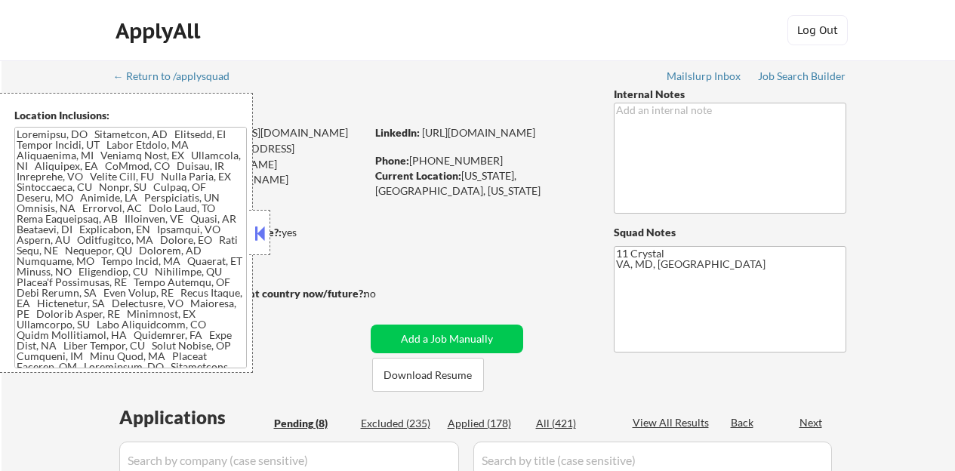
select select ""pending""
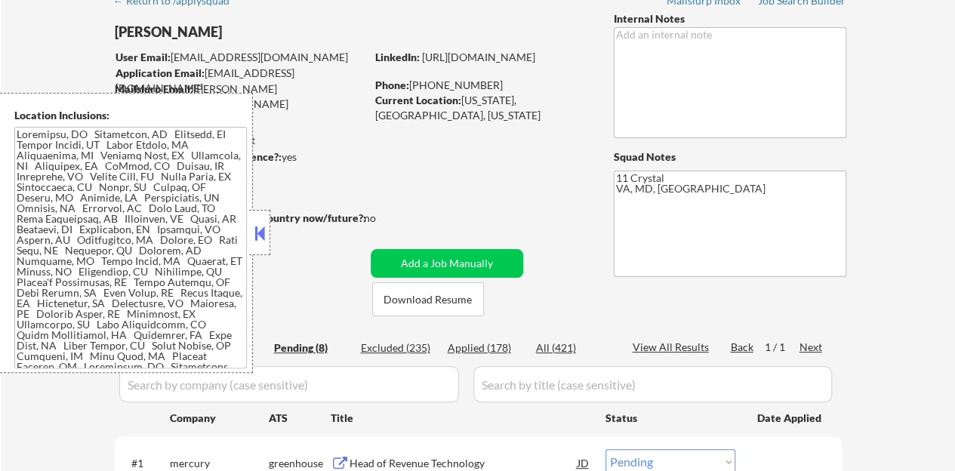
click at [260, 231] on button at bounding box center [259, 233] width 17 height 23
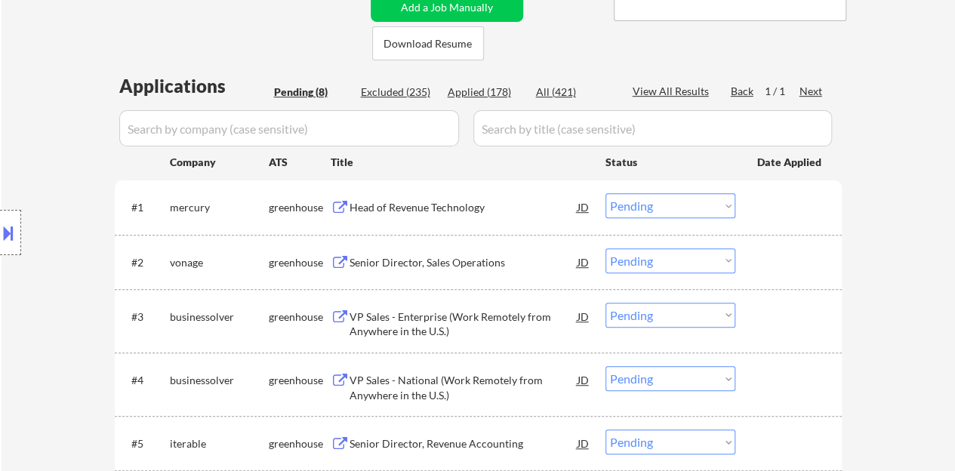
scroll to position [377, 0]
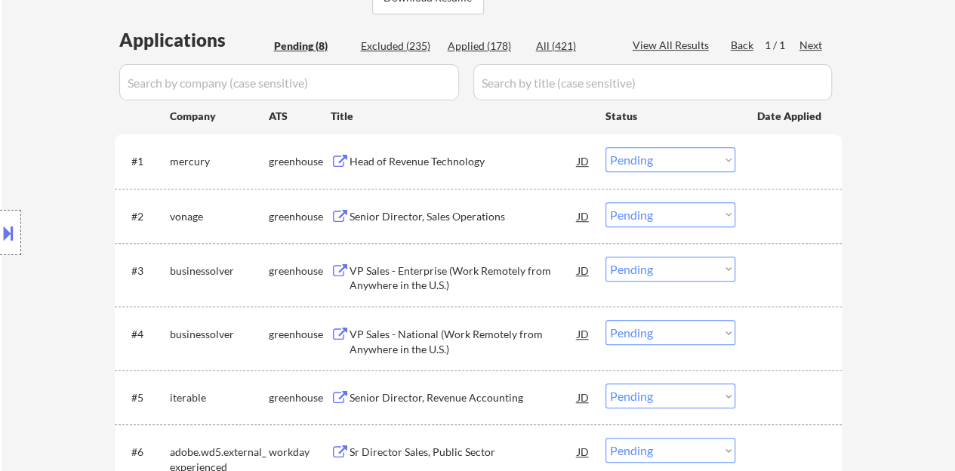
click at [478, 212] on div "Senior Director, Sales Operations" at bounding box center [463, 216] width 228 height 15
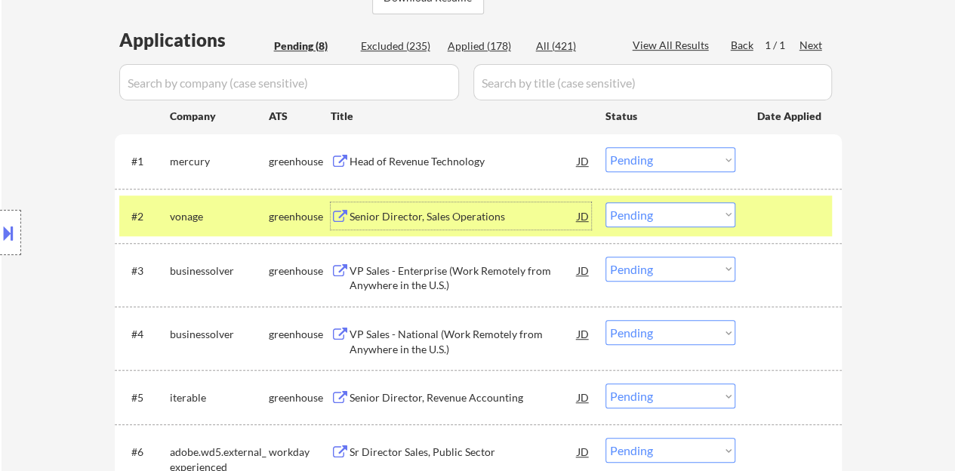
click at [666, 220] on select "Choose an option... Pending Applied Excluded (Questions) Excluded (Expired) Exc…" at bounding box center [670, 214] width 130 height 25
click at [605, 202] on select "Choose an option... Pending Applied Excluded (Questions) Excluded (Expired) Exc…" at bounding box center [670, 214] width 130 height 25
select select ""pending""
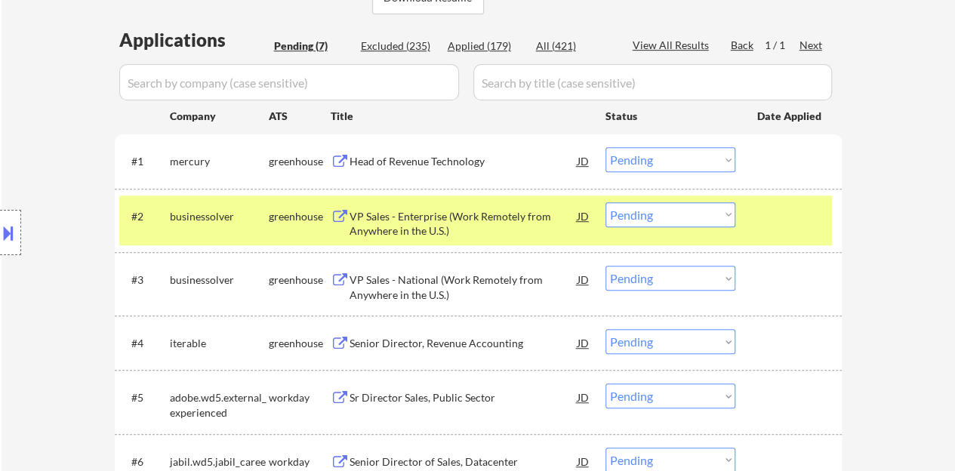
click at [800, 210] on div at bounding box center [790, 215] width 66 height 27
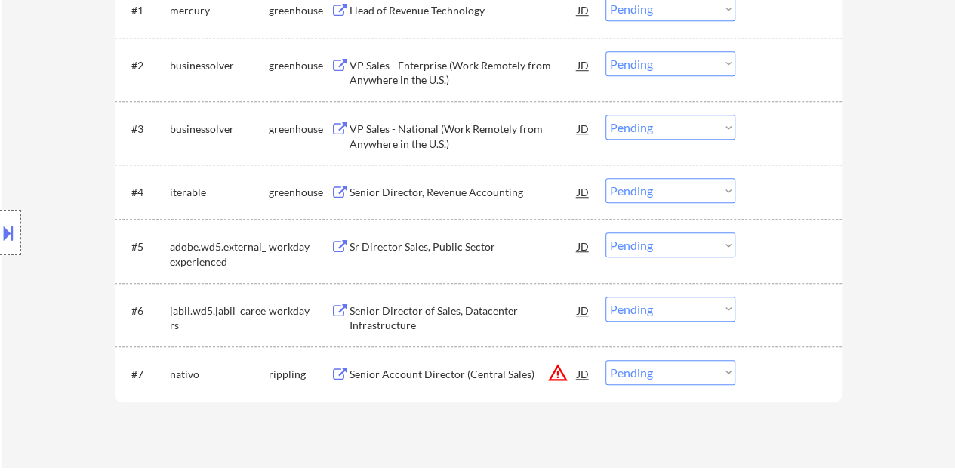
scroll to position [453, 0]
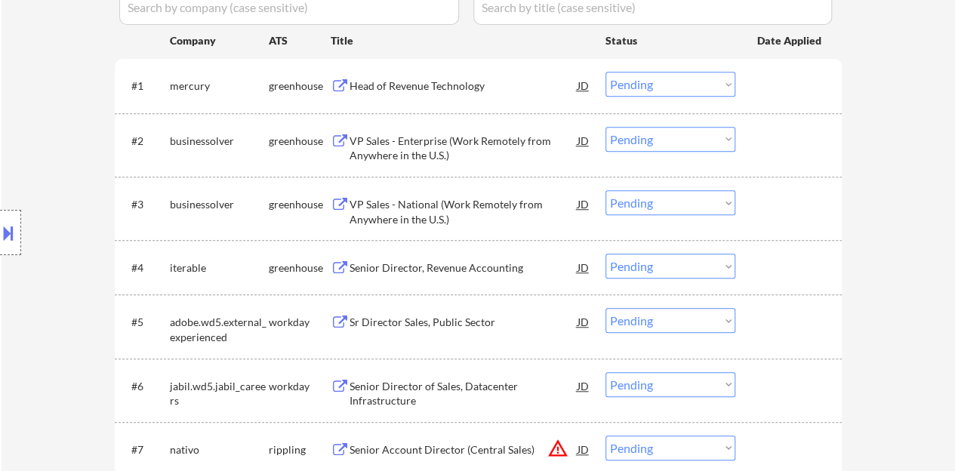
click at [418, 269] on div "Senior Director, Revenue Accounting" at bounding box center [463, 267] width 228 height 15
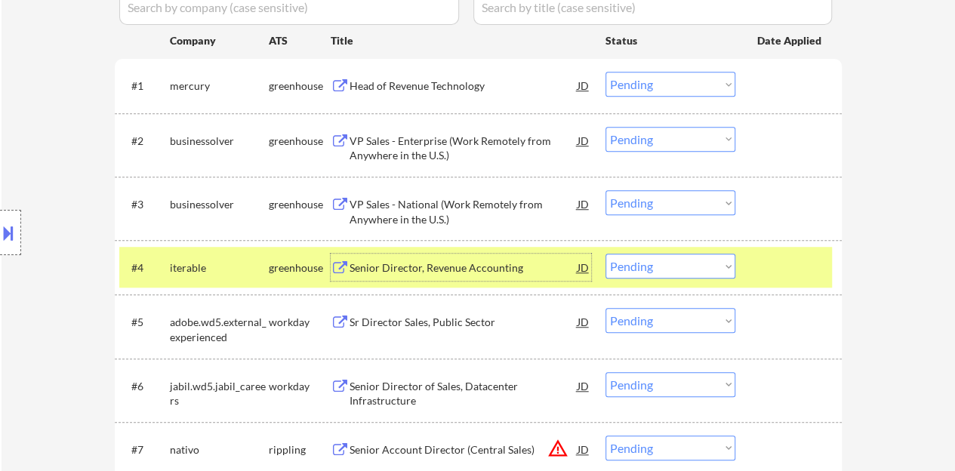
click at [681, 258] on select "Choose an option... Pending Applied Excluded (Questions) Excluded (Expired) Exc…" at bounding box center [670, 266] width 130 height 25
click at [605, 254] on select "Choose an option... Pending Applied Excluded (Questions) Excluded (Expired) Exc…" at bounding box center [670, 266] width 130 height 25
select select ""pending""
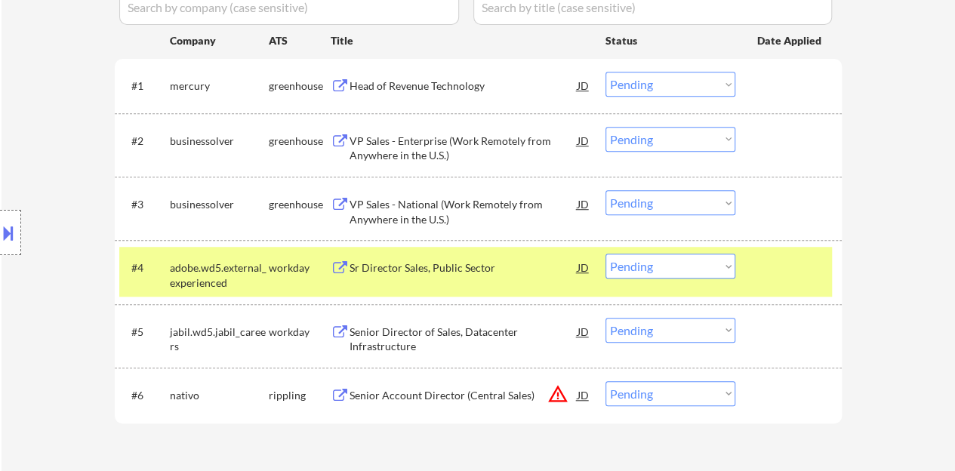
click at [783, 260] on div at bounding box center [790, 267] width 66 height 27
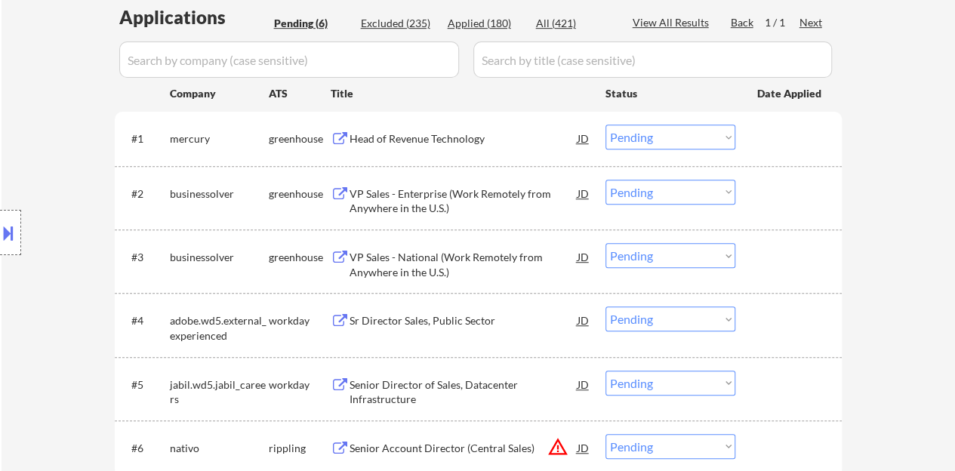
scroll to position [377, 0]
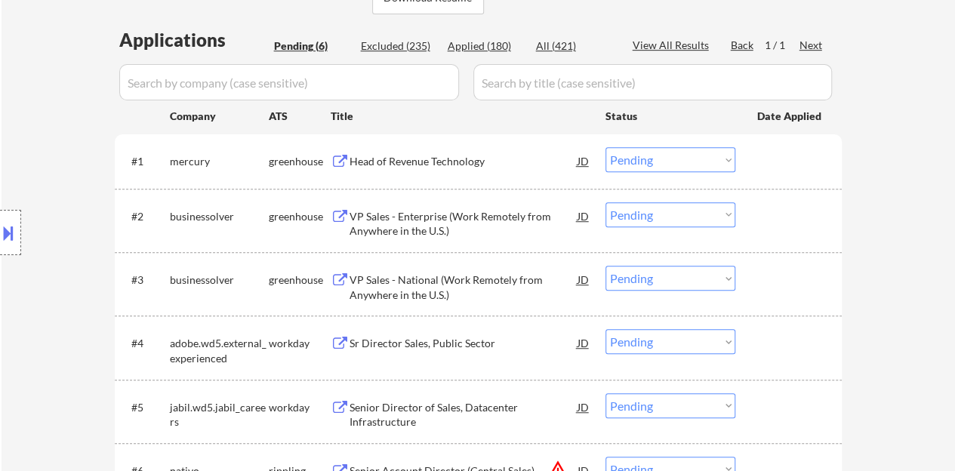
click at [379, 165] on div "Head of Revenue Technology" at bounding box center [463, 161] width 228 height 15
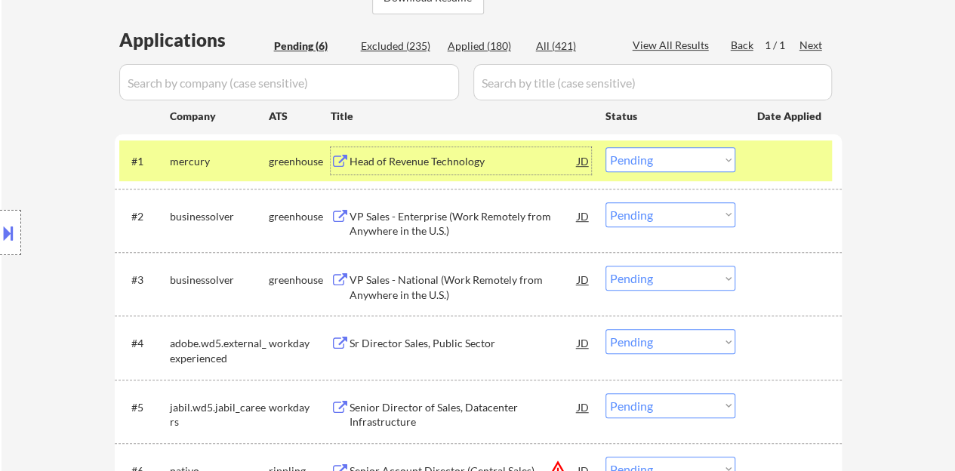
click at [617, 158] on select "Choose an option... Pending Applied Excluded (Questions) Excluded (Expired) Exc…" at bounding box center [670, 159] width 130 height 25
click at [605, 147] on select "Choose an option... Pending Applied Excluded (Questions) Excluded (Expired) Exc…" at bounding box center [670, 159] width 130 height 25
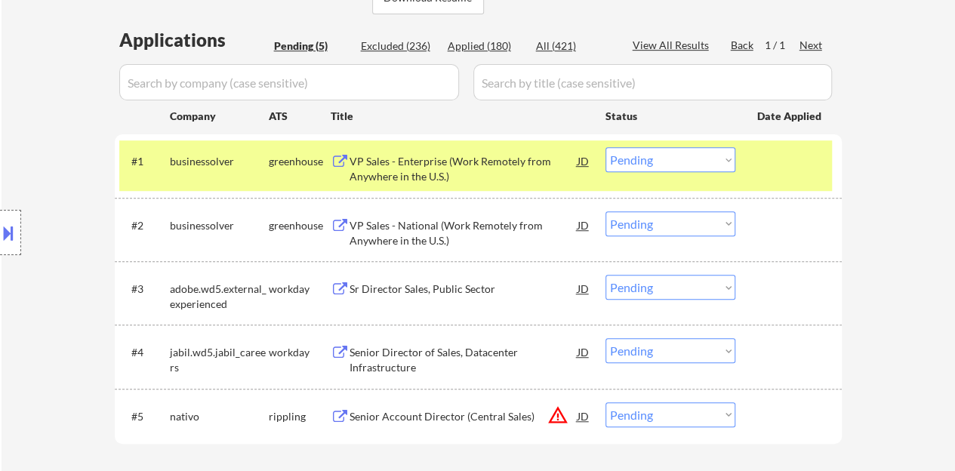
click at [414, 162] on div "VP Sales - Enterprise (Work Remotely from Anywhere in the U.S.)" at bounding box center [463, 168] width 228 height 29
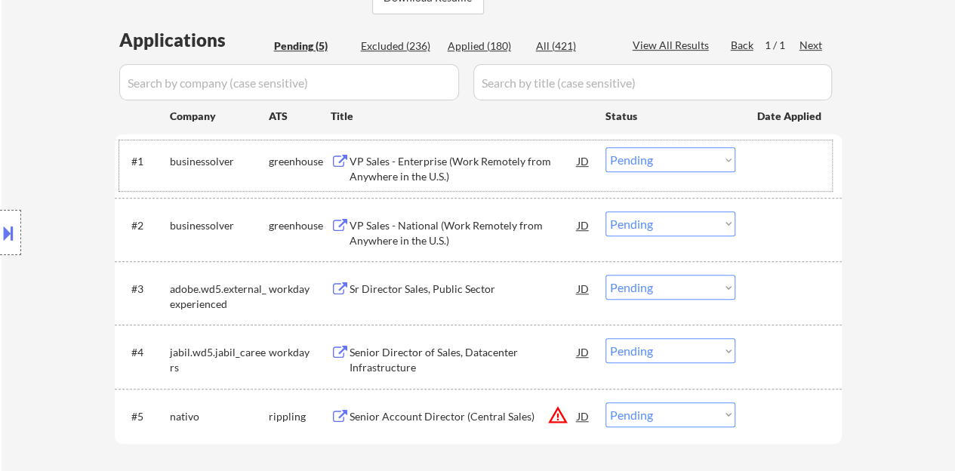
click at [770, 166] on div at bounding box center [790, 160] width 66 height 27
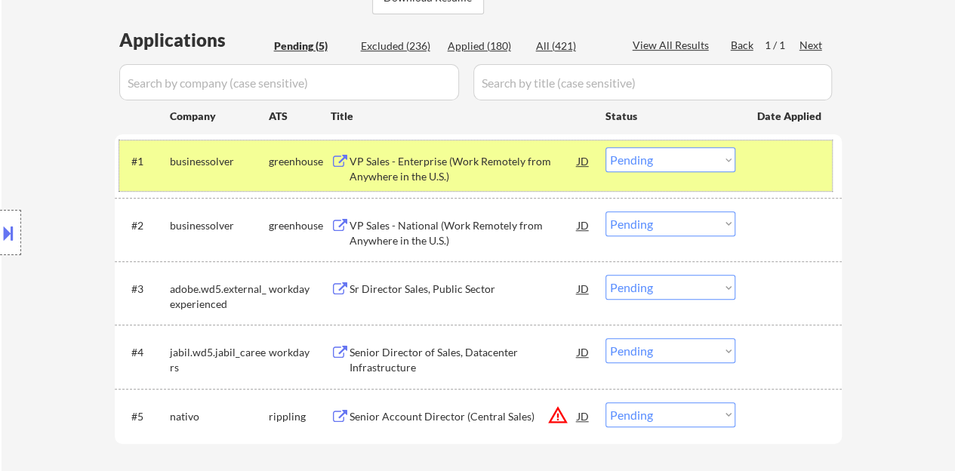
click at [637, 177] on div "#1 businessolver greenhouse VP Sales - Enterprise (Work Remotely from Anywhere …" at bounding box center [475, 165] width 712 height 50
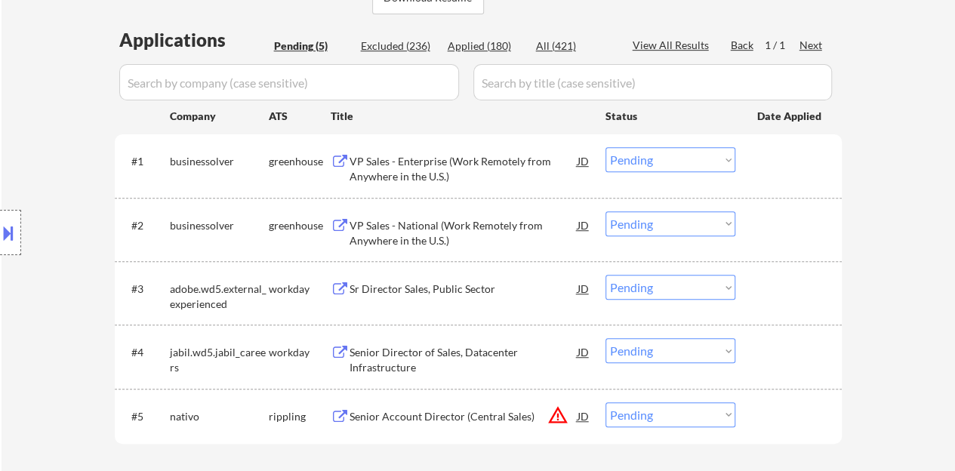
click at [635, 164] on select "Choose an option... Pending Applied Excluded (Questions) Excluded (Expired) Exc…" at bounding box center [670, 159] width 130 height 25
click at [605, 147] on select "Choose an option... Pending Applied Excluded (Questions) Excluded (Expired) Exc…" at bounding box center [670, 159] width 130 height 25
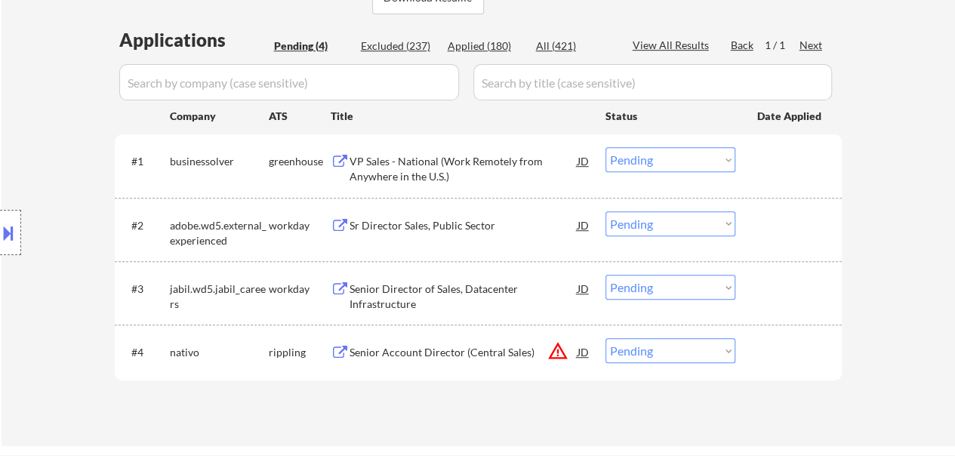
click at [422, 159] on div "VP Sales - National (Work Remotely from Anywhere in the U.S.)" at bounding box center [463, 168] width 228 height 29
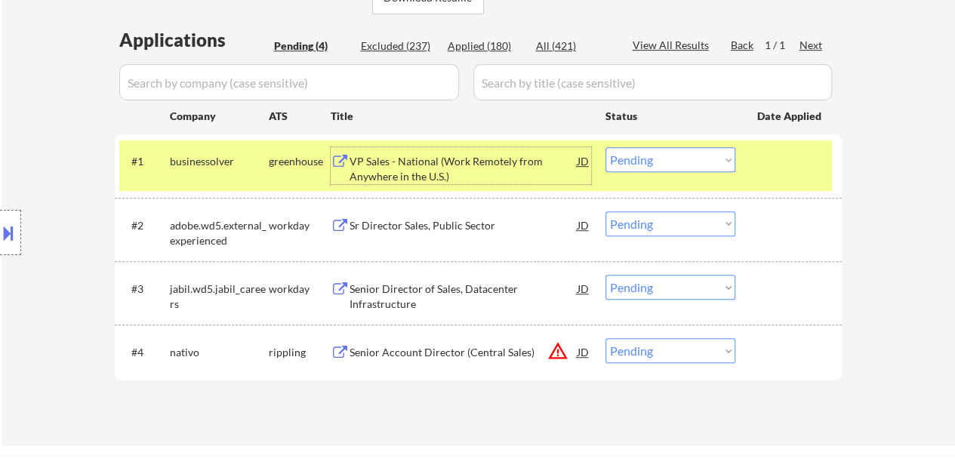
click at [664, 158] on select "Choose an option... Pending Applied Excluded (Questions) Excluded (Expired) Exc…" at bounding box center [670, 159] width 130 height 25
click at [605, 147] on select "Choose an option... Pending Applied Excluded (Questions) Excluded (Expired) Exc…" at bounding box center [670, 159] width 130 height 25
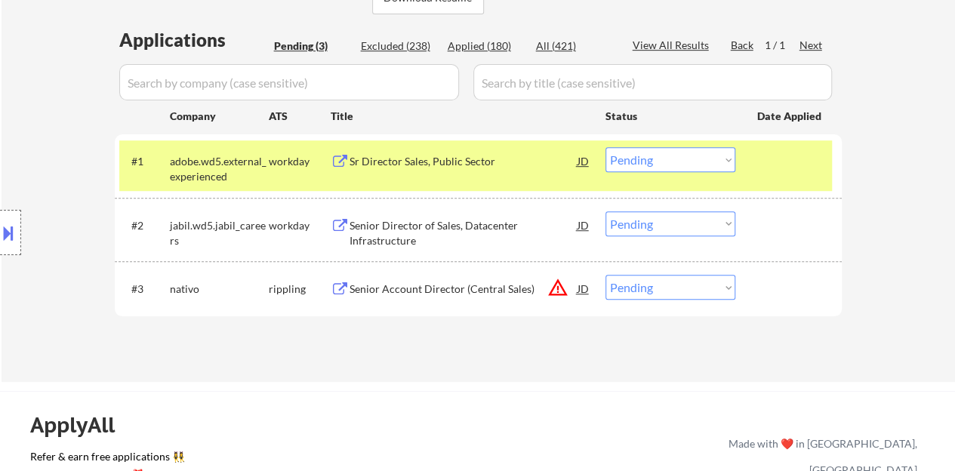
click at [393, 150] on div "Sr Director Sales, Public Sector" at bounding box center [463, 160] width 228 height 27
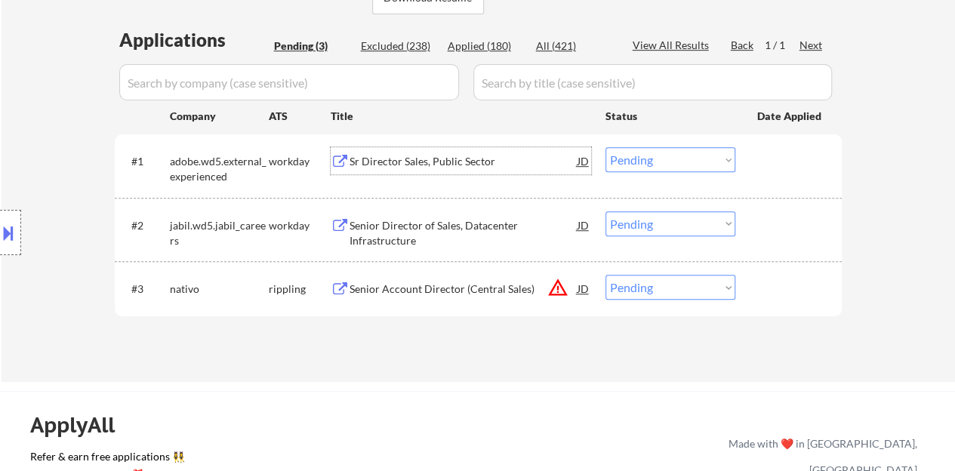
click at [779, 170] on div at bounding box center [790, 160] width 66 height 27
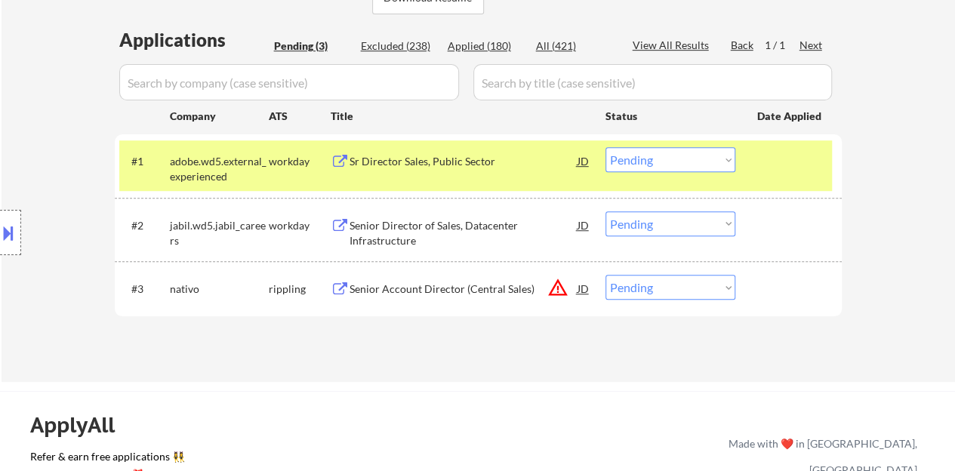
click at [621, 23] on div "← Return to /applysquad Mailslurp Inbox Job Search Builder Brian Liebman User E…" at bounding box center [478, 26] width 753 height 687
click at [418, 158] on div "Sr Director Sales, Public Sector" at bounding box center [463, 161] width 228 height 15
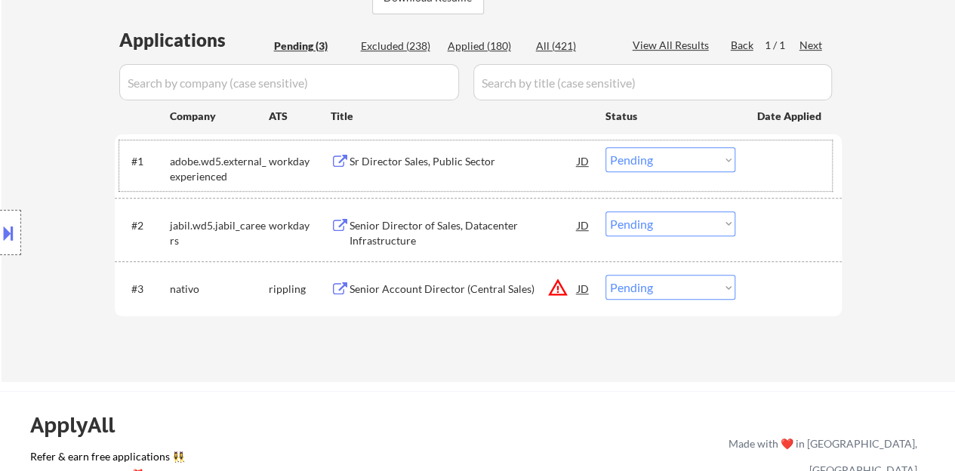
click at [794, 168] on div at bounding box center [790, 160] width 66 height 27
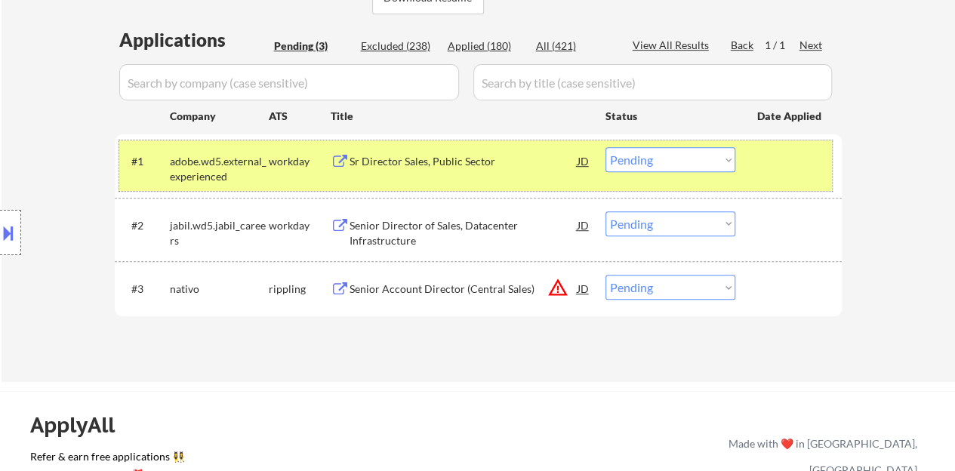
click at [629, 156] on select "Choose an option... Pending Applied Excluded (Questions) Excluded (Expired) Exc…" at bounding box center [670, 159] width 130 height 25
click at [605, 147] on select "Choose an option... Pending Applied Excluded (Questions) Excluded (Expired) Exc…" at bounding box center [670, 159] width 130 height 25
select select ""pending""
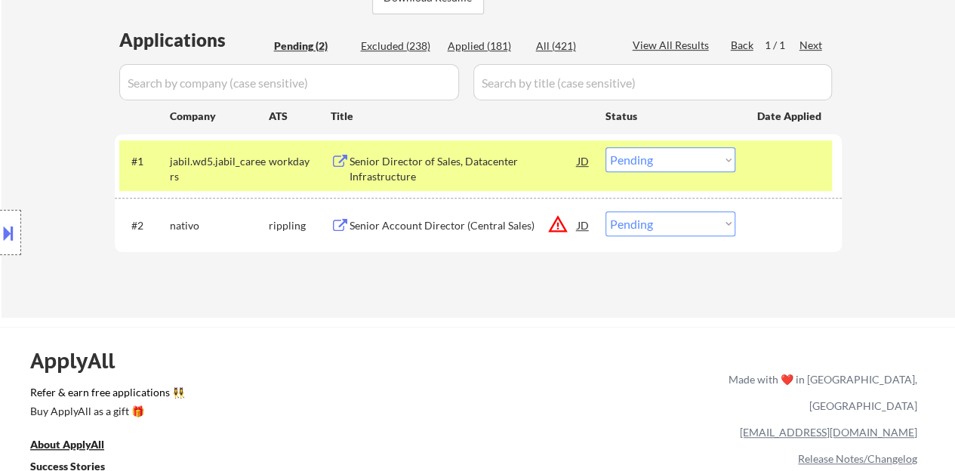
click at [764, 164] on div at bounding box center [790, 160] width 66 height 27
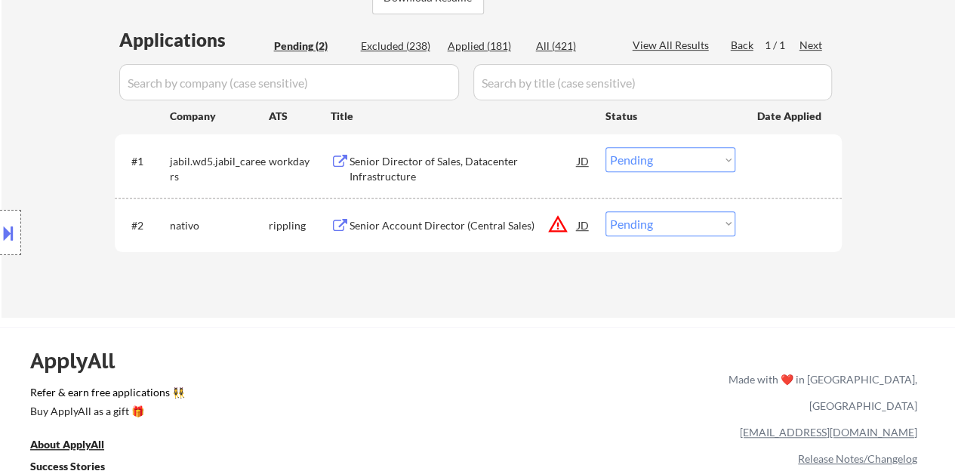
click at [498, 220] on div "Senior Account Director (Central Sales)" at bounding box center [463, 225] width 228 height 15
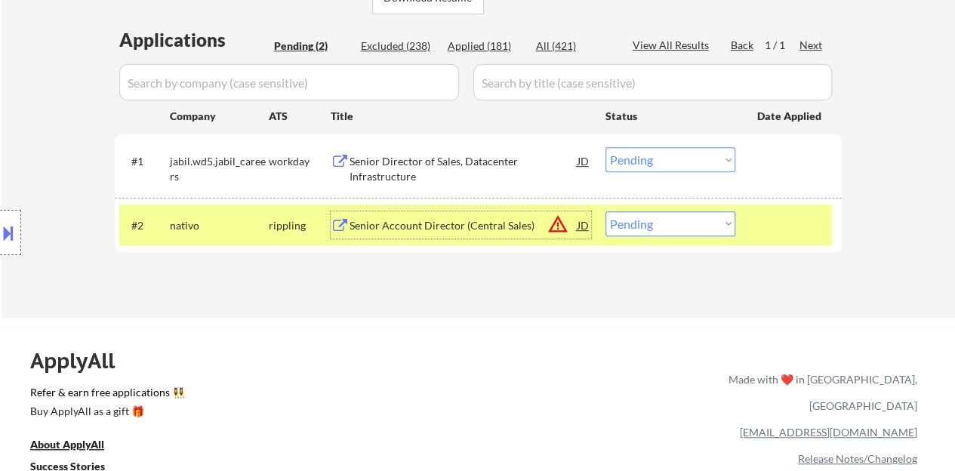
click at [666, 224] on select "Choose an option... Pending Applied Excluded (Questions) Excluded (Expired) Exc…" at bounding box center [670, 223] width 130 height 25
select select ""excluded__bad_match_""
click at [605, 211] on select "Choose an option... Pending Applied Excluded (Questions) Excluded (Expired) Exc…" at bounding box center [670, 223] width 130 height 25
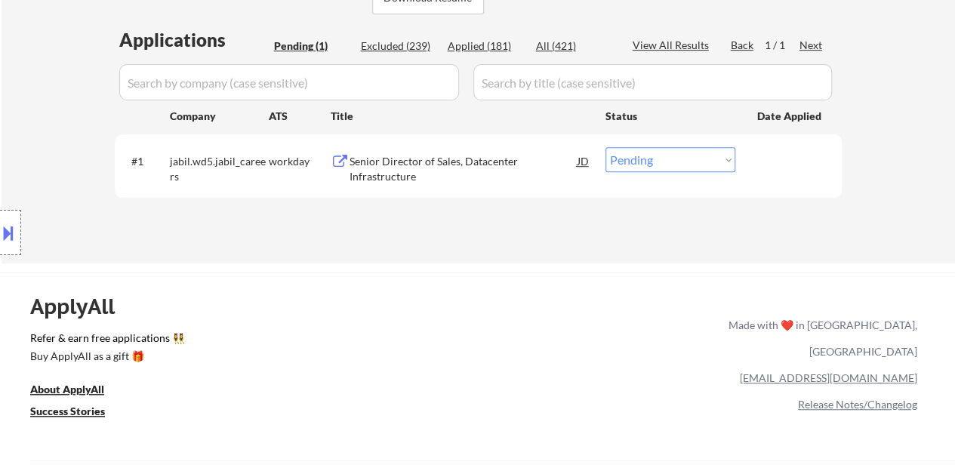
click at [417, 177] on div "Senior Director of Sales, Datacenter Infrastructure" at bounding box center [463, 168] width 228 height 29
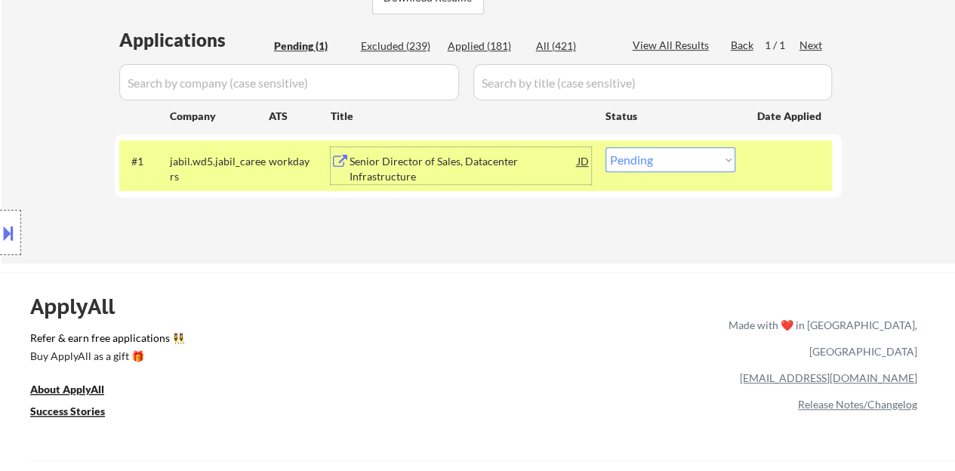
click at [675, 159] on select "Choose an option... Pending Applied Excluded (Questions) Excluded (Expired) Exc…" at bounding box center [670, 159] width 130 height 25
select select ""excluded__bad_match_""
click at [605, 147] on select "Choose an option... Pending Applied Excluded (Questions) Excluded (Expired) Exc…" at bounding box center [670, 159] width 130 height 25
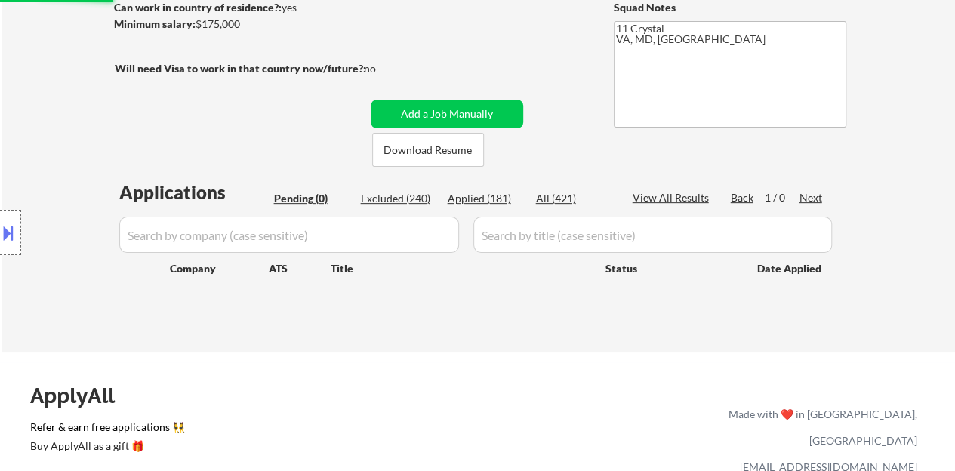
scroll to position [151, 0]
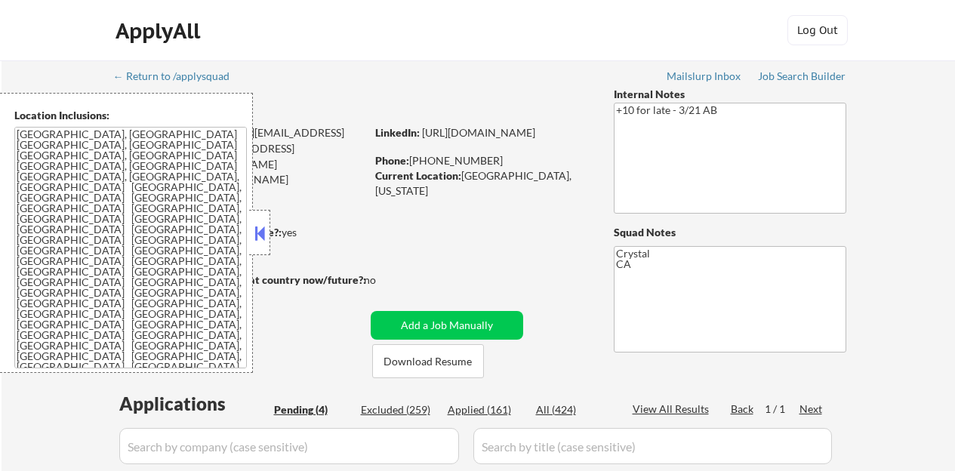
select select ""pending""
click at [264, 239] on button at bounding box center [259, 233] width 17 height 23
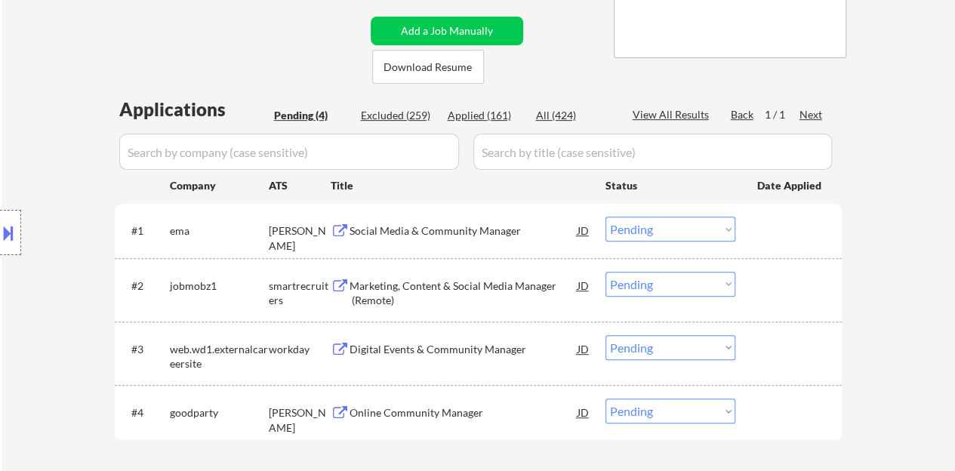
scroll to position [377, 0]
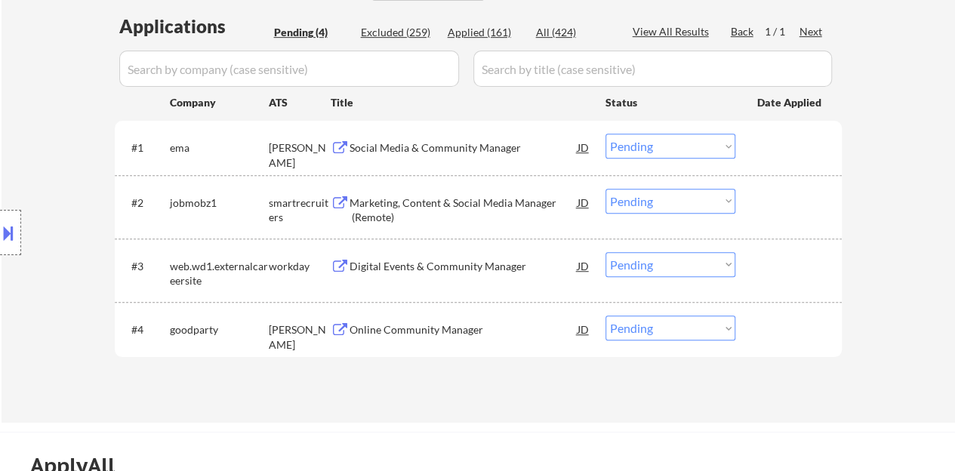
click at [407, 159] on div "Social Media & Community Manager" at bounding box center [463, 147] width 228 height 27
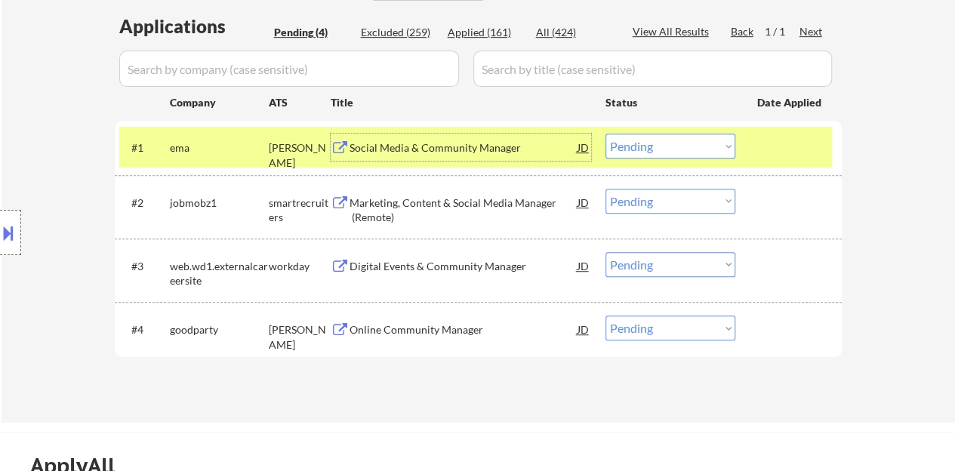
click at [688, 144] on select "Choose an option... Pending Applied Excluded (Questions) Excluded (Expired) Exc…" at bounding box center [670, 146] width 130 height 25
click at [605, 134] on select "Choose an option... Pending Applied Excluded (Questions) Excluded (Expired) Exc…" at bounding box center [670, 146] width 130 height 25
select select ""pending""
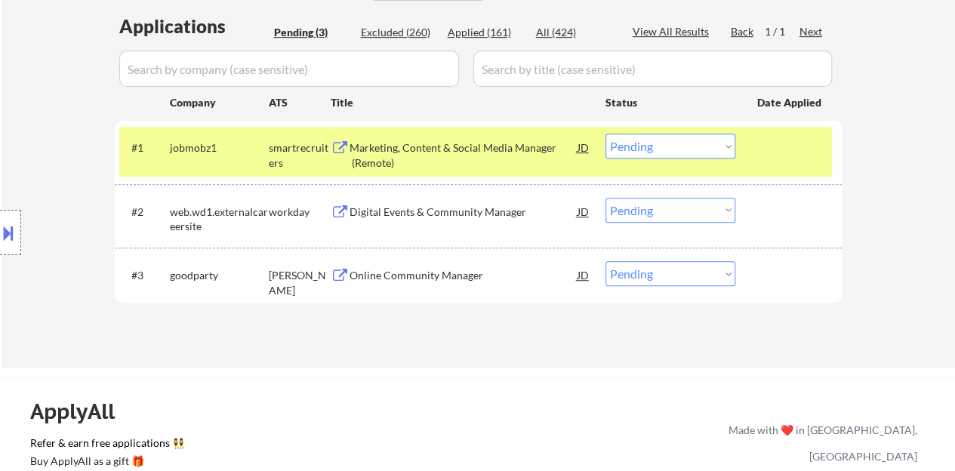
click at [754, 142] on div "#1 jobmobz1 smartrecruiters Marketing, Content & Social Media Manager (Remote) …" at bounding box center [475, 152] width 712 height 50
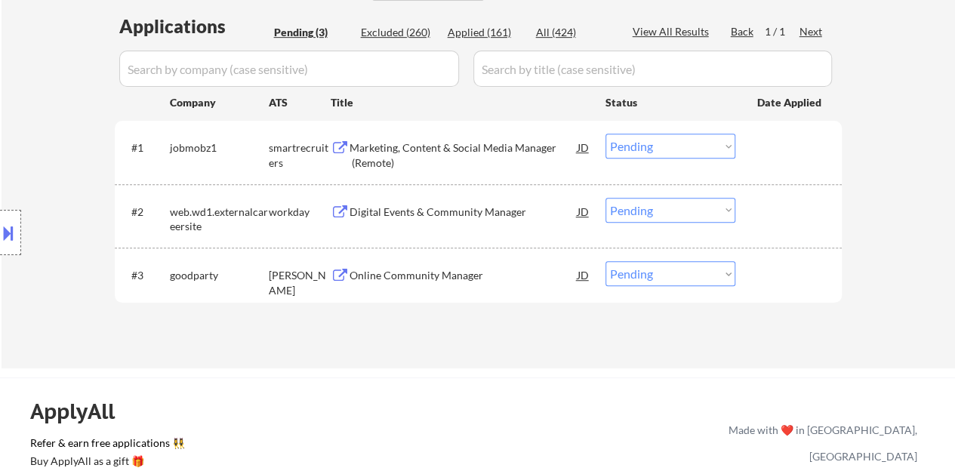
click at [379, 278] on div "Online Community Manager" at bounding box center [463, 275] width 228 height 15
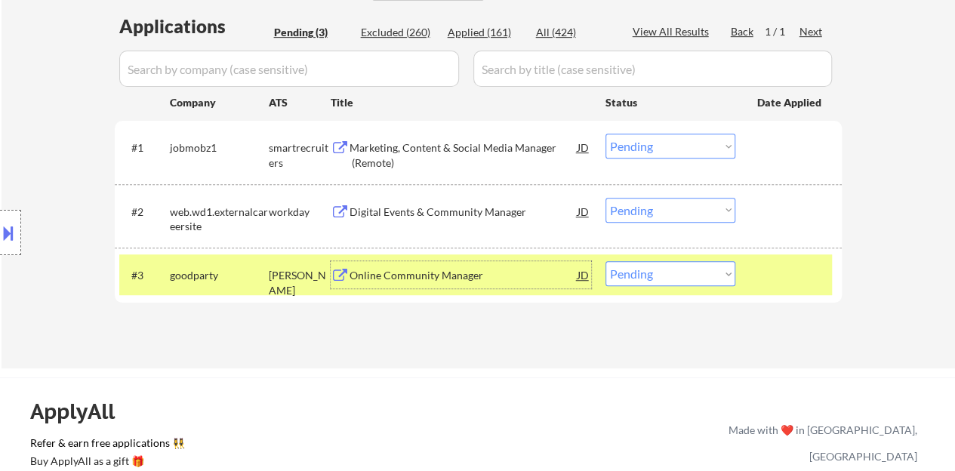
click at [703, 269] on select "Choose an option... Pending Applied Excluded (Questions) Excluded (Expired) Exc…" at bounding box center [670, 273] width 130 height 25
select select ""excluded""
click at [605, 261] on select "Choose an option... Pending Applied Excluded (Questions) Excluded (Expired) Exc…" at bounding box center [670, 273] width 130 height 25
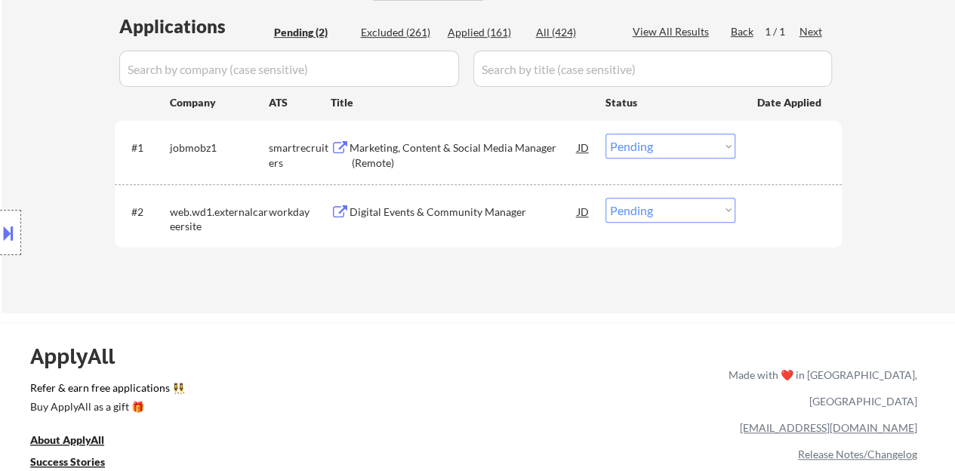
click at [496, 145] on div "Marketing, Content & Social Media Manager (Remote)" at bounding box center [463, 154] width 228 height 29
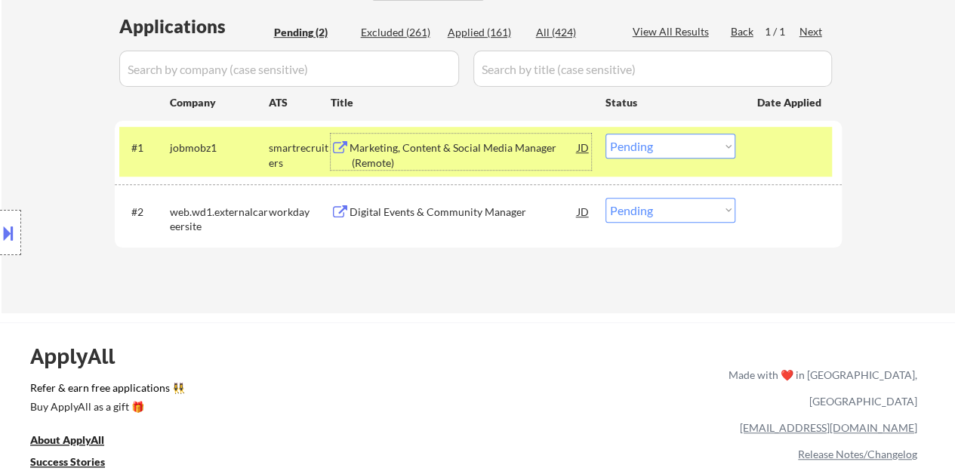
click at [631, 142] on select "Choose an option... Pending Applied Excluded (Questions) Excluded (Expired) Exc…" at bounding box center [670, 146] width 130 height 25
click at [605, 134] on select "Choose an option... Pending Applied Excluded (Questions) Excluded (Expired) Exc…" at bounding box center [670, 146] width 130 height 25
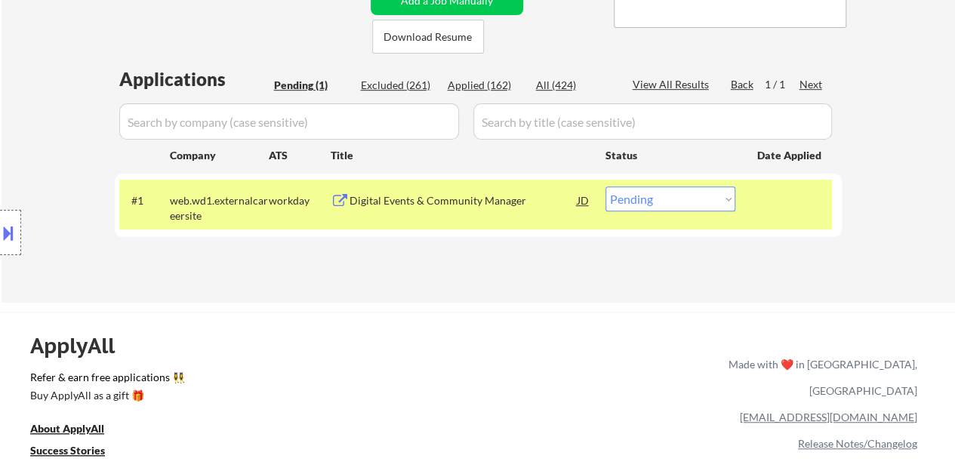
scroll to position [302, 0]
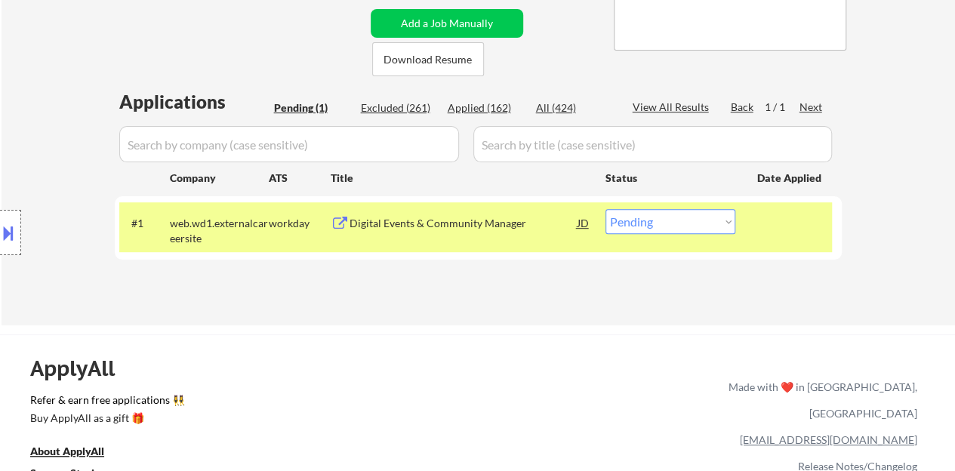
click at [469, 244] on div "#1 web.wd1.externalcareersite workday Digital Events & Community Manager JD Cho…" at bounding box center [475, 227] width 712 height 50
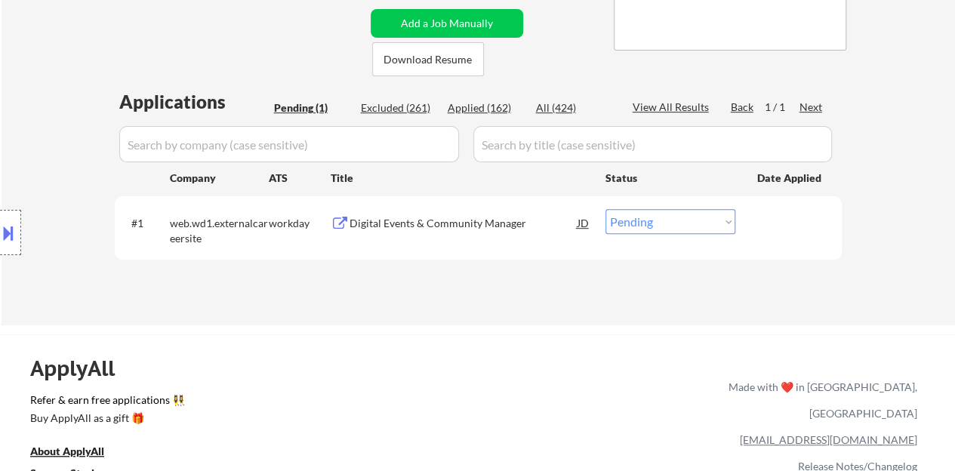
click at [466, 231] on div "Digital Events & Community Manager" at bounding box center [463, 222] width 228 height 27
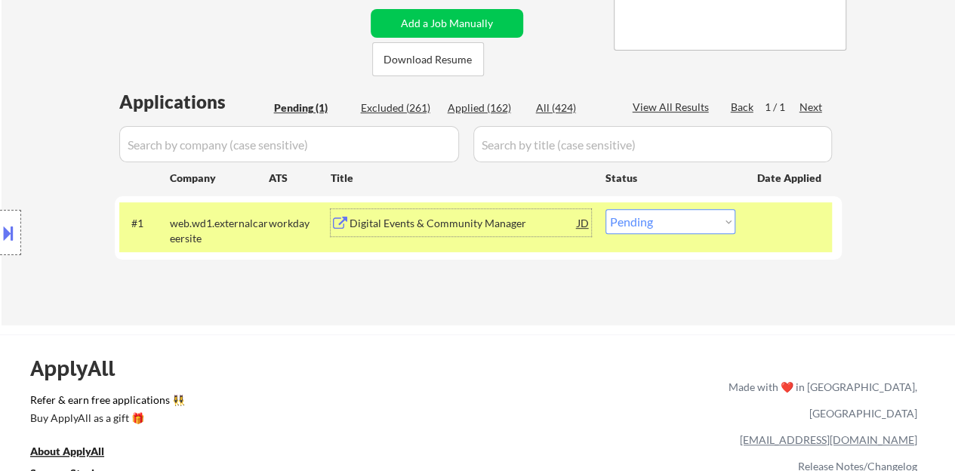
click at [672, 219] on select "Choose an option... Pending Applied Excluded (Questions) Excluded (Expired) Exc…" at bounding box center [670, 221] width 130 height 25
select select ""applied""
click at [605, 209] on select "Choose an option... Pending Applied Excluded (Questions) Excluded (Expired) Exc…" at bounding box center [670, 221] width 130 height 25
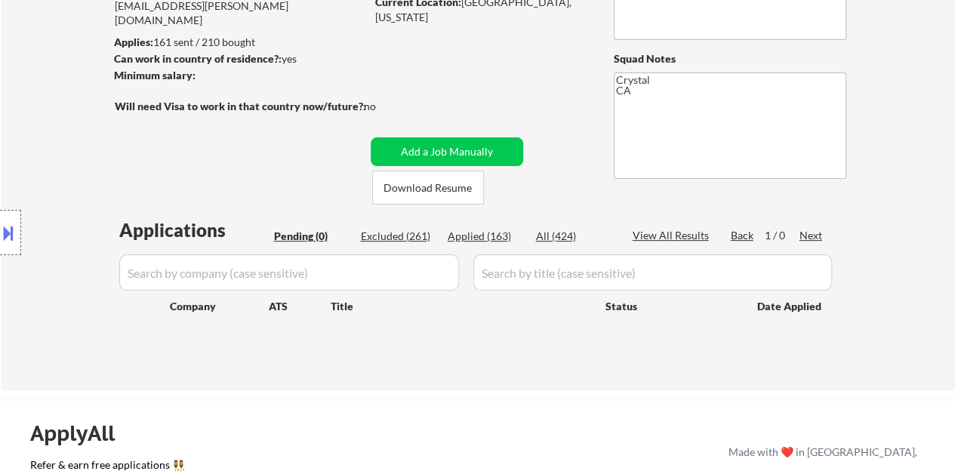
scroll to position [151, 0]
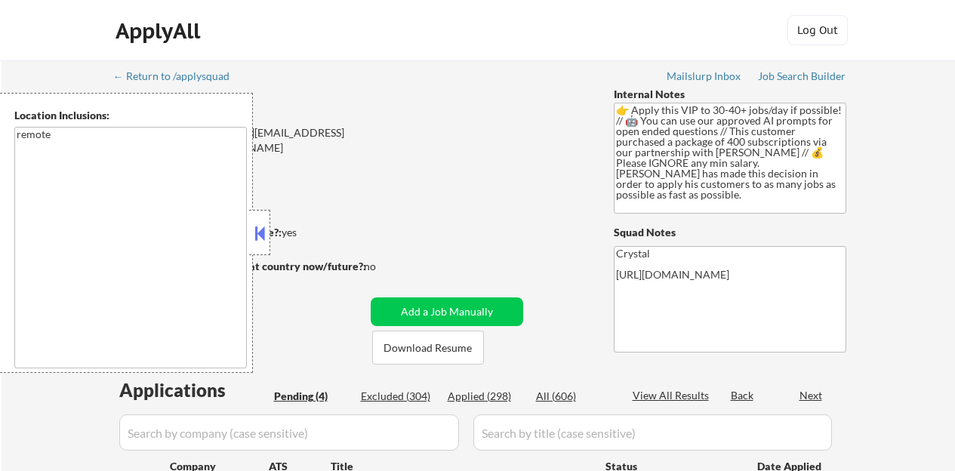
select select ""pending""
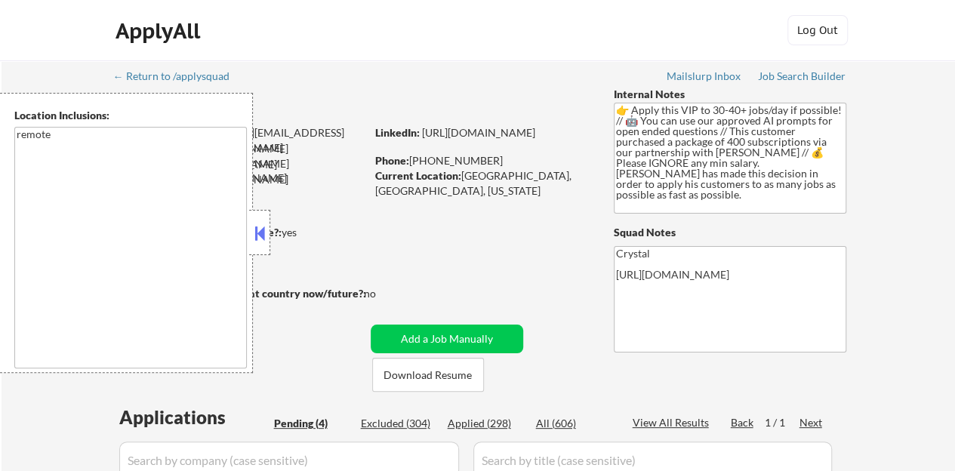
click at [263, 234] on button at bounding box center [259, 233] width 17 height 23
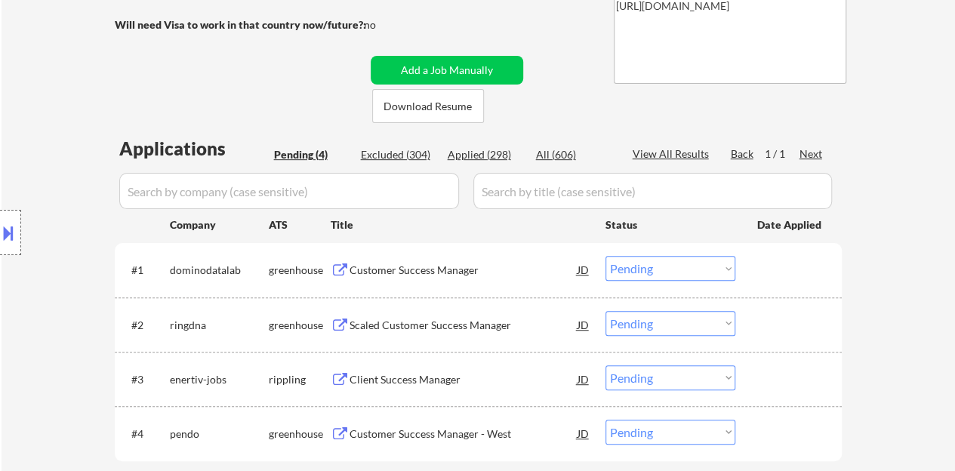
scroll to position [302, 0]
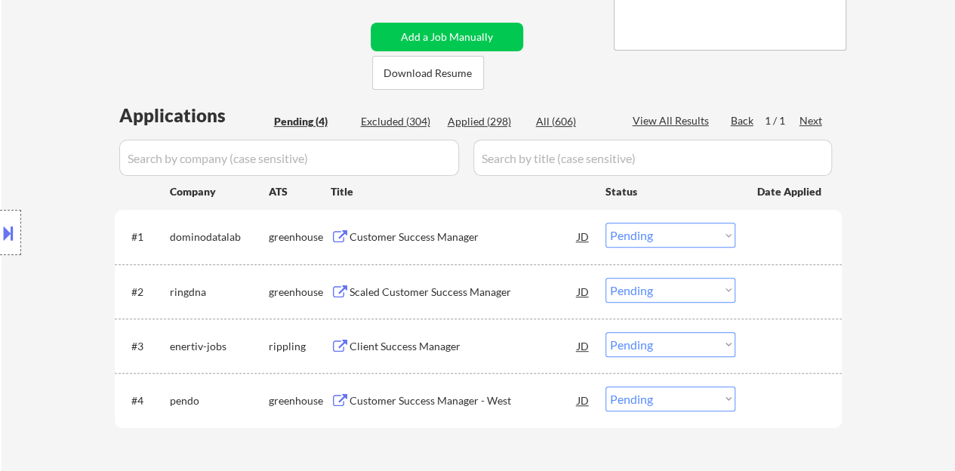
click at [392, 227] on div "Customer Success Manager" at bounding box center [463, 236] width 228 height 27
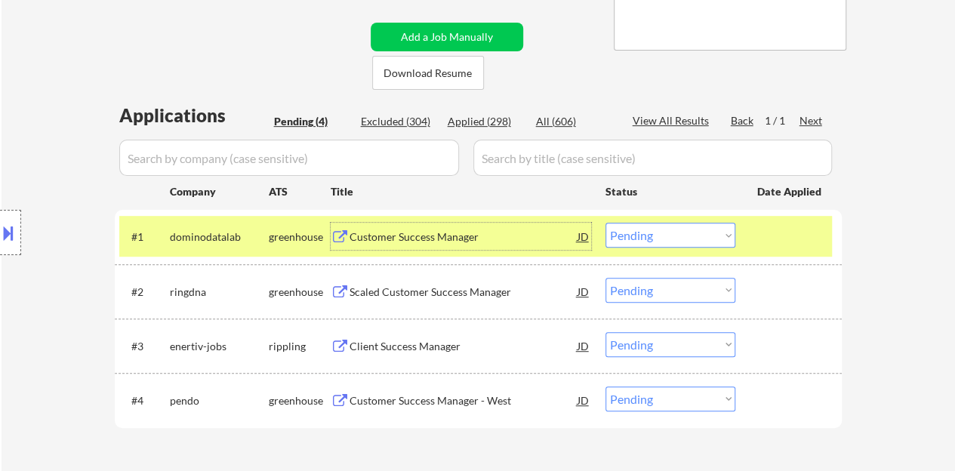
click at [684, 230] on select "Choose an option... Pending Applied Excluded (Questions) Excluded (Expired) Exc…" at bounding box center [670, 235] width 130 height 25
click at [605, 223] on select "Choose an option... Pending Applied Excluded (Questions) Excluded (Expired) Exc…" at bounding box center [670, 235] width 130 height 25
select select ""pending""
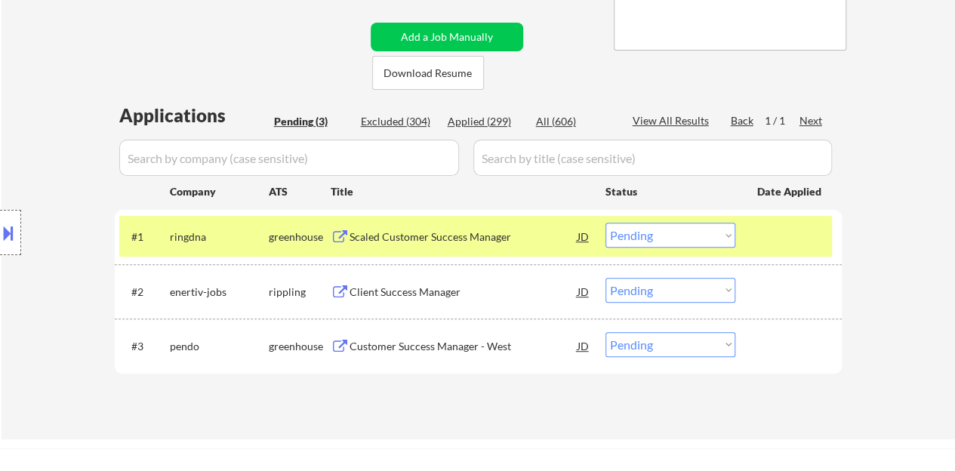
click at [150, 42] on div "← Return to /applysquad Mailslurp Inbox Job Search Builder Tyler Kaufman User E…" at bounding box center [478, 93] width 753 height 669
click at [772, 229] on div at bounding box center [790, 236] width 66 height 27
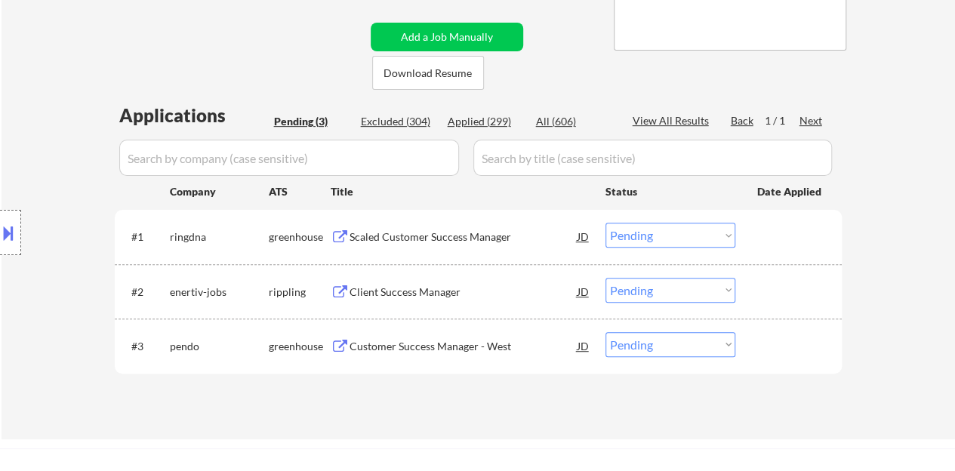
click at [429, 300] on div "Client Success Manager" at bounding box center [463, 291] width 228 height 27
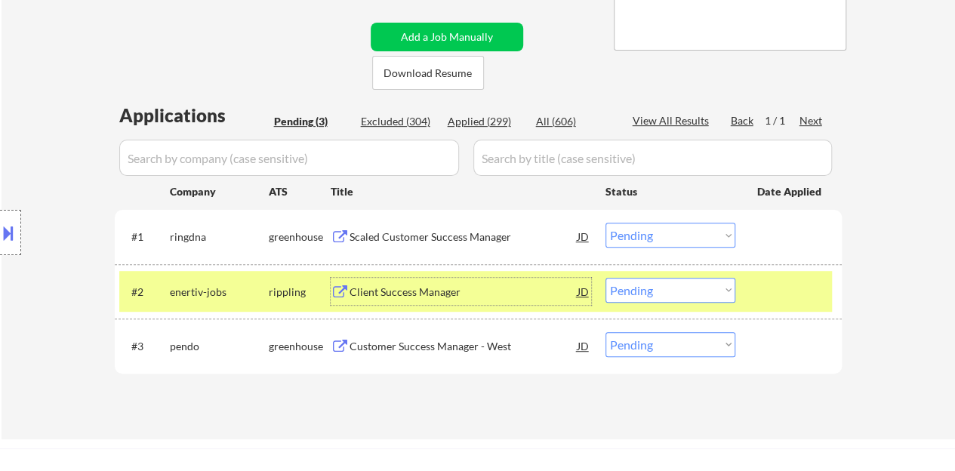
click at [684, 286] on select "Choose an option... Pending Applied Excluded (Questions) Excluded (Expired) Exc…" at bounding box center [670, 290] width 130 height 25
click at [605, 278] on select "Choose an option... Pending Applied Excluded (Questions) Excluded (Expired) Exc…" at bounding box center [670, 290] width 130 height 25
select select ""pending""
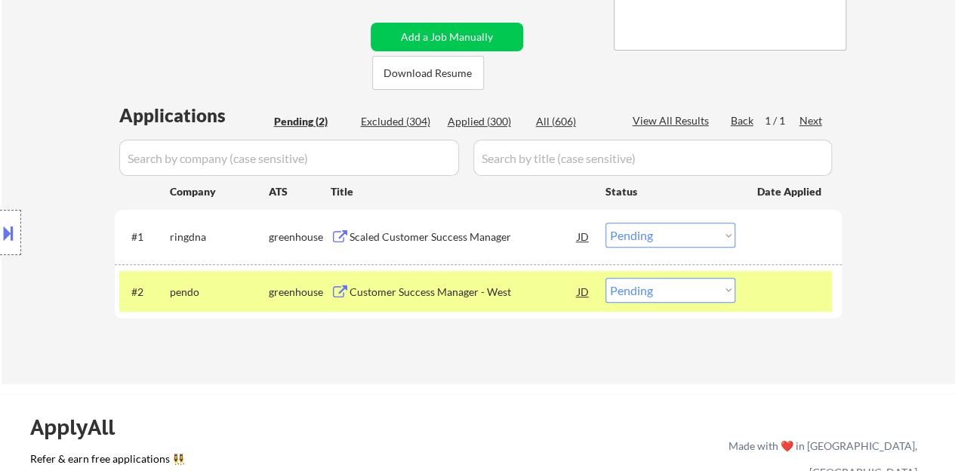
click at [767, 283] on div at bounding box center [790, 291] width 66 height 27
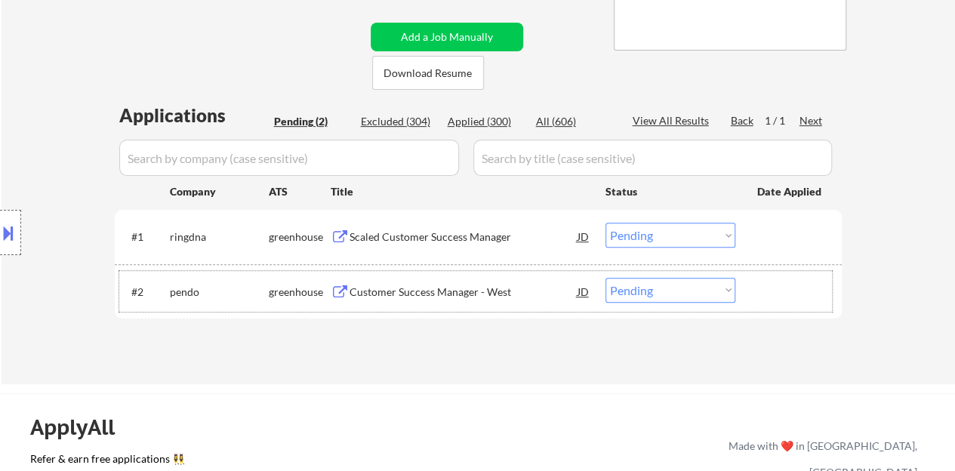
click at [418, 223] on div "Scaled Customer Success Manager" at bounding box center [463, 236] width 228 height 27
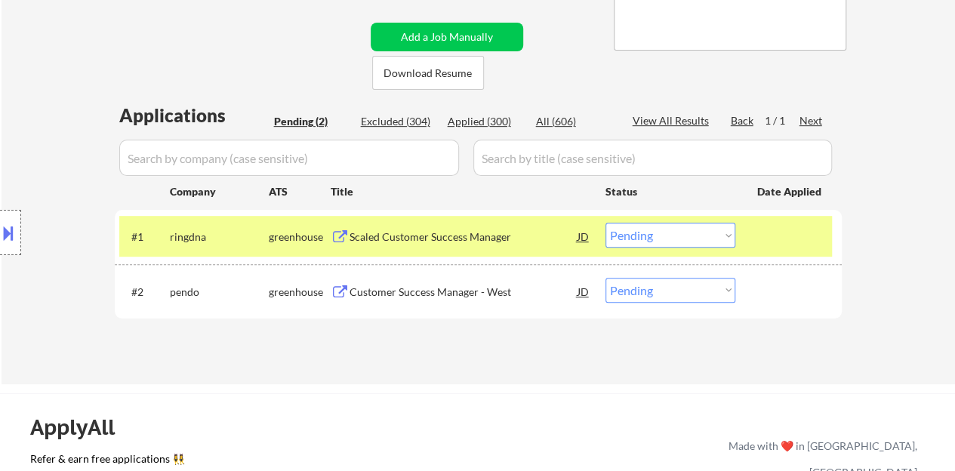
click at [22, 224] on div "Location Inclusions: remote" at bounding box center [135, 233] width 270 height 280
click at [4, 229] on button at bounding box center [8, 232] width 17 height 25
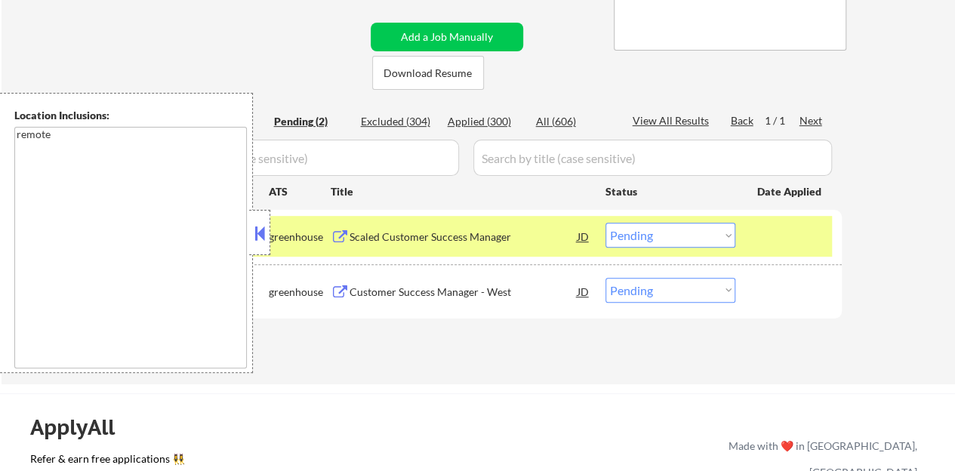
click at [254, 229] on button at bounding box center [259, 233] width 17 height 23
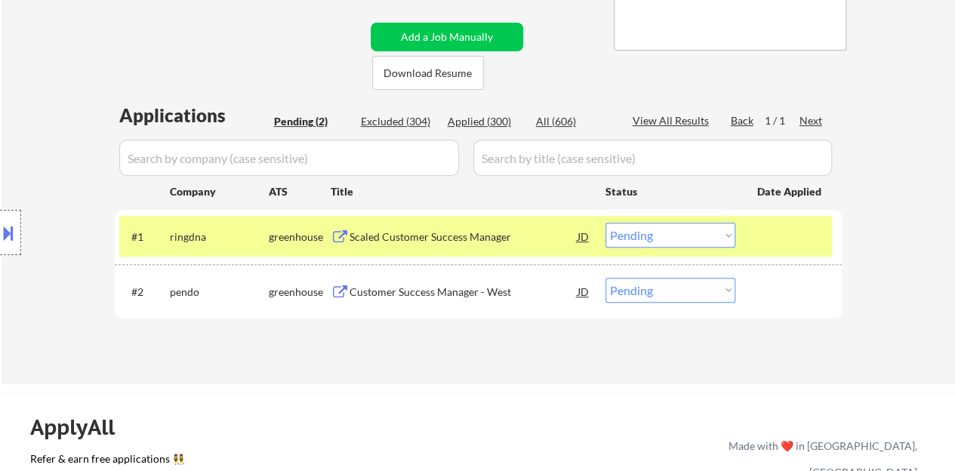
click at [688, 230] on select "Choose an option... Pending Applied Excluded (Questions) Excluded (Expired) Exc…" at bounding box center [670, 235] width 130 height 25
click at [605, 223] on select "Choose an option... Pending Applied Excluded (Questions) Excluded (Expired) Exc…" at bounding box center [670, 235] width 130 height 25
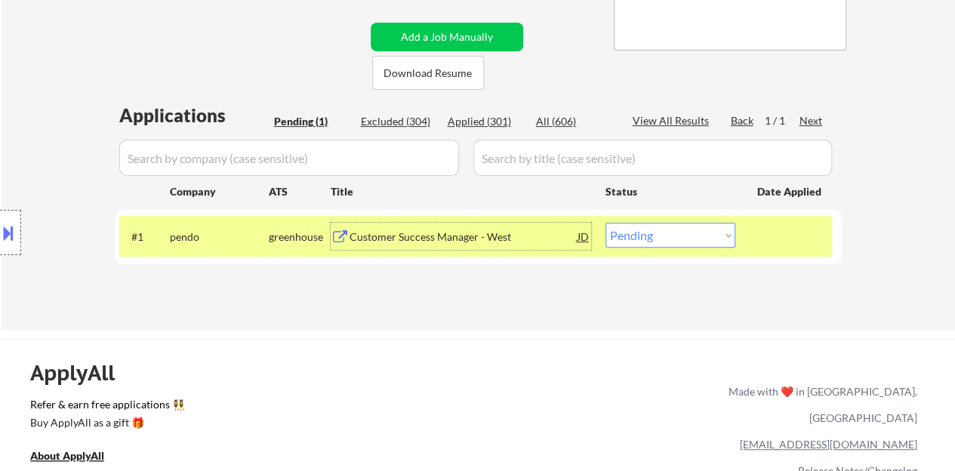
click at [486, 244] on div "Customer Success Manager - West" at bounding box center [463, 236] width 228 height 15
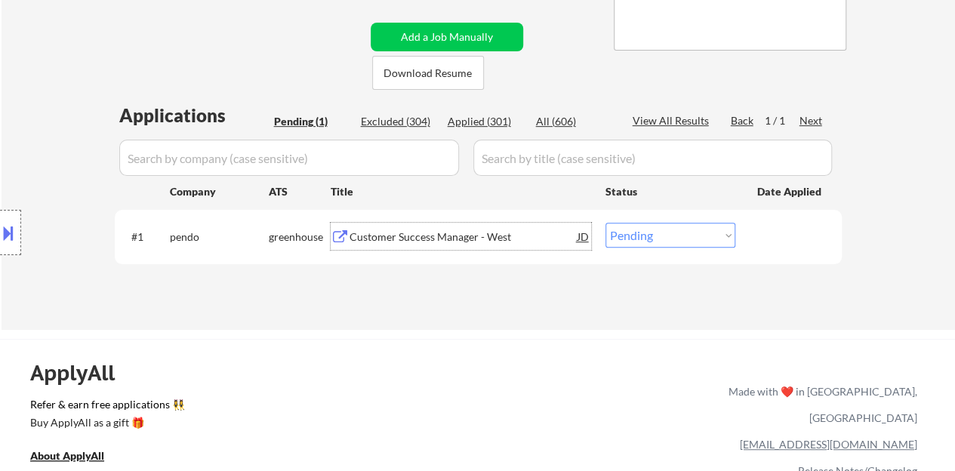
click at [661, 244] on select "Choose an option... Pending Applied Excluded (Questions) Excluded (Expired) Exc…" at bounding box center [670, 235] width 130 height 25
select select ""excluded__bad_match_""
click at [605, 223] on select "Choose an option... Pending Applied Excluded (Questions) Excluded (Expired) Exc…" at bounding box center [670, 235] width 130 height 25
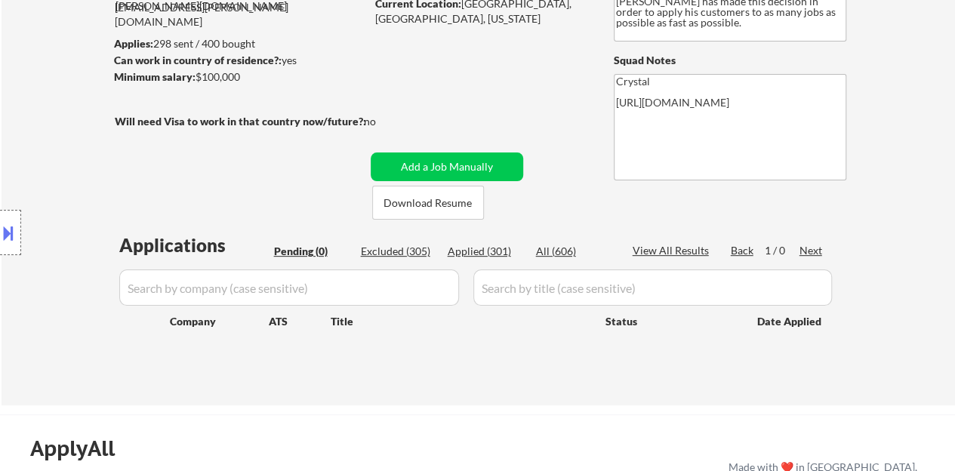
scroll to position [151, 0]
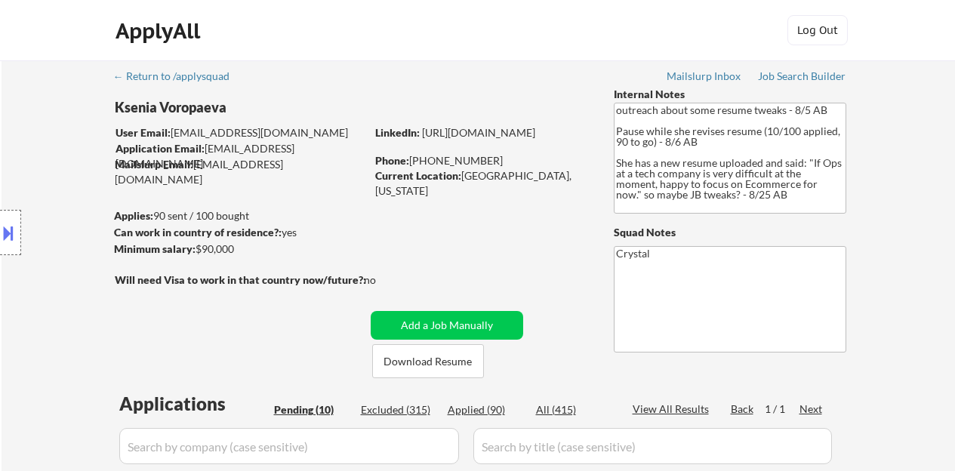
select select ""pending""
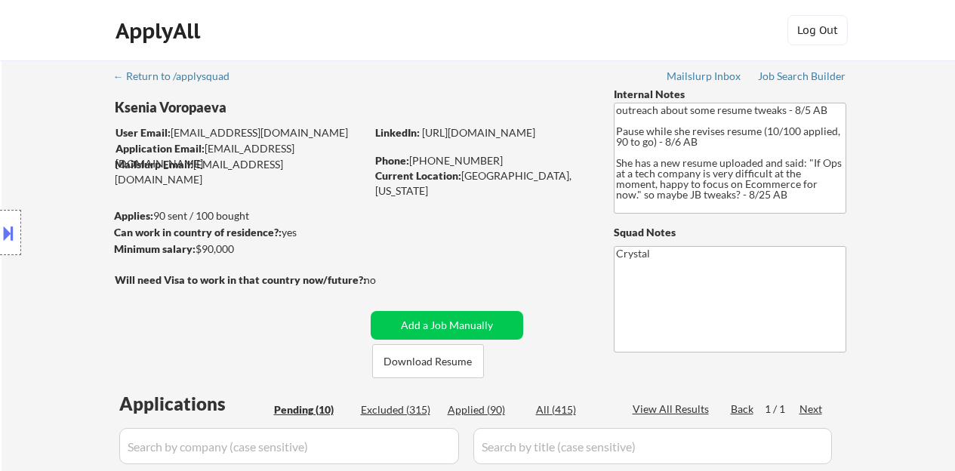
select select ""pending""
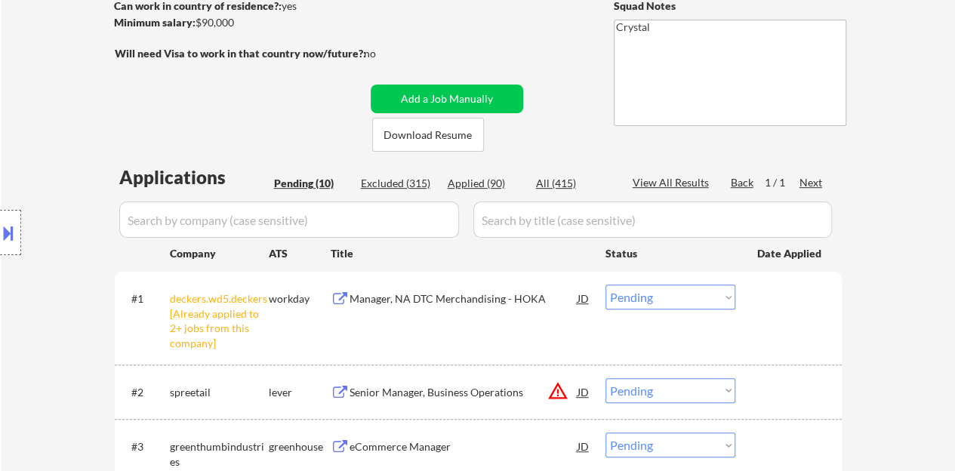
scroll to position [302, 0]
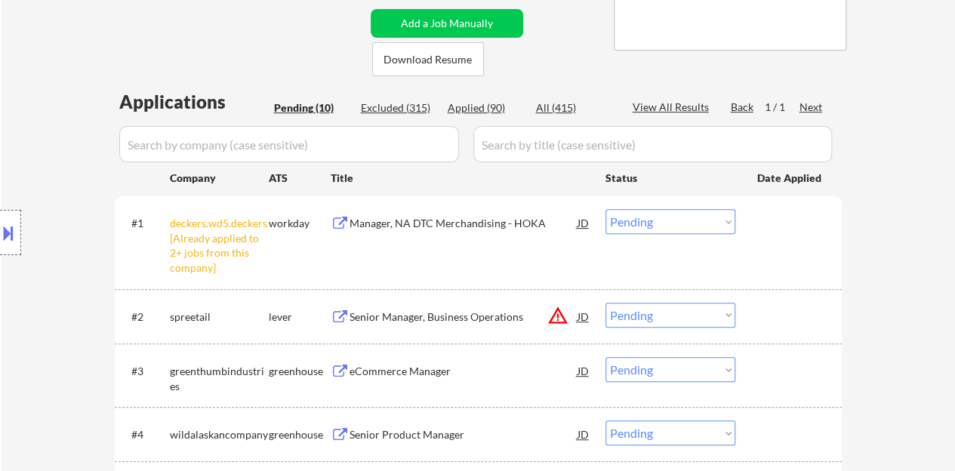
click at [650, 213] on select "Choose an option... Pending Applied Excluded (Questions) Excluded (Expired) Exc…" at bounding box center [670, 221] width 130 height 25
click at [605, 209] on select "Choose an option... Pending Applied Excluded (Questions) Excluded (Expired) Exc…" at bounding box center [670, 221] width 130 height 25
select select ""pending""
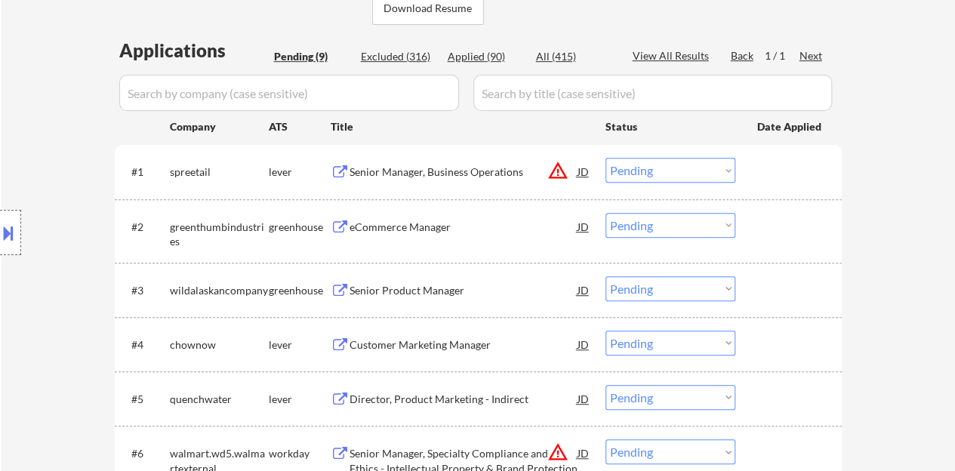
scroll to position [377, 0]
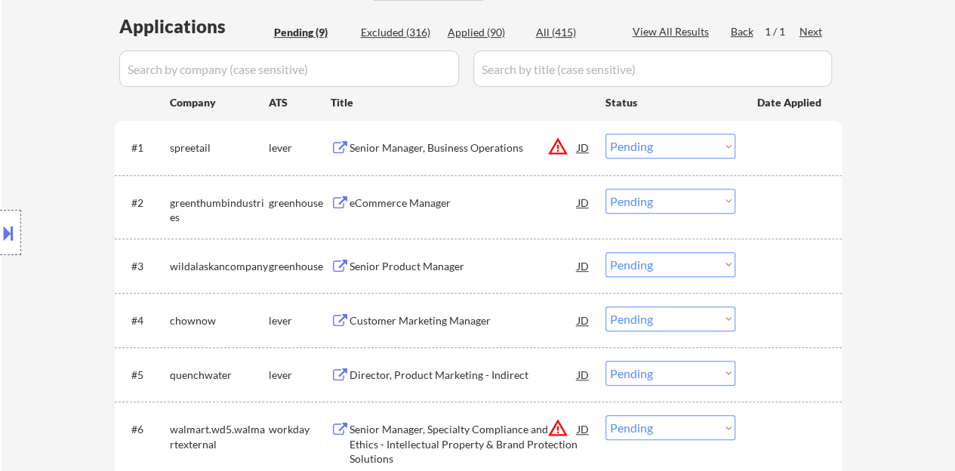
click at [442, 267] on div "Senior Product Manager" at bounding box center [463, 266] width 228 height 15
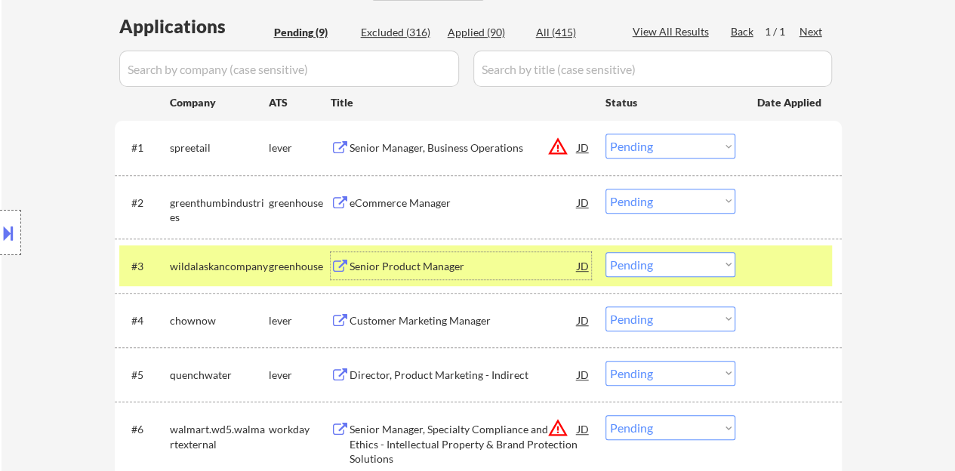
click at [687, 262] on select "Choose an option... Pending Applied Excluded (Questions) Excluded (Expired) Exc…" at bounding box center [670, 264] width 130 height 25
click at [605, 252] on select "Choose an option... Pending Applied Excluded (Questions) Excluded (Expired) Exc…" at bounding box center [670, 264] width 130 height 25
select select ""pending""
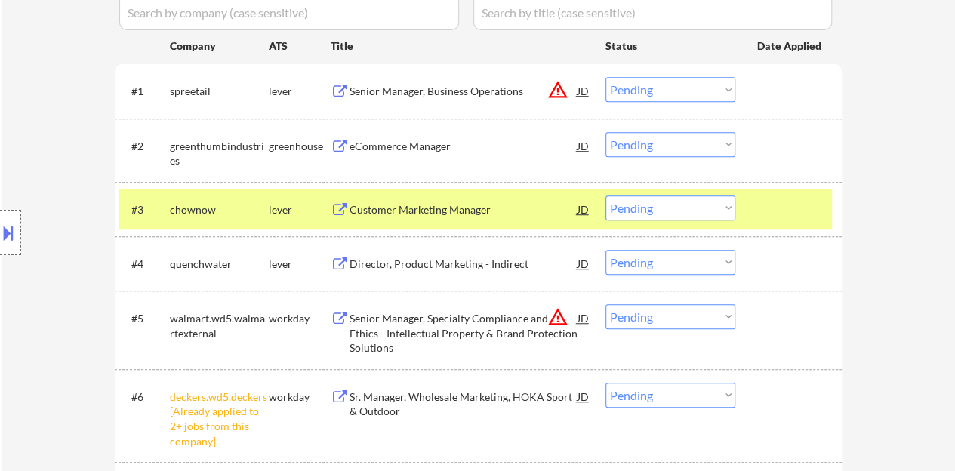
scroll to position [453, 0]
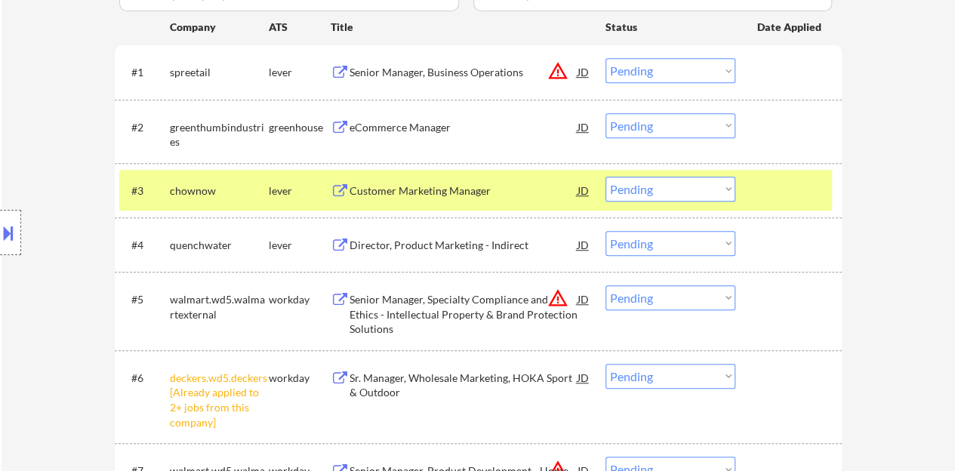
click at [697, 384] on select "Choose an option... Pending Applied Excluded (Questions) Excluded (Expired) Exc…" at bounding box center [670, 376] width 130 height 25
click at [605, 364] on select "Choose an option... Pending Applied Excluded (Questions) Excluded (Expired) Exc…" at bounding box center [670, 376] width 130 height 25
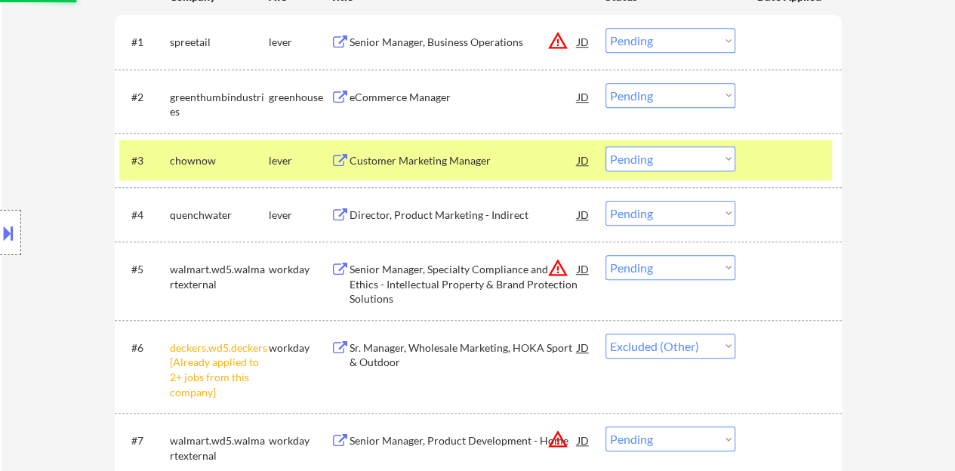
scroll to position [528, 0]
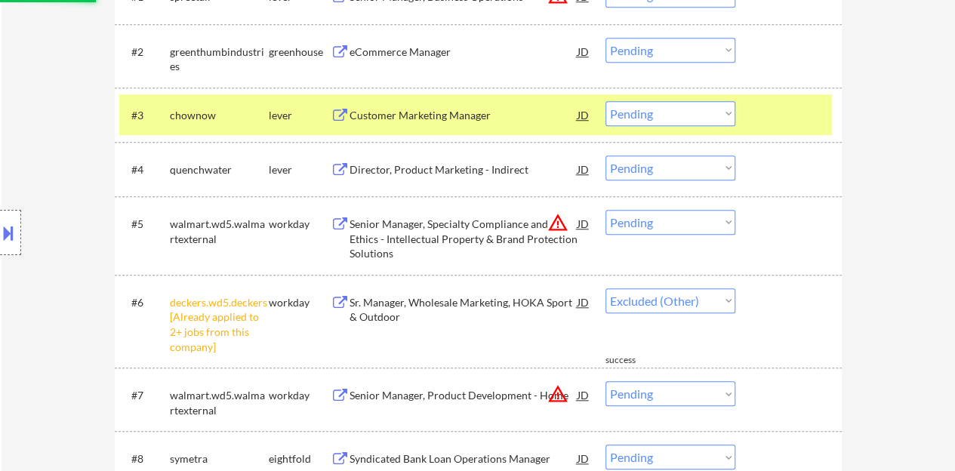
select select ""pending""
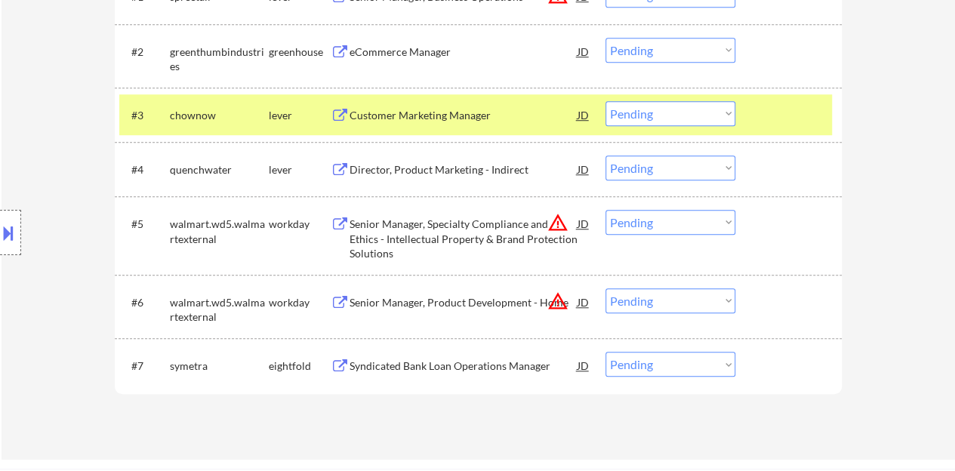
scroll to position [453, 0]
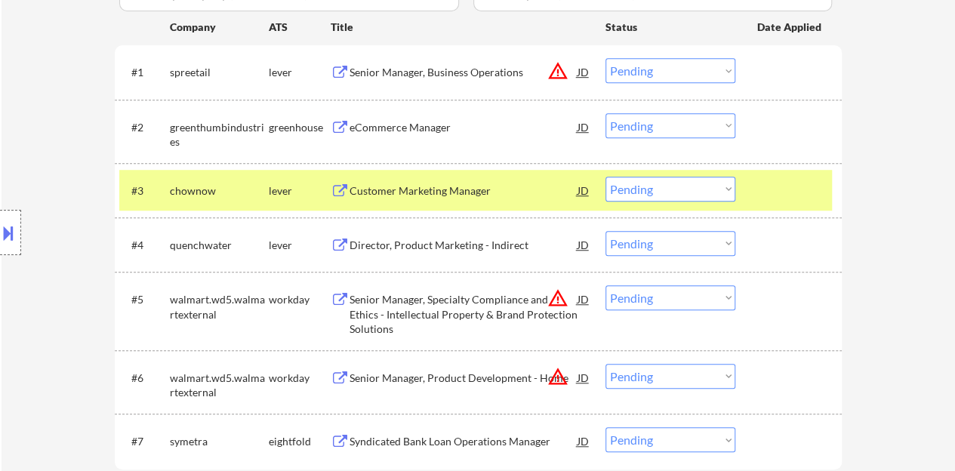
click at [456, 198] on div "Customer Marketing Manager" at bounding box center [463, 190] width 228 height 27
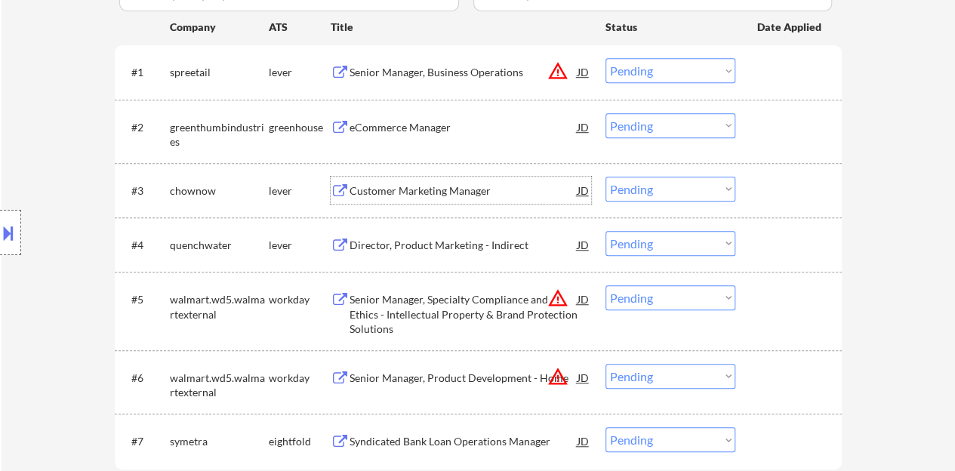
click at [798, 190] on div at bounding box center [790, 190] width 66 height 27
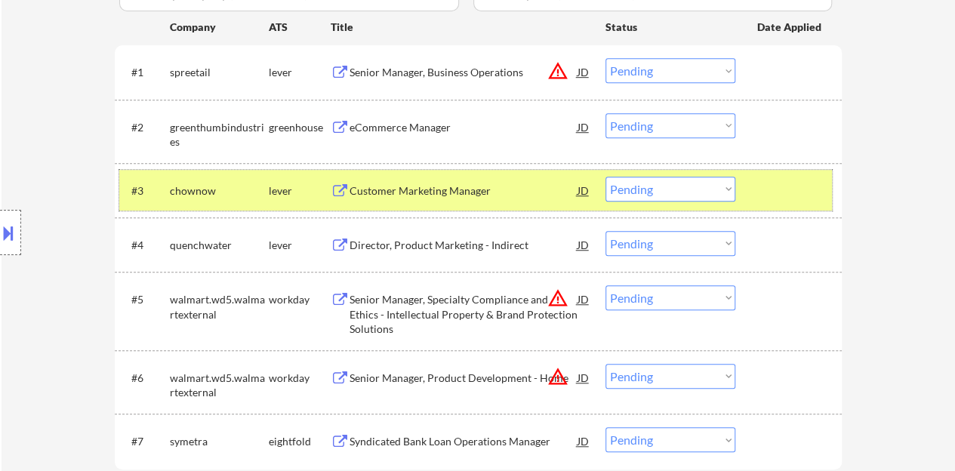
click at [642, 199] on select "Choose an option... Pending Applied Excluded (Questions) Excluded (Expired) Exc…" at bounding box center [670, 189] width 130 height 25
click at [605, 177] on select "Choose an option... Pending Applied Excluded (Questions) Excluded (Expired) Exc…" at bounding box center [670, 189] width 130 height 25
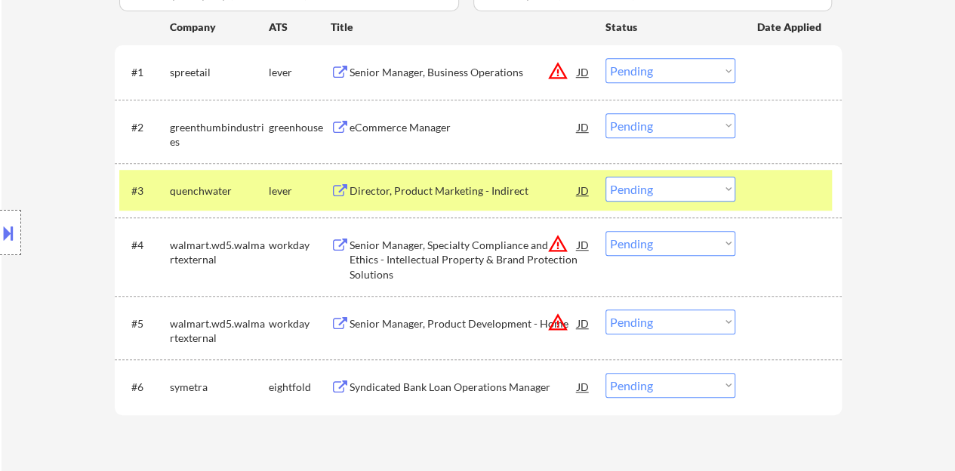
click at [465, 191] on div "Director, Product Marketing - Indirect" at bounding box center [463, 190] width 228 height 15
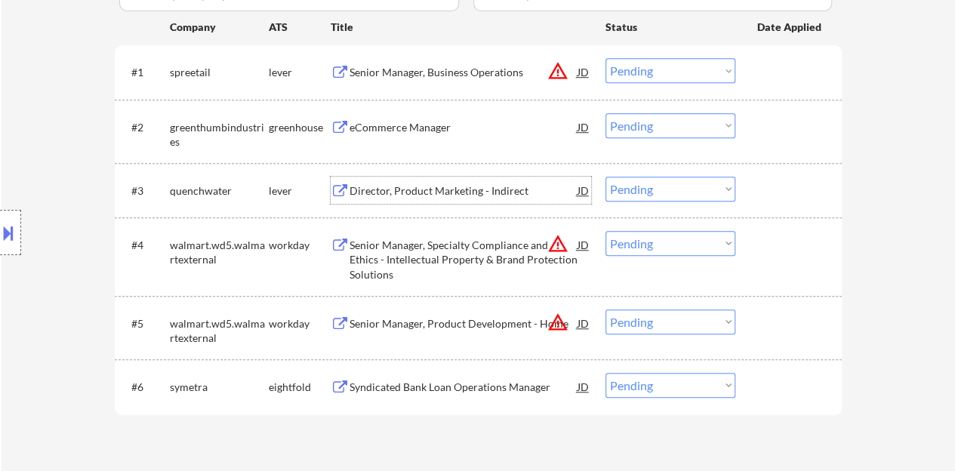
click at [772, 180] on div at bounding box center [790, 190] width 66 height 27
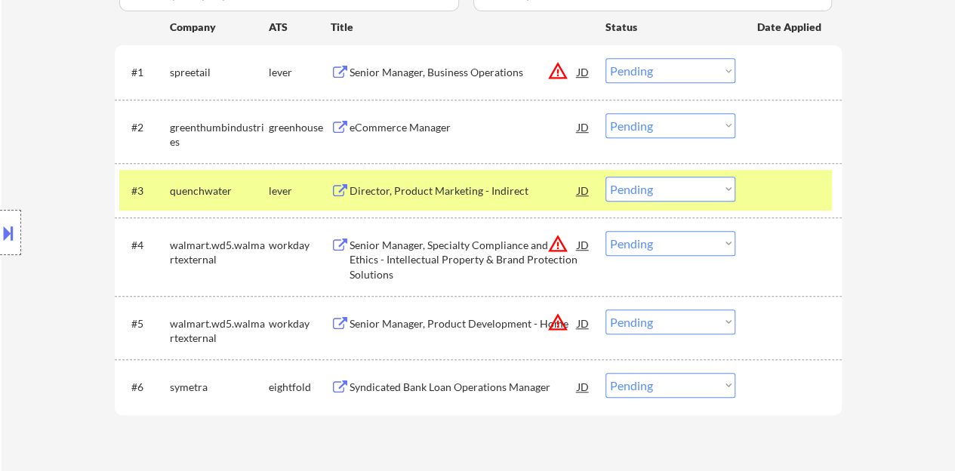
click at [3, 234] on button at bounding box center [8, 232] width 17 height 25
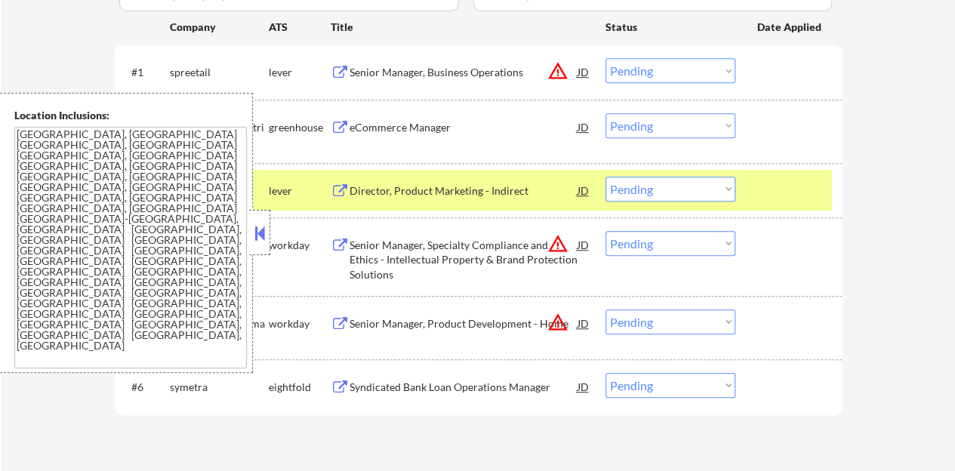
click at [263, 233] on button at bounding box center [259, 233] width 17 height 23
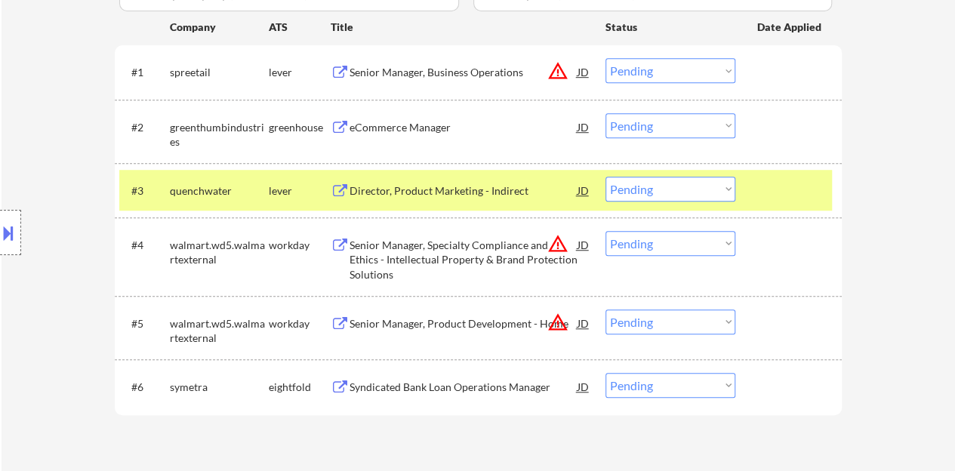
click at [657, 194] on select "Choose an option... Pending Applied Excluded (Questions) Excluded (Expired) Exc…" at bounding box center [670, 189] width 130 height 25
click at [605, 177] on select "Choose an option... Pending Applied Excluded (Questions) Excluded (Expired) Exc…" at bounding box center [670, 189] width 130 height 25
select select ""pending""
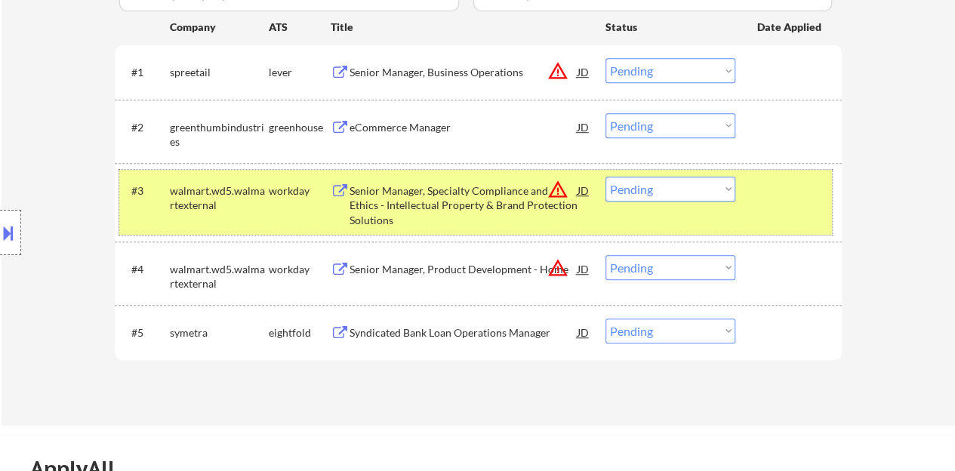
click at [826, 216] on div "#3 walmart.wd5.walmartexternal workday Senior Manager, Specialty Compliance and…" at bounding box center [475, 202] width 712 height 65
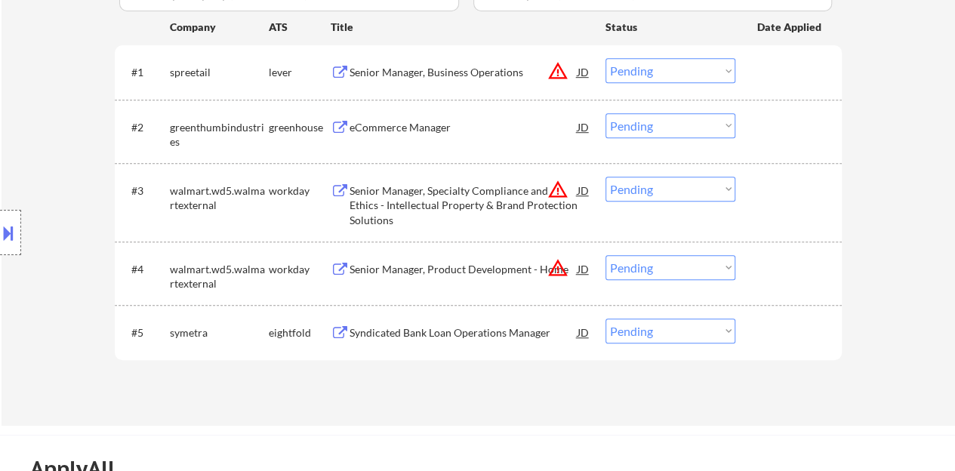
click at [442, 124] on div "eCommerce Manager" at bounding box center [463, 127] width 228 height 15
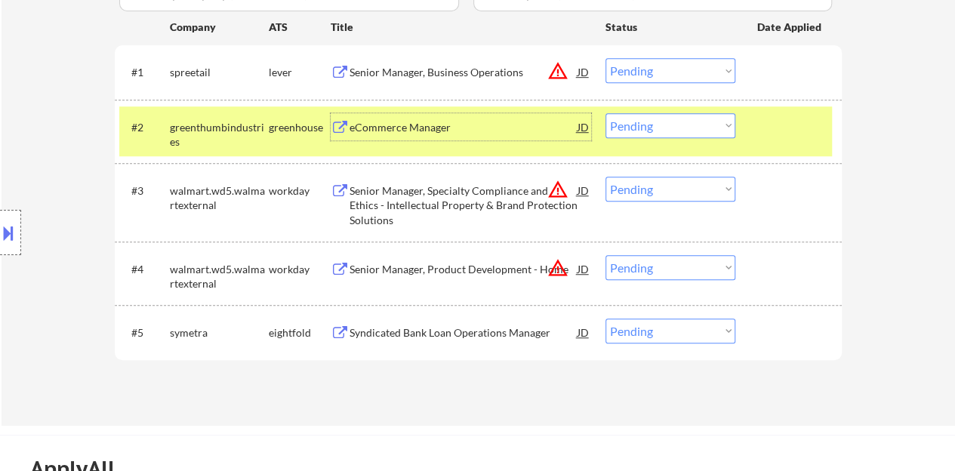
click at [643, 115] on select "Choose an option... Pending Applied Excluded (Questions) Excluded (Expired) Exc…" at bounding box center [670, 125] width 130 height 25
click at [605, 113] on select "Choose an option... Pending Applied Excluded (Questions) Excluded (Expired) Exc…" at bounding box center [670, 125] width 130 height 25
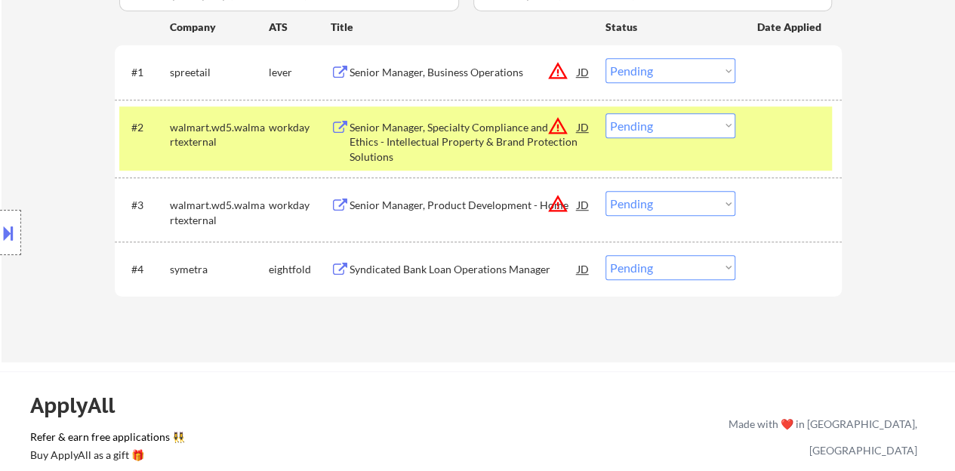
click at [775, 163] on div "#2 walmart.wd5.walmartexternal workday Senior Manager, Specialty Compliance and…" at bounding box center [475, 138] width 712 height 65
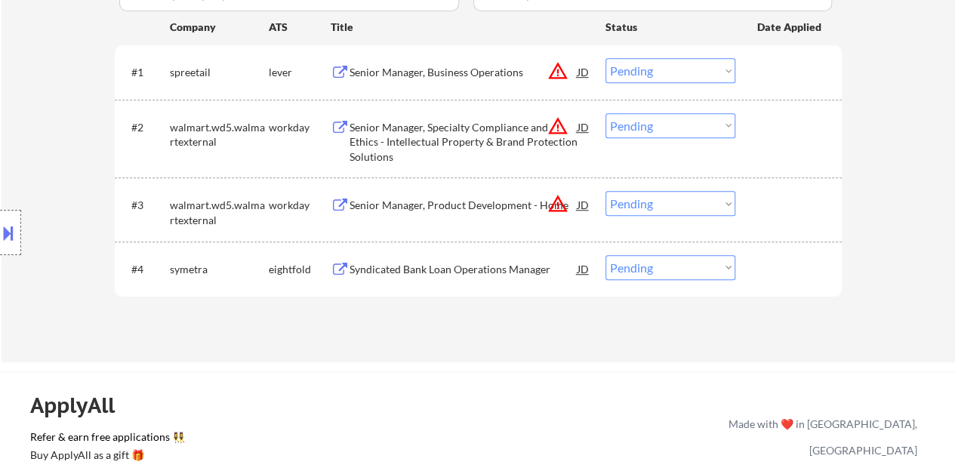
click at [409, 69] on div "Senior Manager, Business Operations" at bounding box center [463, 72] width 228 height 15
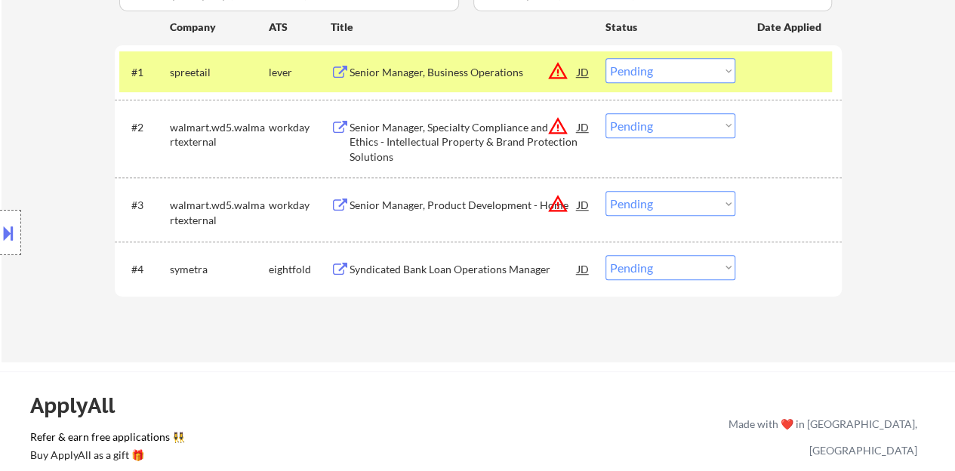
select select ""PLACEHOLDER_1427118222253""
select select ""pending""
